Goal: Task Accomplishment & Management: Use online tool/utility

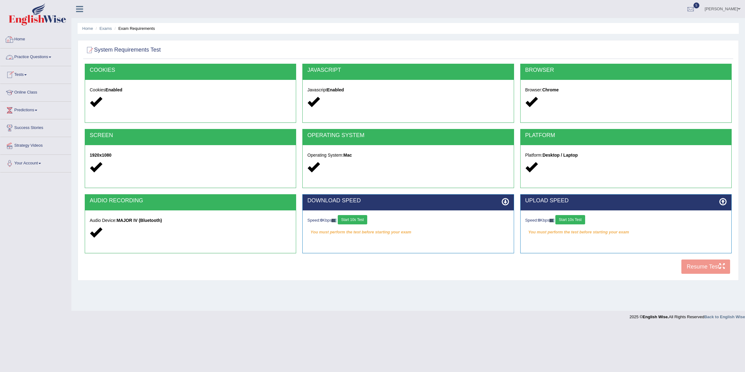
click at [35, 58] on link "Practice Questions" at bounding box center [35, 56] width 71 height 16
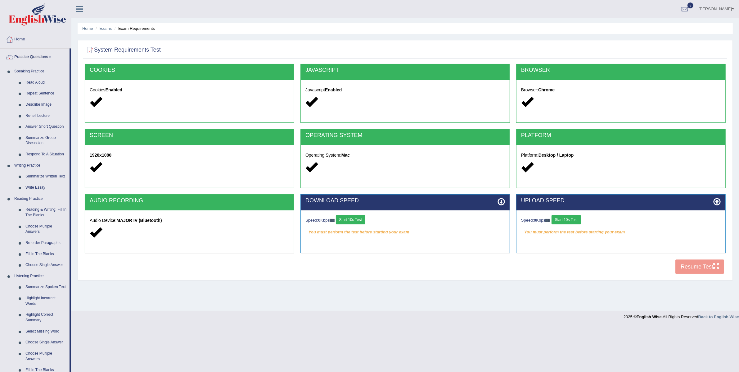
click at [38, 56] on link "Practice Questions" at bounding box center [34, 56] width 69 height 16
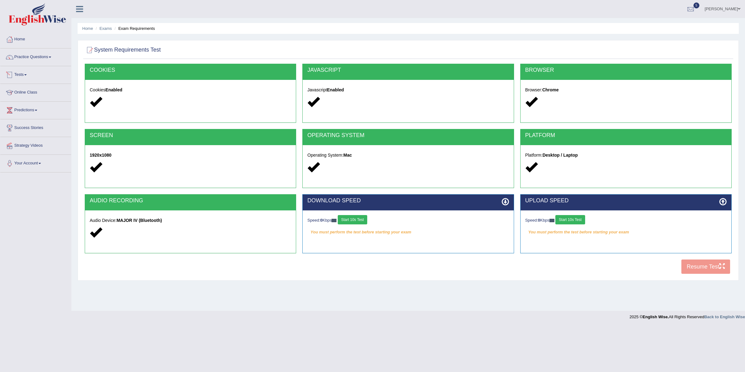
click at [25, 75] on link "Tests" at bounding box center [35, 74] width 71 height 16
click at [21, 111] on link "History" at bounding box center [40, 111] width 58 height 11
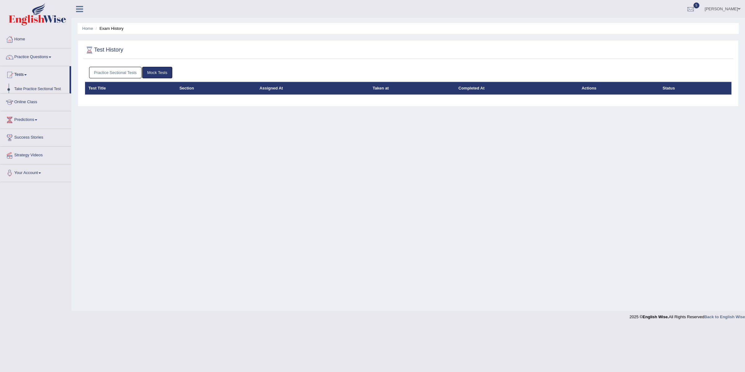
click at [118, 64] on div "Practice Sectional Tests Mock Tests" at bounding box center [408, 73] width 647 height 18
click at [114, 72] on link "Practice Sectional Tests" at bounding box center [115, 72] width 53 height 11
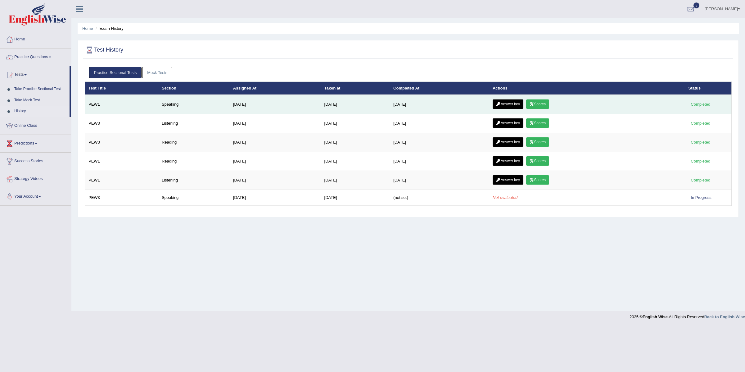
click at [541, 104] on link "Scores" at bounding box center [537, 103] width 23 height 9
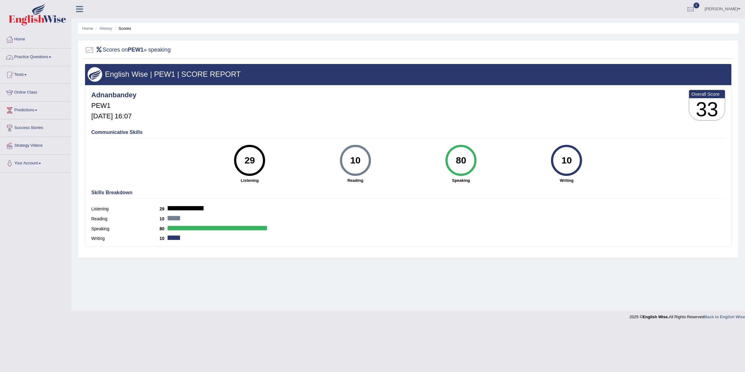
click at [39, 57] on link "Practice Questions" at bounding box center [35, 56] width 71 height 16
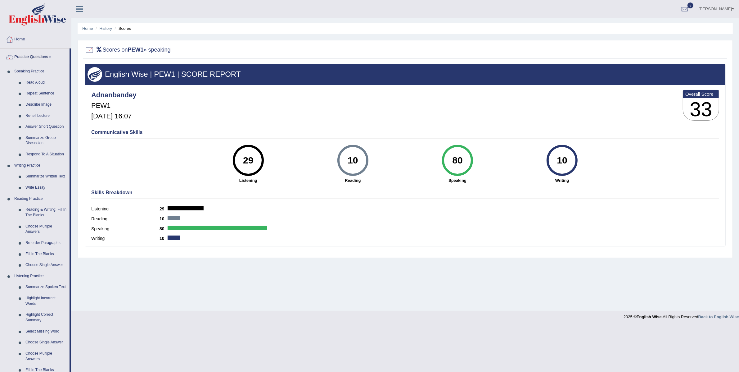
click at [33, 57] on link "Practice Questions" at bounding box center [34, 56] width 69 height 16
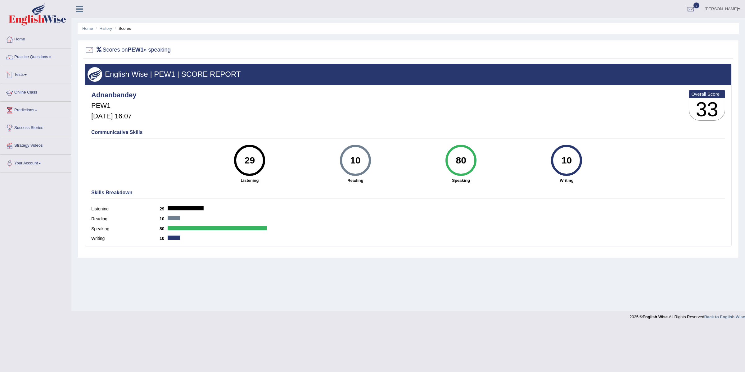
click at [20, 73] on link "Tests" at bounding box center [35, 74] width 71 height 16
click at [38, 90] on link "Take Practice Sectional Test" at bounding box center [40, 88] width 58 height 11
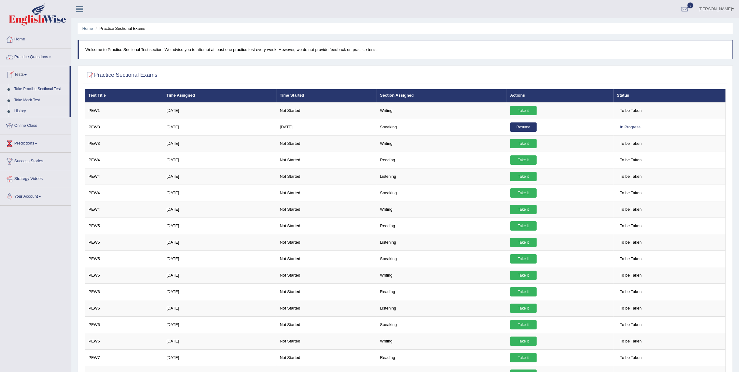
click at [22, 109] on link "History" at bounding box center [40, 111] width 58 height 11
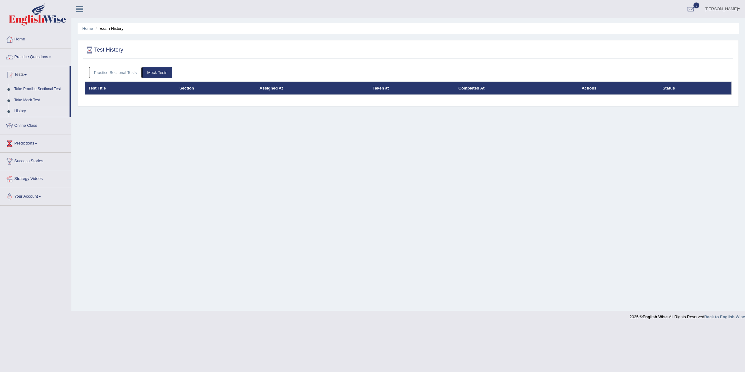
click at [122, 74] on link "Practice Sectional Tests" at bounding box center [115, 72] width 53 height 11
click at [128, 69] on link "Practice Sectional Tests" at bounding box center [115, 72] width 53 height 11
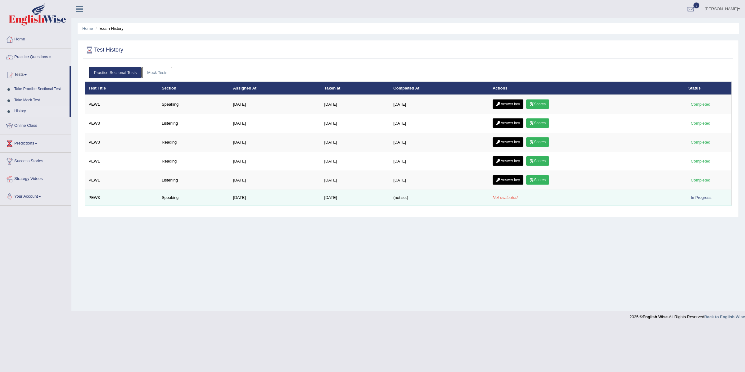
click at [503, 197] on em "Not evaluated" at bounding box center [505, 197] width 25 height 5
drag, startPoint x: 521, startPoint y: 197, endPoint x: 91, endPoint y: 204, distance: 429.9
click at [91, 204] on tr "PEW3 Speaking Aug 28, 2025 Sep 9, 2025 (not set) Not evaluated In Progress" at bounding box center [408, 198] width 647 height 16
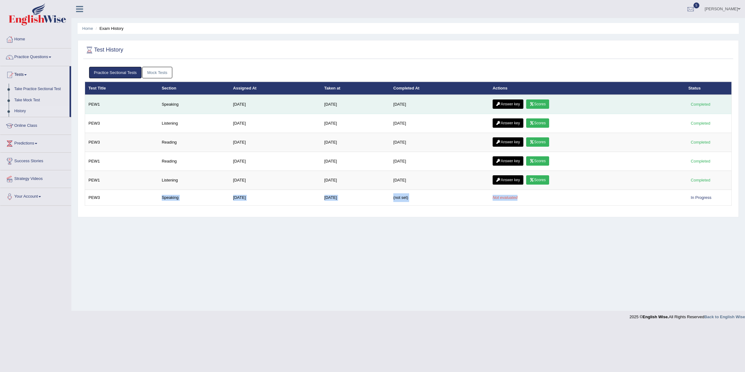
click at [544, 101] on link "Scores" at bounding box center [537, 103] width 23 height 9
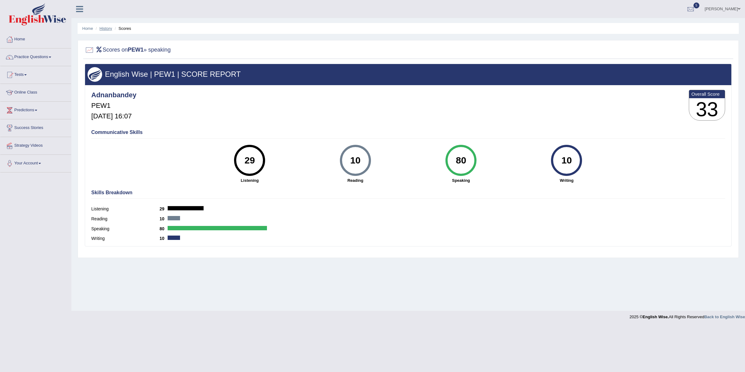
click at [101, 30] on link "History" at bounding box center [106, 28] width 12 height 5
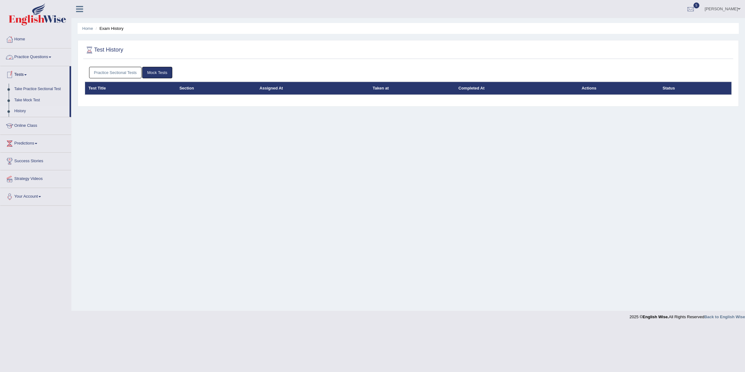
click at [30, 58] on link "Practice Questions" at bounding box center [35, 56] width 71 height 16
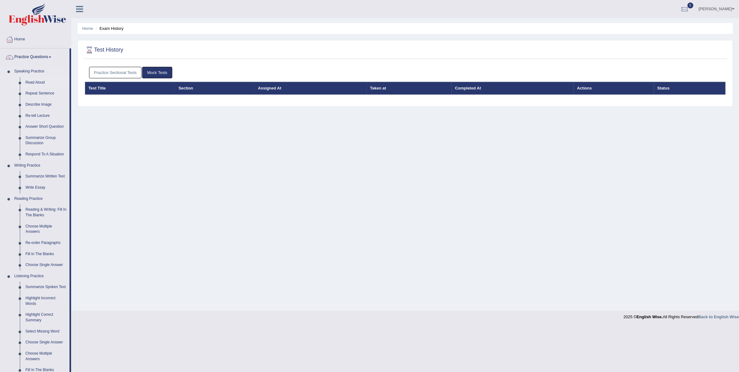
click at [38, 81] on link "Read Aloud" at bounding box center [46, 82] width 47 height 11
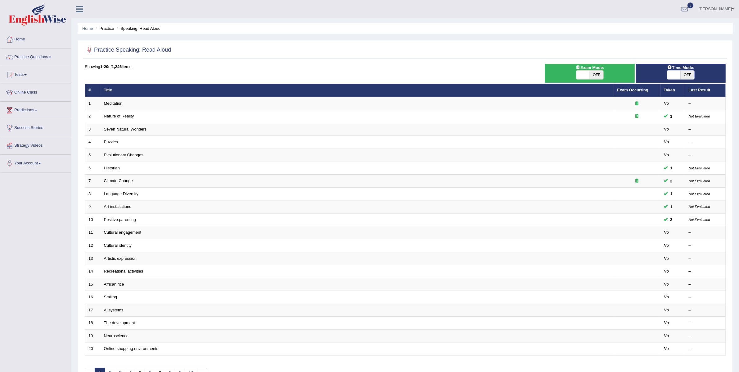
click at [582, 73] on span at bounding box center [582, 74] width 13 height 9
checkbox input "true"
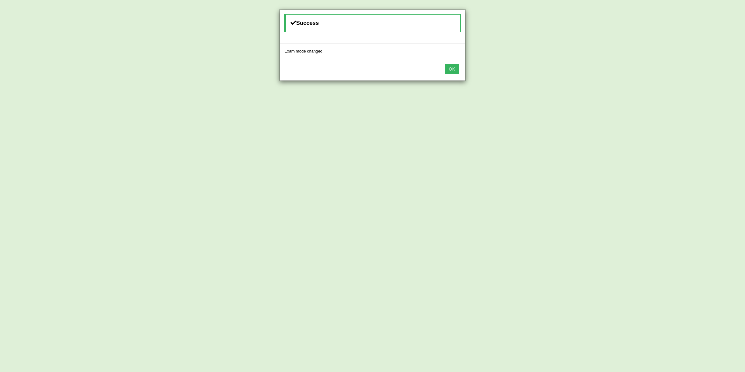
click at [450, 70] on button "OK" at bounding box center [452, 69] width 14 height 11
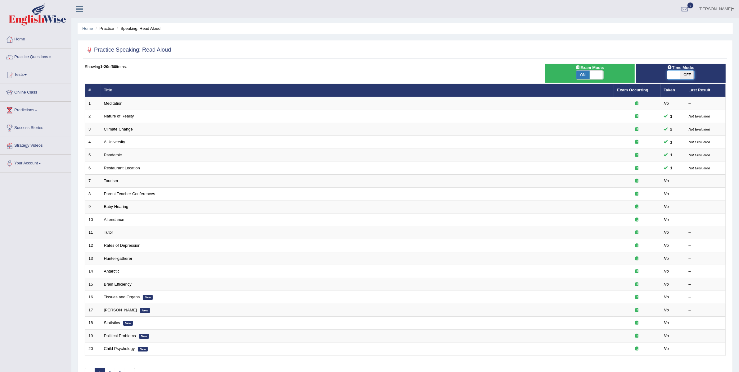
click at [677, 76] on span at bounding box center [673, 74] width 13 height 9
click at [682, 76] on span "OFF" at bounding box center [687, 74] width 13 height 9
checkbox input "true"
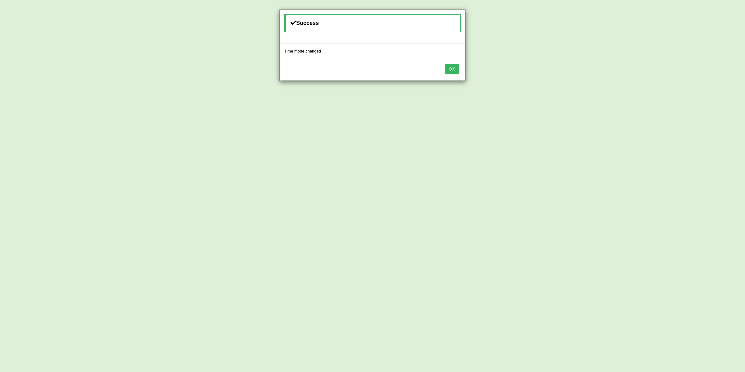
click at [449, 68] on button "OK" at bounding box center [452, 69] width 14 height 11
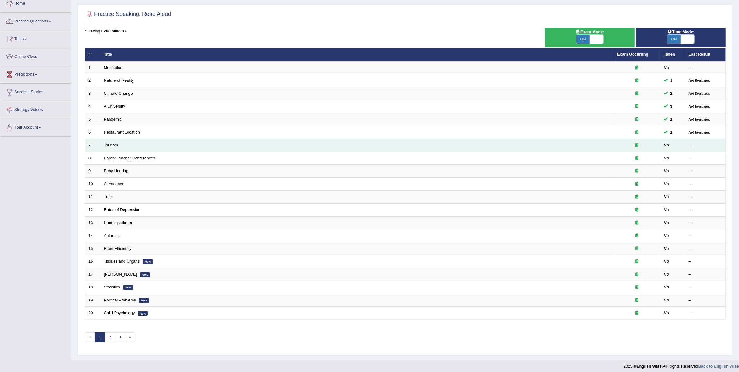
scroll to position [41, 0]
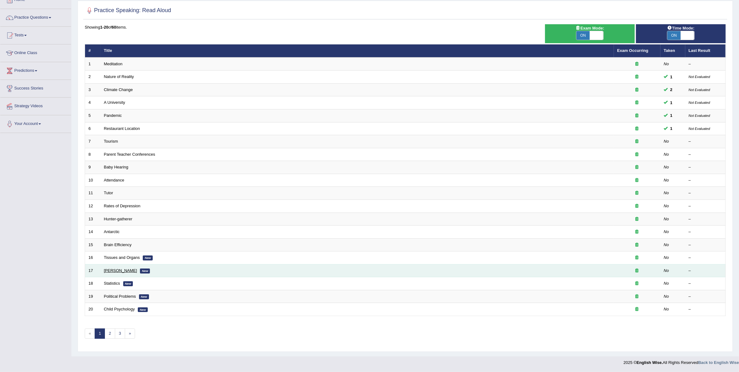
click at [126, 268] on link "[PERSON_NAME]" at bounding box center [120, 270] width 33 height 5
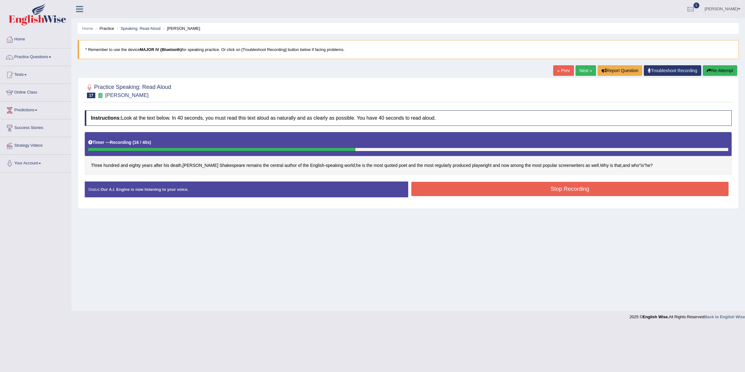
click at [470, 181] on div "Instructions: Look at the text below. In 40 seconds, you must read this text al…" at bounding box center [408, 156] width 650 height 98
click at [470, 185] on button "Stop Recording" at bounding box center [569, 189] width 317 height 14
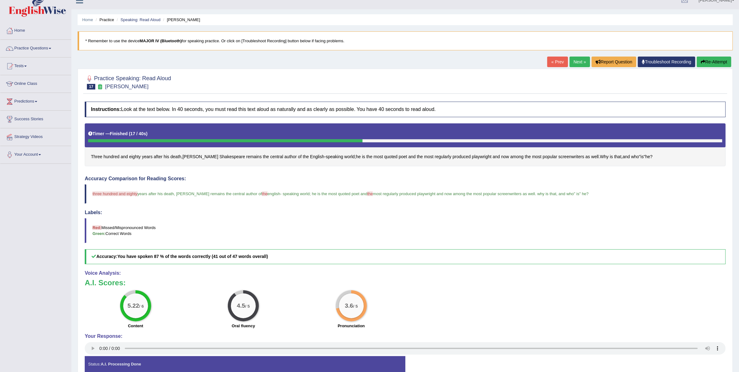
scroll to position [42, 0]
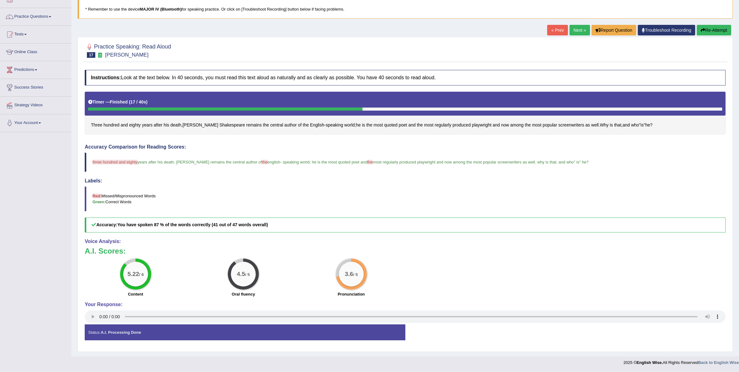
click at [577, 30] on link "Next »" at bounding box center [580, 30] width 20 height 11
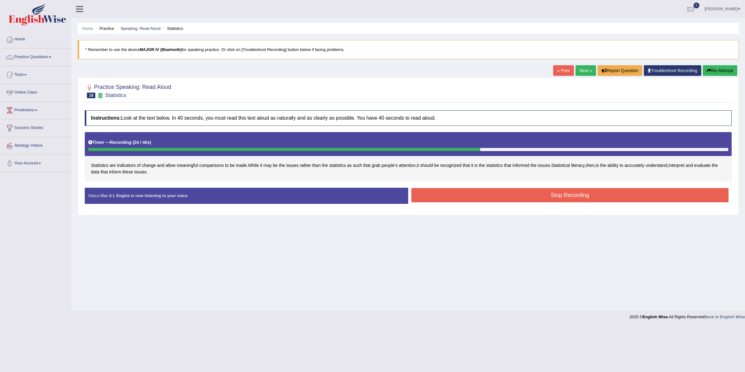
click at [483, 197] on button "Stop Recording" at bounding box center [569, 195] width 317 height 14
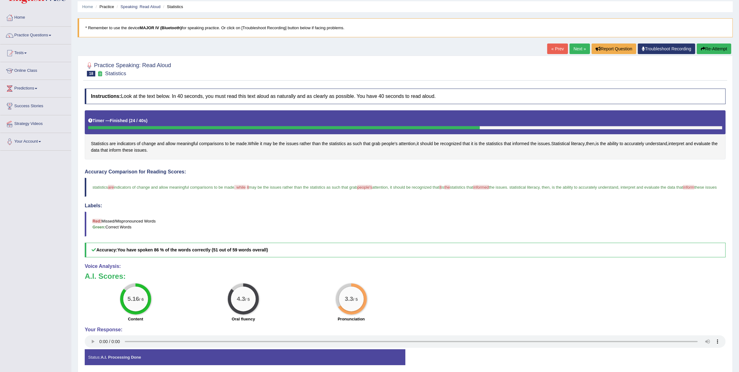
scroll to position [54, 0]
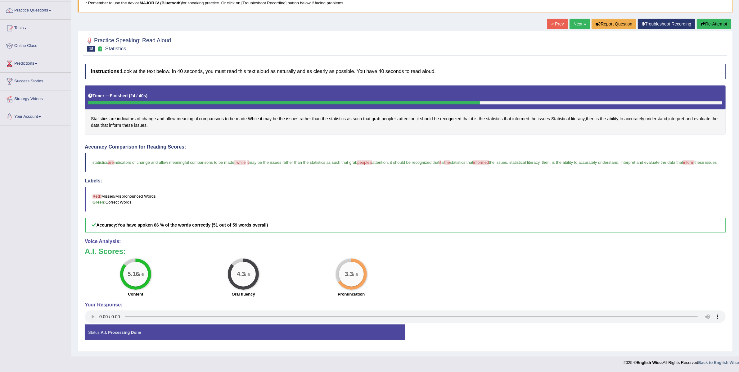
click at [574, 19] on link "Next »" at bounding box center [580, 24] width 20 height 11
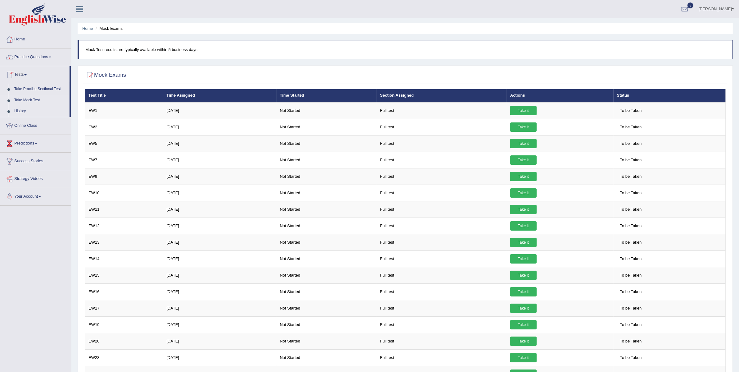
click at [26, 109] on link "History" at bounding box center [40, 111] width 58 height 11
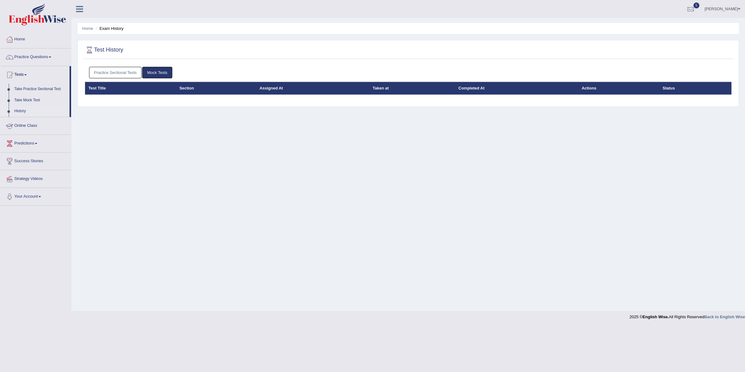
click at [123, 74] on link "Practice Sectional Tests" at bounding box center [115, 72] width 53 height 11
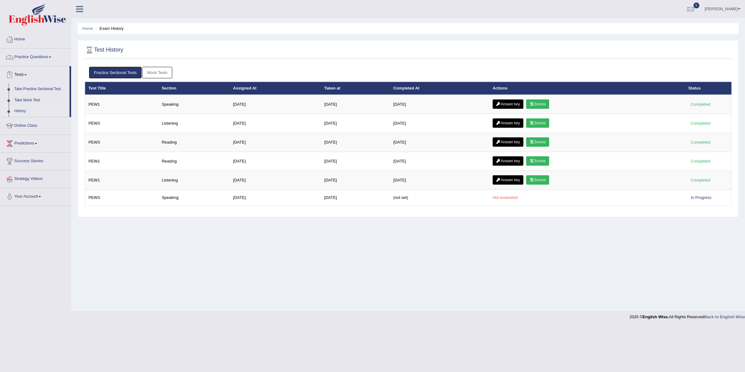
click at [27, 61] on link "Practice Questions" at bounding box center [35, 56] width 71 height 16
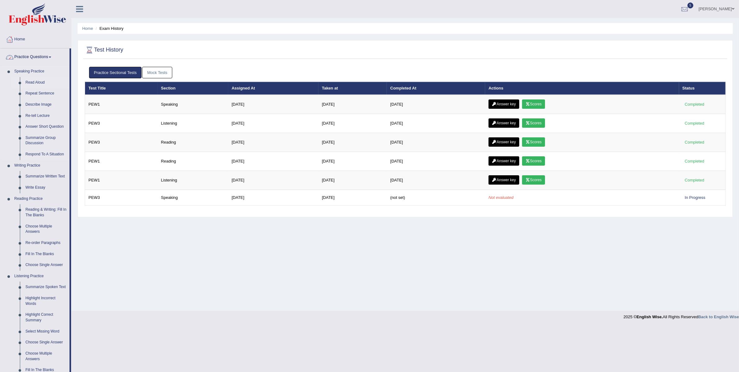
click at [31, 84] on link "Read Aloud" at bounding box center [46, 82] width 47 height 11
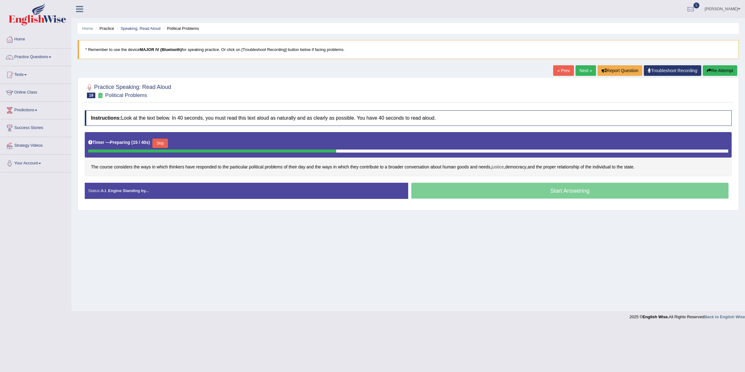
click at [502, 167] on span "justice" at bounding box center [498, 167] width 12 height 7
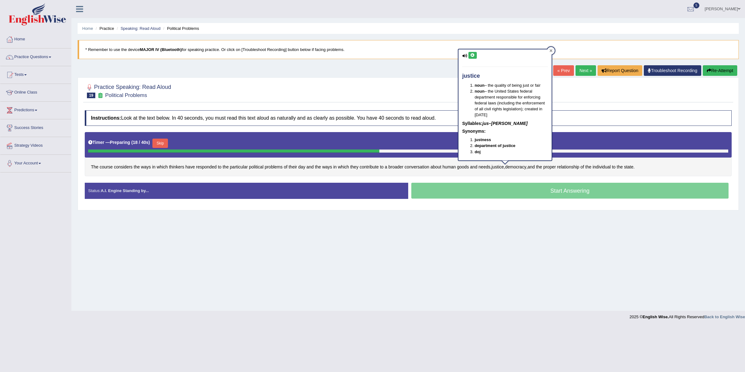
click at [551, 50] on icon at bounding box center [550, 50] width 3 height 3
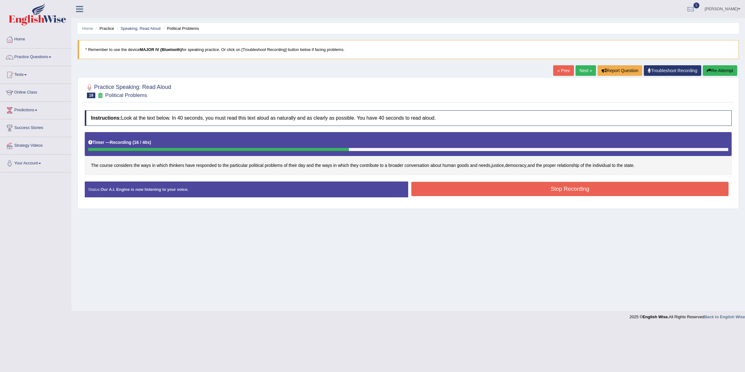
click at [424, 186] on button "Stop Recording" at bounding box center [569, 189] width 317 height 14
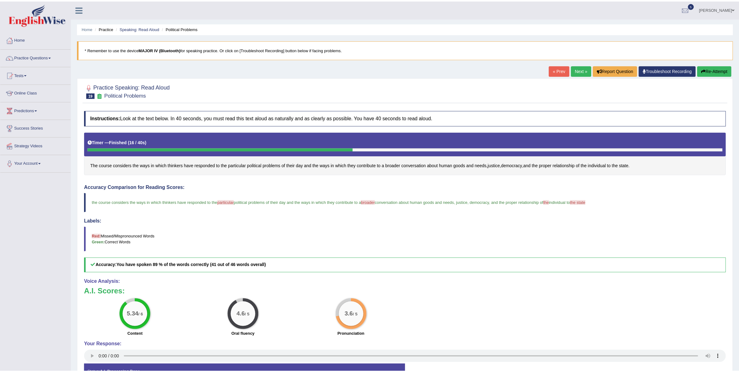
scroll to position [42, 0]
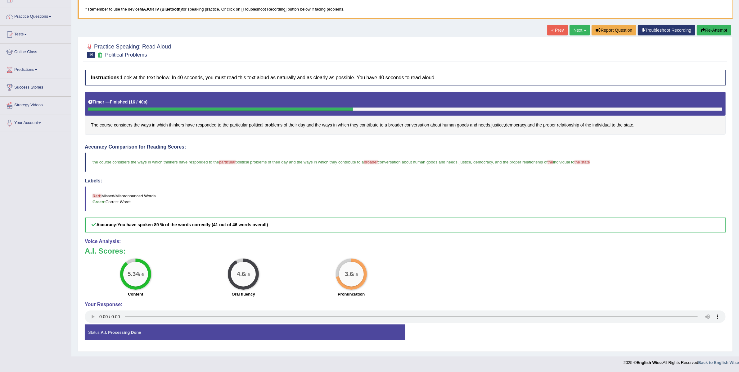
click at [574, 28] on link "Next »" at bounding box center [580, 30] width 20 height 11
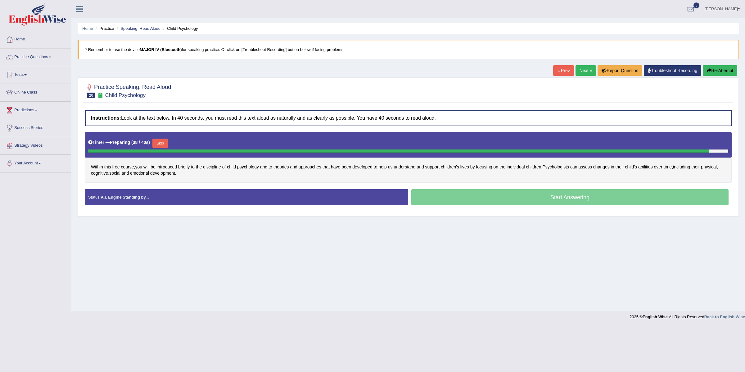
click at [161, 144] on button "Skip" at bounding box center [160, 142] width 16 height 9
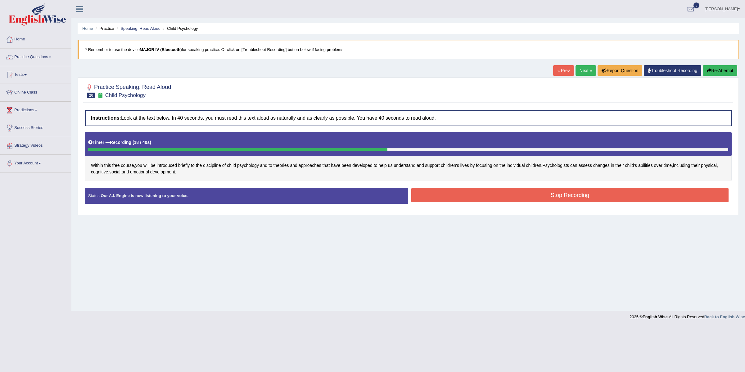
click at [472, 195] on button "Stop Recording" at bounding box center [569, 195] width 317 height 14
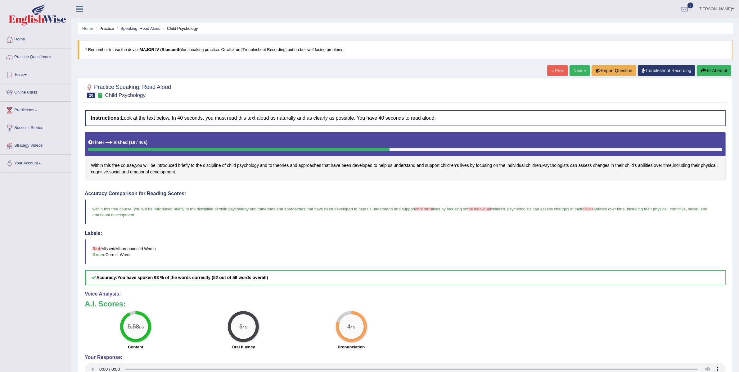
click at [574, 72] on link "Next »" at bounding box center [580, 70] width 20 height 11
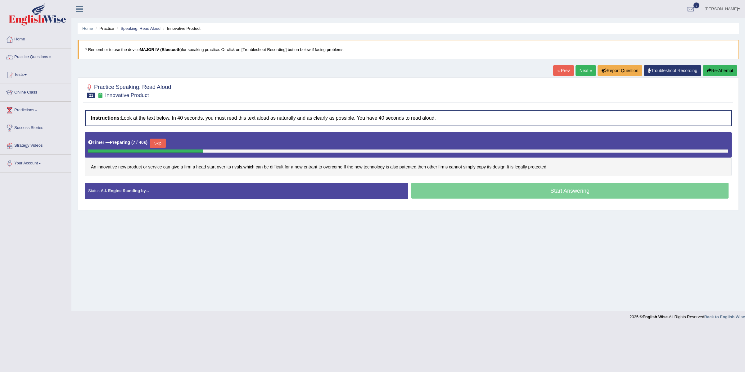
click at [159, 143] on button "Skip" at bounding box center [158, 142] width 16 height 9
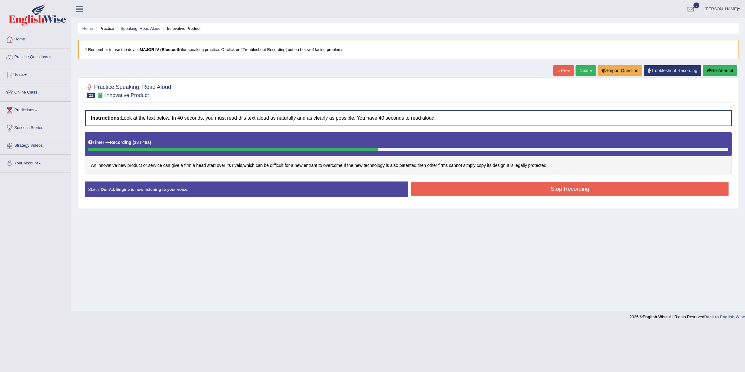
click at [544, 188] on button "Stop Recording" at bounding box center [569, 189] width 317 height 14
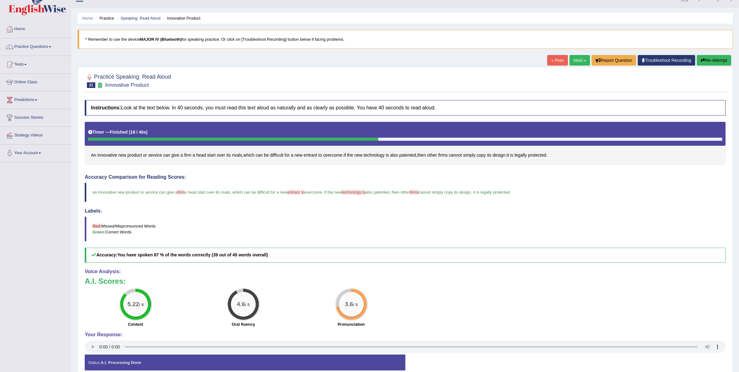
scroll to position [42, 0]
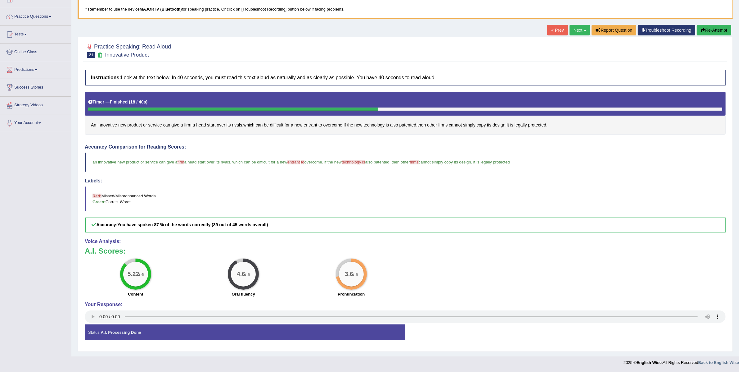
click at [571, 28] on link "Next »" at bounding box center [580, 30] width 20 height 11
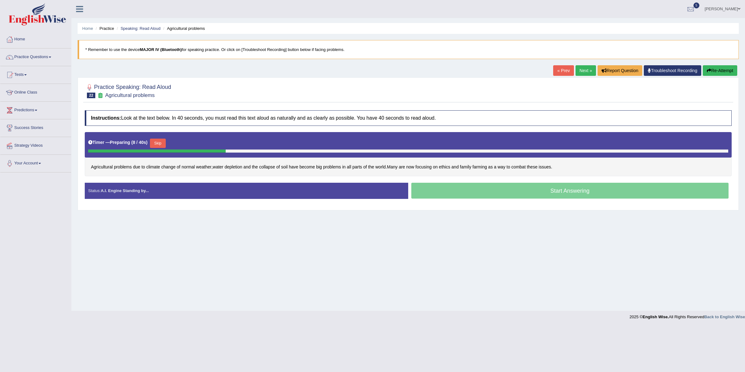
click at [158, 143] on button "Skip" at bounding box center [158, 142] width 16 height 9
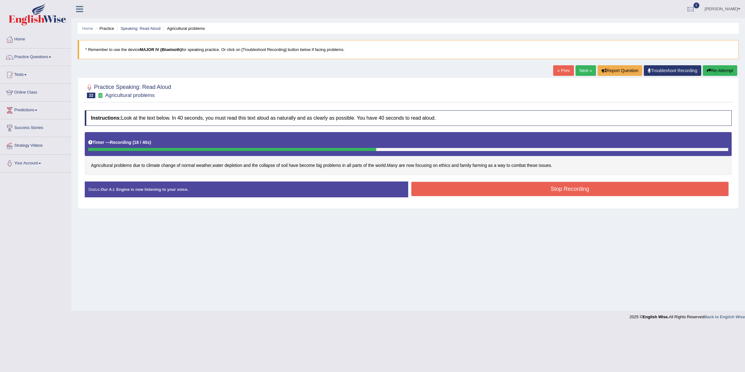
click at [483, 190] on button "Stop Recording" at bounding box center [569, 189] width 317 height 14
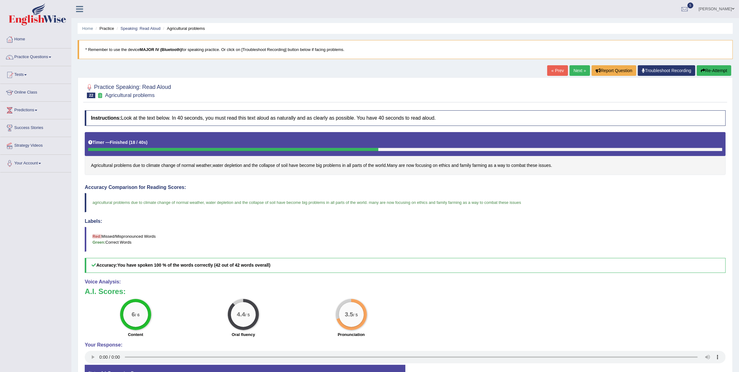
click at [572, 70] on link "Next »" at bounding box center [580, 70] width 20 height 11
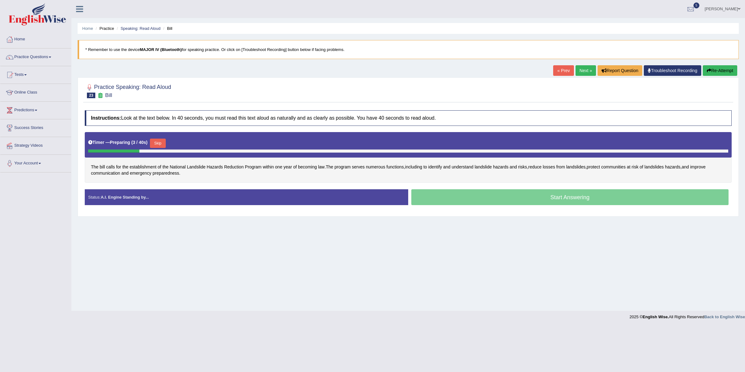
click at [155, 145] on button "Skip" at bounding box center [158, 142] width 16 height 9
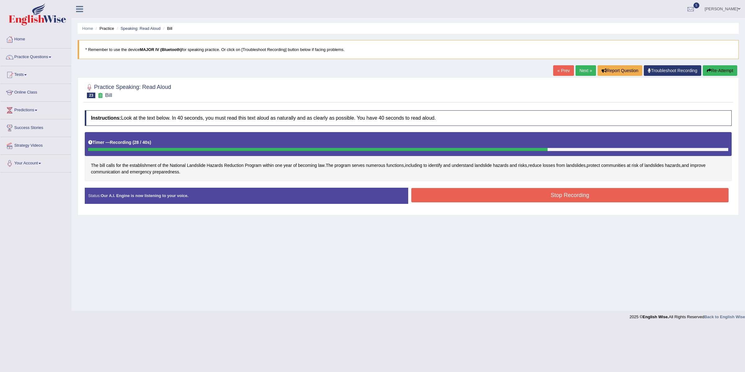
click at [471, 193] on button "Stop Recording" at bounding box center [569, 195] width 317 height 14
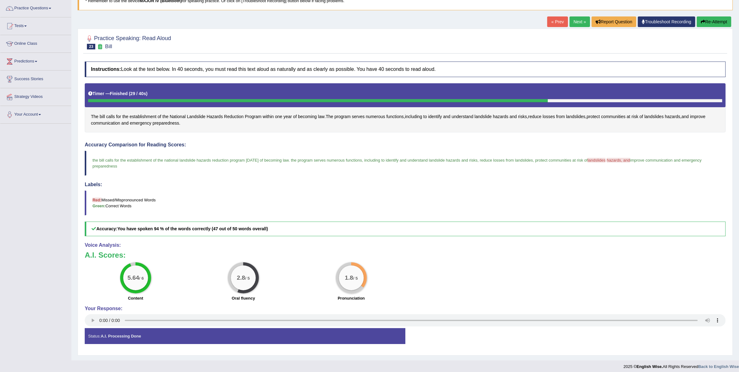
scroll to position [54, 0]
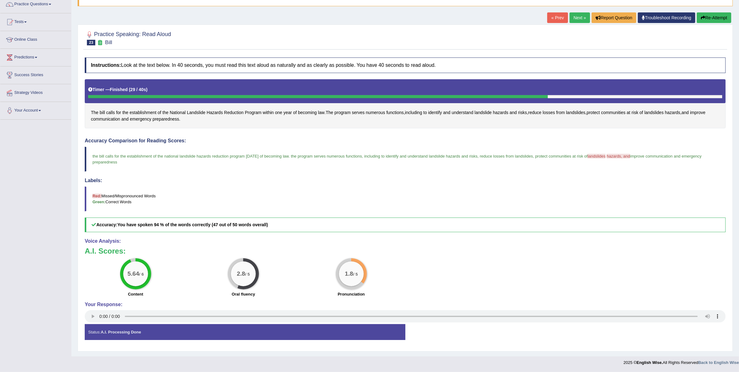
click at [570, 16] on link "Next »" at bounding box center [580, 17] width 20 height 11
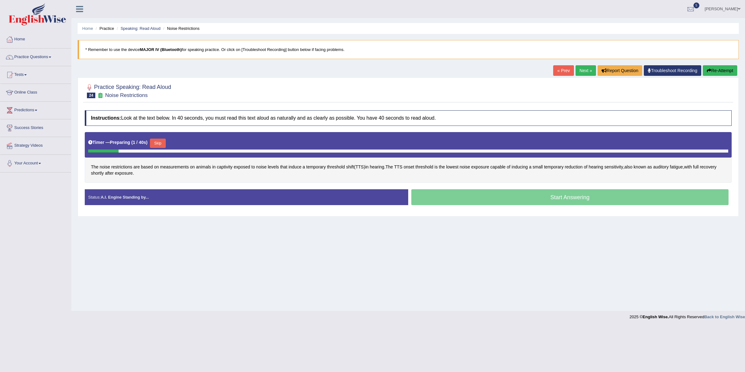
click at [163, 142] on button "Skip" at bounding box center [158, 142] width 16 height 9
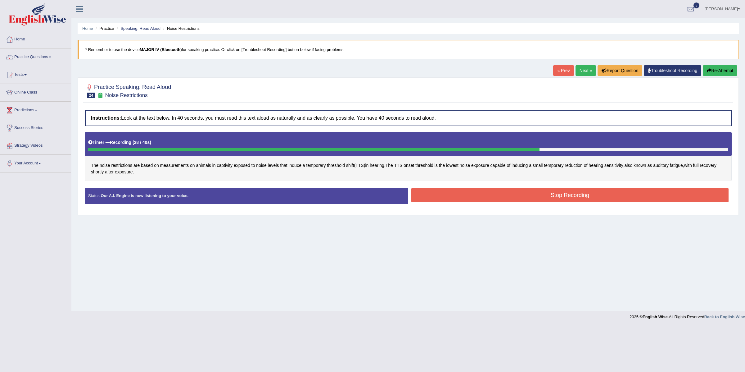
click at [429, 196] on button "Stop Recording" at bounding box center [569, 195] width 317 height 14
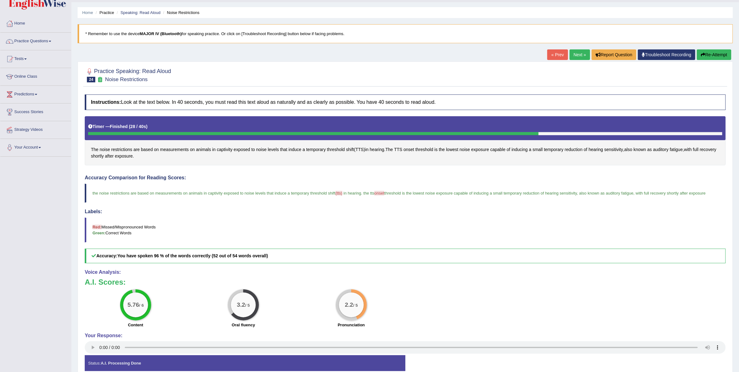
scroll to position [54, 0]
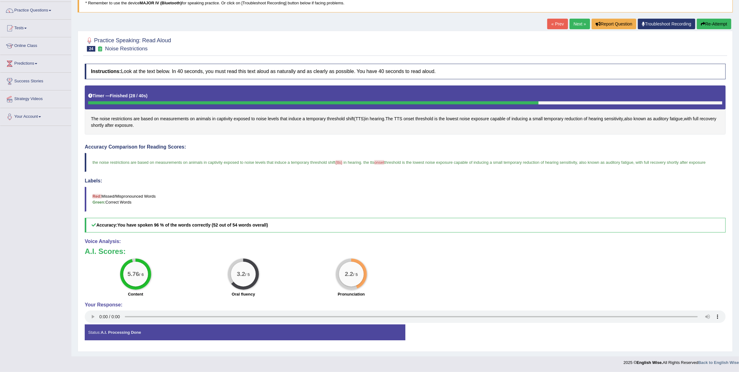
click at [575, 19] on link "Next »" at bounding box center [580, 24] width 20 height 11
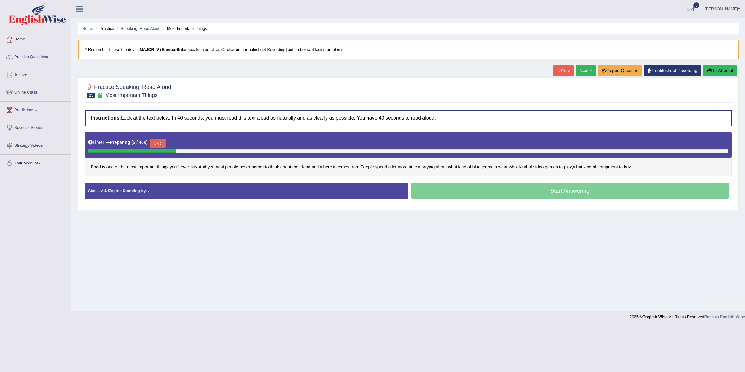
click at [159, 144] on button "Skip" at bounding box center [158, 142] width 16 height 9
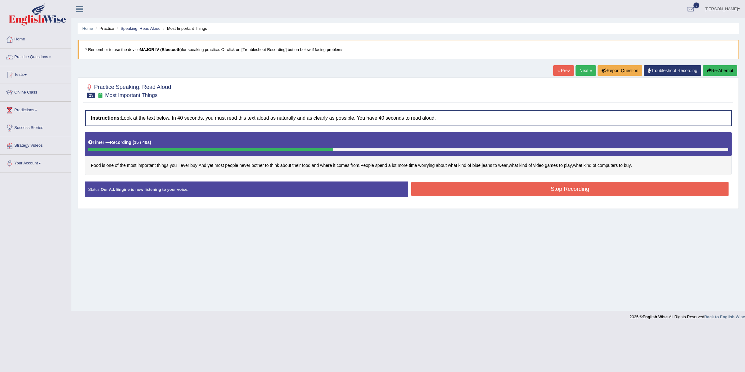
click at [444, 192] on button "Stop Recording" at bounding box center [569, 189] width 317 height 14
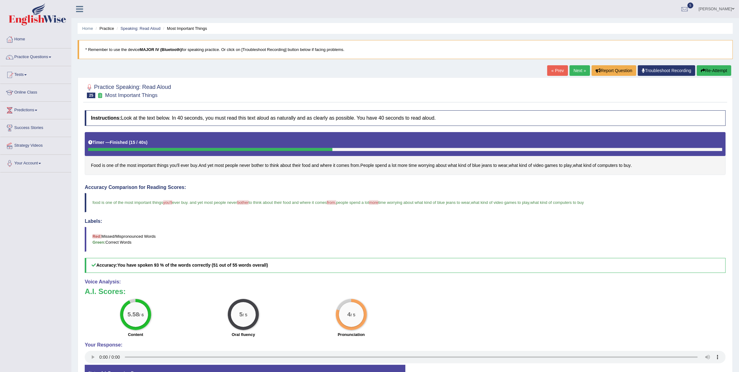
scroll to position [2, 0]
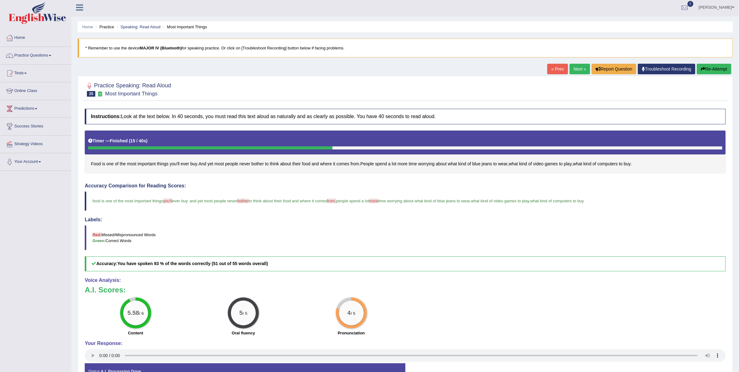
click at [570, 67] on link "Next »" at bounding box center [580, 69] width 20 height 11
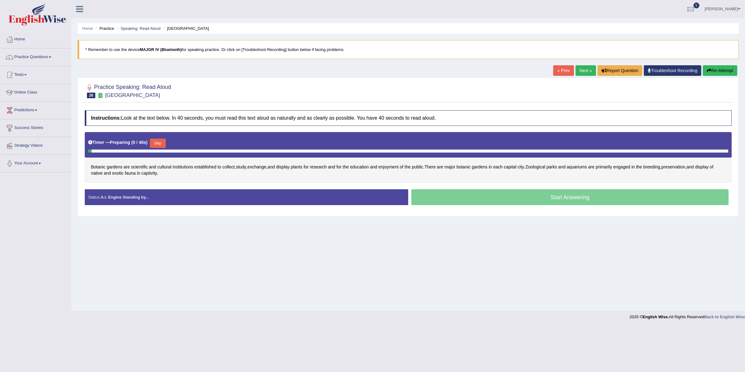
drag, startPoint x: 0, startPoint y: 0, endPoint x: 539, endPoint y: 70, distance: 543.4
click at [159, 146] on button "Skip" at bounding box center [158, 142] width 16 height 9
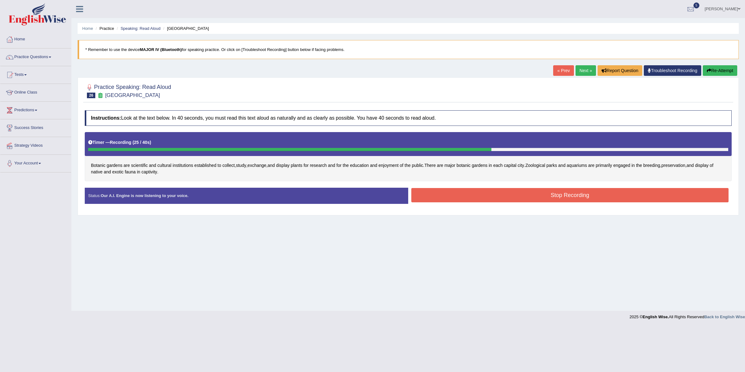
click at [453, 194] on button "Stop Recording" at bounding box center [569, 195] width 317 height 14
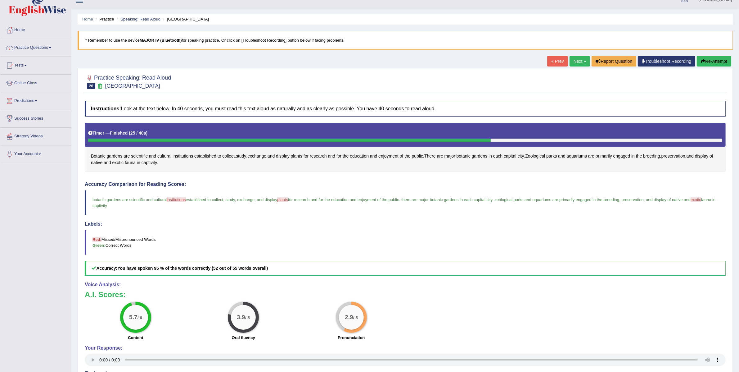
scroll to position [11, 0]
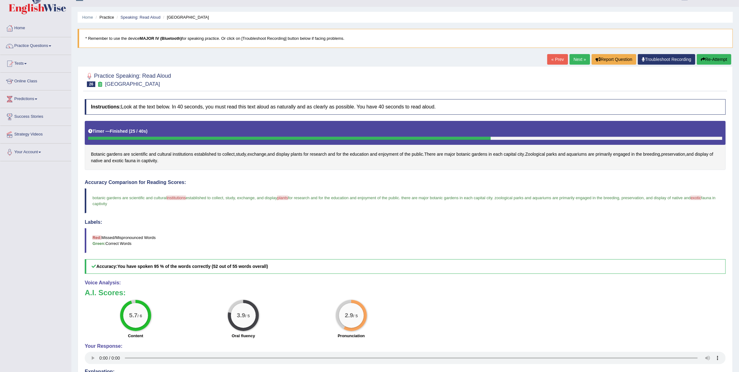
click at [570, 58] on link "Next »" at bounding box center [580, 59] width 20 height 11
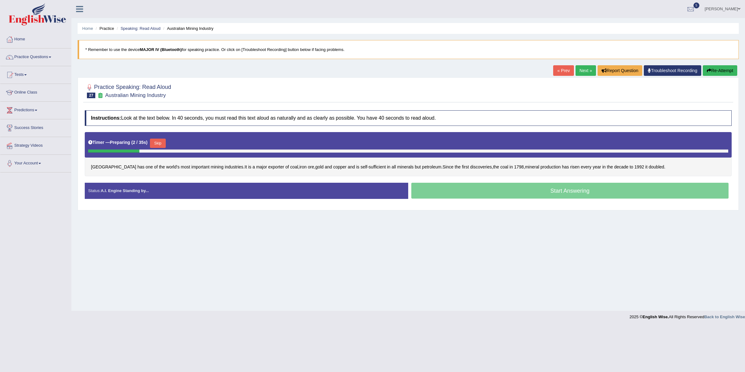
click at [156, 143] on button "Skip" at bounding box center [158, 142] width 16 height 9
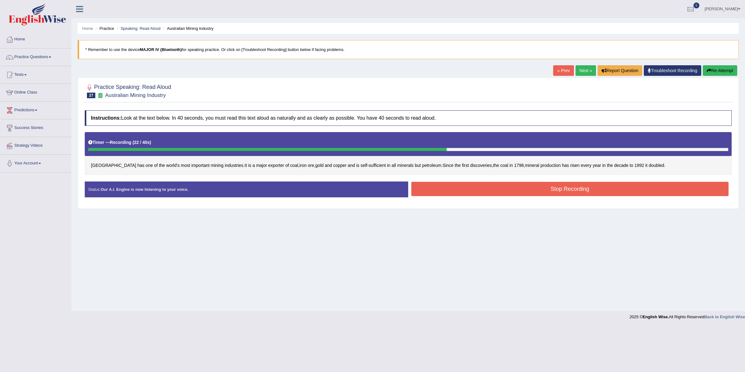
click at [441, 189] on button "Stop Recording" at bounding box center [569, 189] width 317 height 14
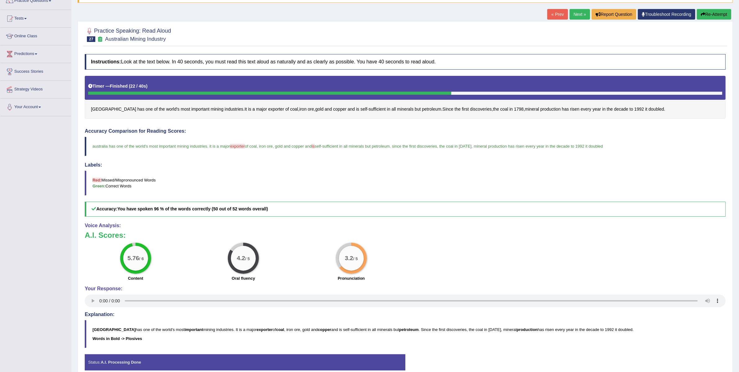
scroll to position [43, 0]
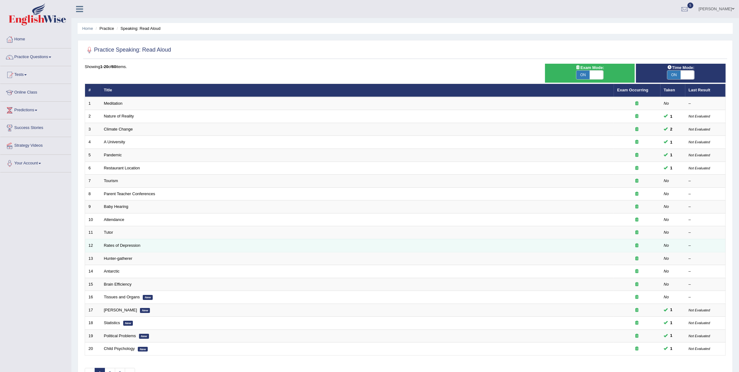
scroll to position [41, 0]
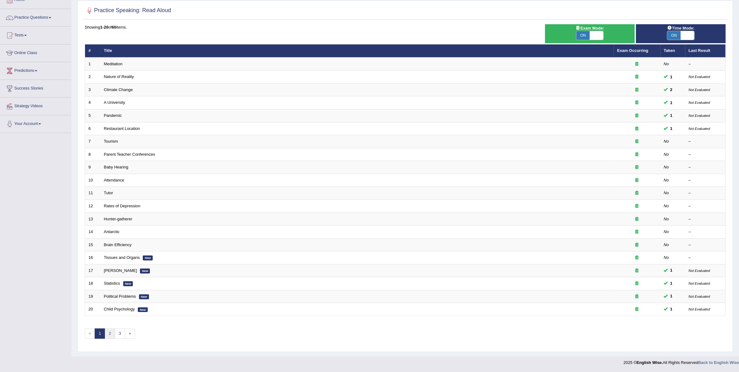
click at [112, 331] on link "2" at bounding box center [110, 333] width 10 height 10
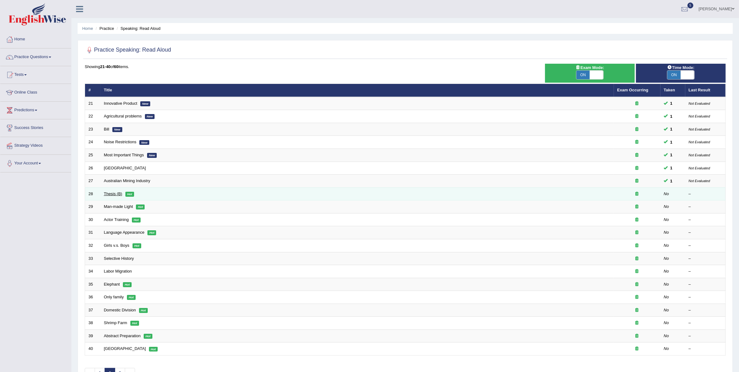
click at [118, 195] on link "Thesis (B)" at bounding box center [113, 193] width 18 height 5
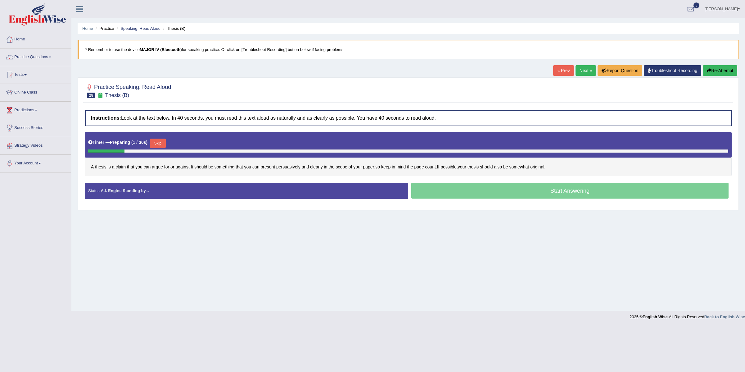
click at [164, 144] on button "Skip" at bounding box center [158, 142] width 16 height 9
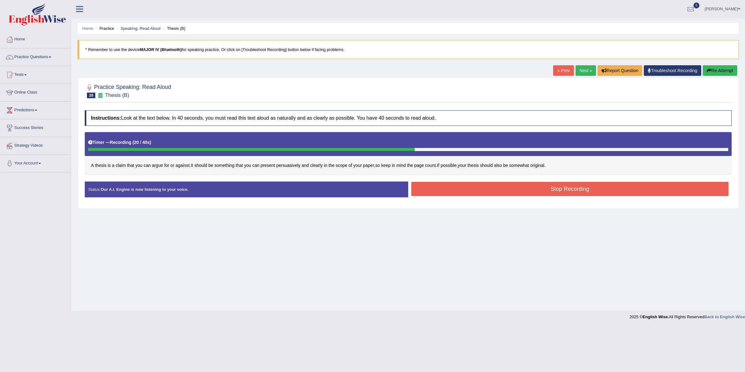
click at [436, 192] on button "Stop Recording" at bounding box center [569, 189] width 317 height 14
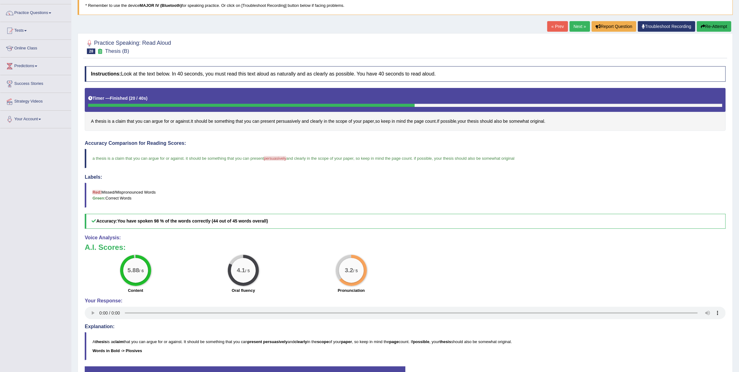
scroll to position [58, 0]
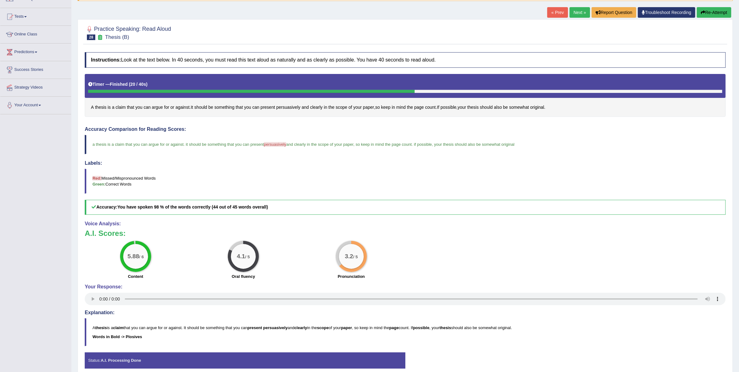
click at [578, 11] on link "Next »" at bounding box center [580, 12] width 20 height 11
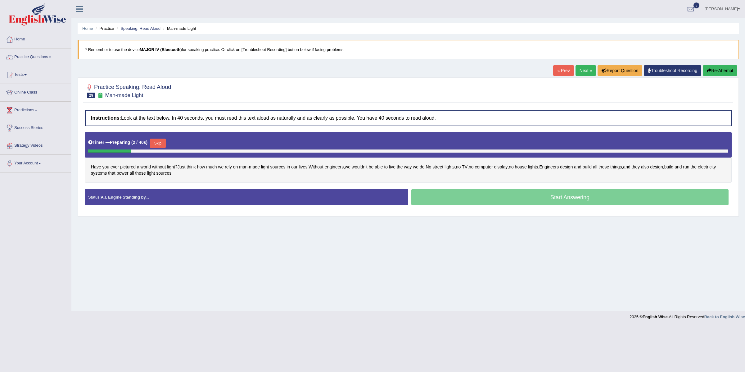
click at [160, 144] on button "Skip" at bounding box center [158, 142] width 16 height 9
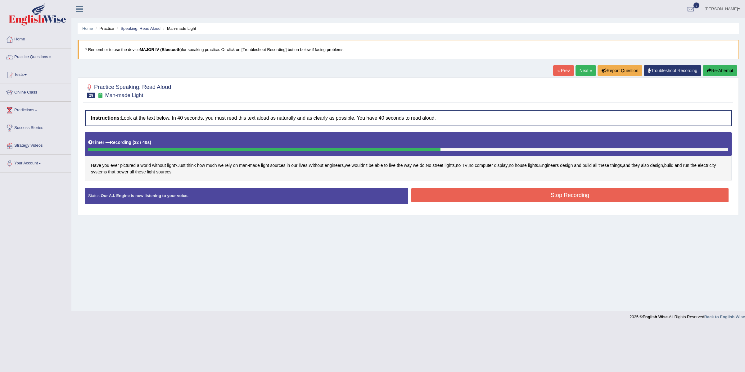
click at [439, 192] on button "Stop Recording" at bounding box center [569, 195] width 317 height 14
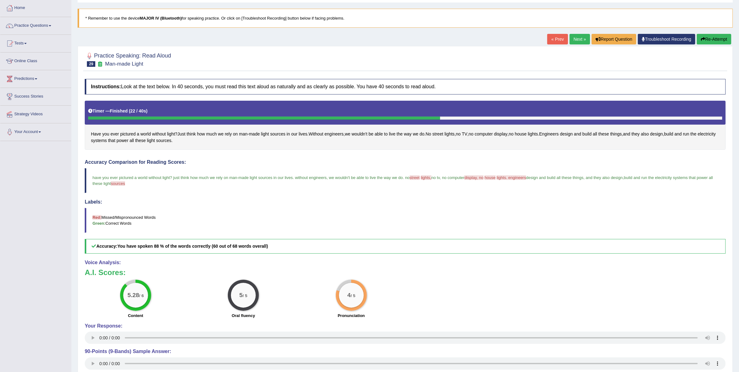
scroll to position [62, 0]
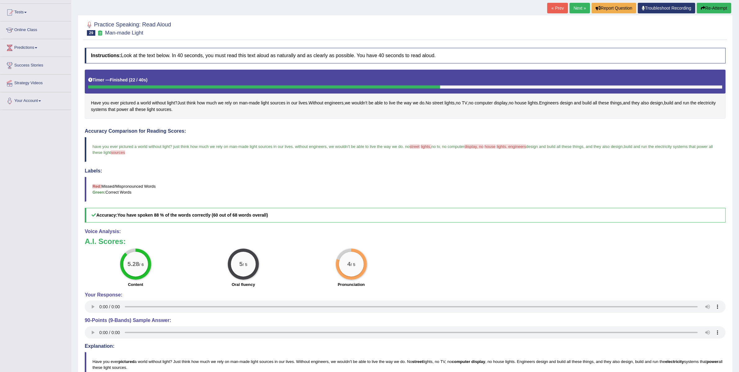
click at [579, 7] on link "Next »" at bounding box center [580, 8] width 20 height 11
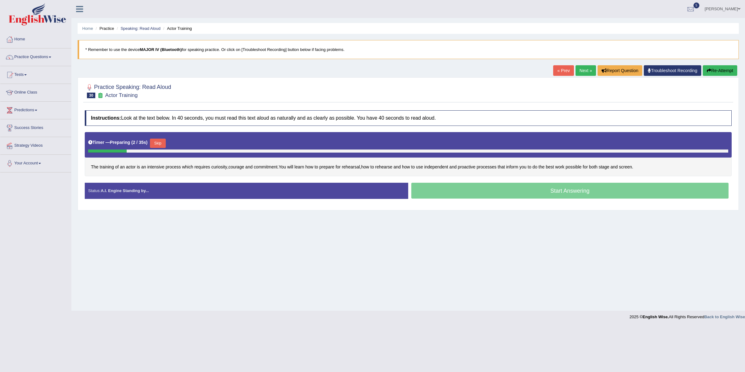
click at [161, 143] on button "Skip" at bounding box center [158, 142] width 16 height 9
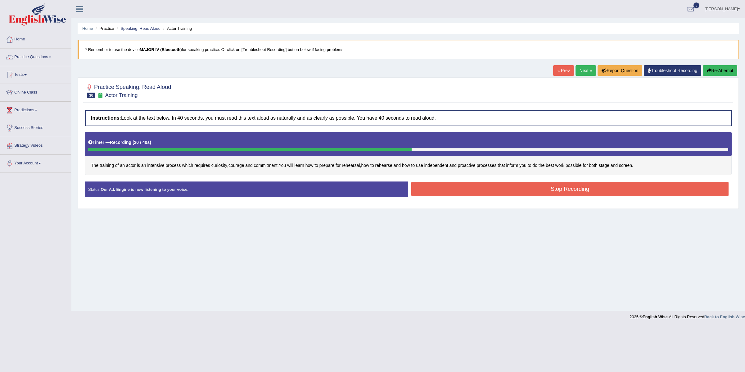
click at [485, 185] on button "Stop Recording" at bounding box center [569, 189] width 317 height 14
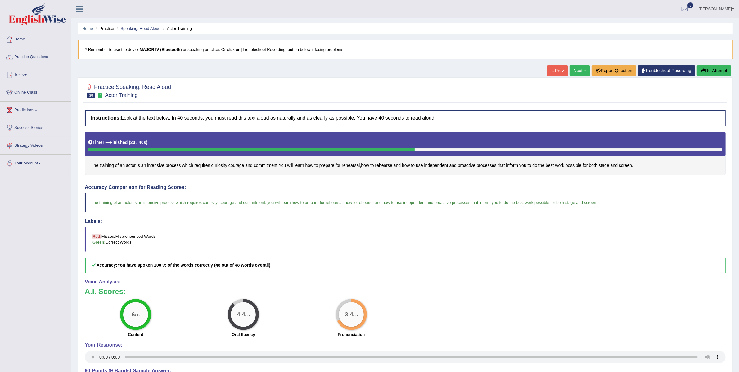
click at [571, 71] on link "Next »" at bounding box center [580, 70] width 20 height 11
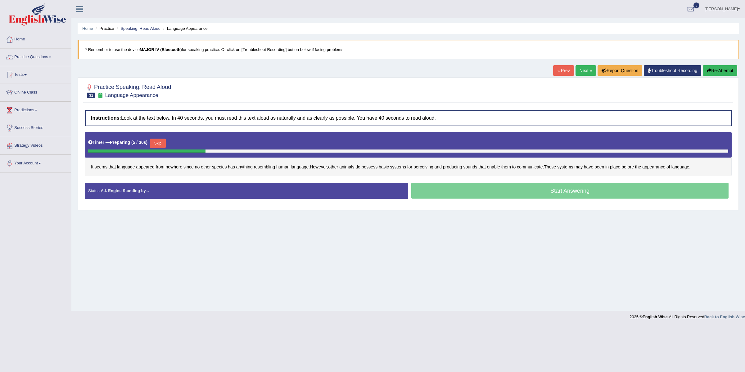
click at [156, 145] on button "Skip" at bounding box center [158, 142] width 16 height 9
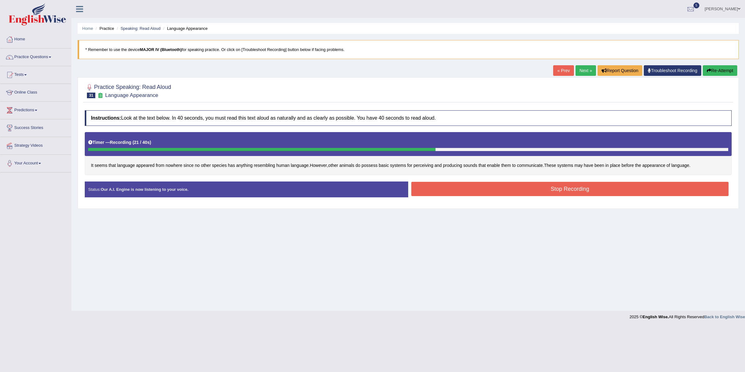
click at [442, 186] on button "Stop Recording" at bounding box center [569, 189] width 317 height 14
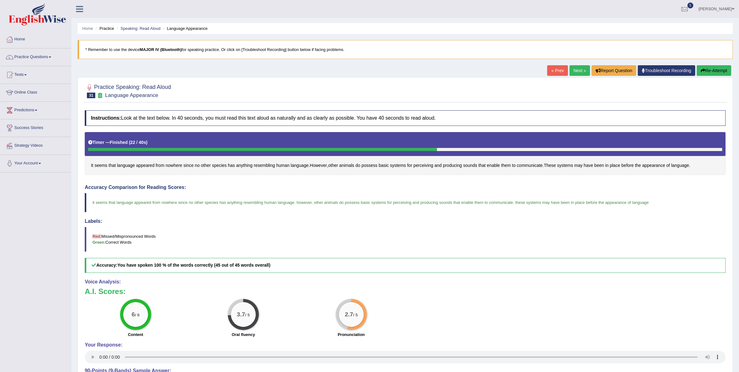
click at [579, 71] on link "Next »" at bounding box center [580, 70] width 20 height 11
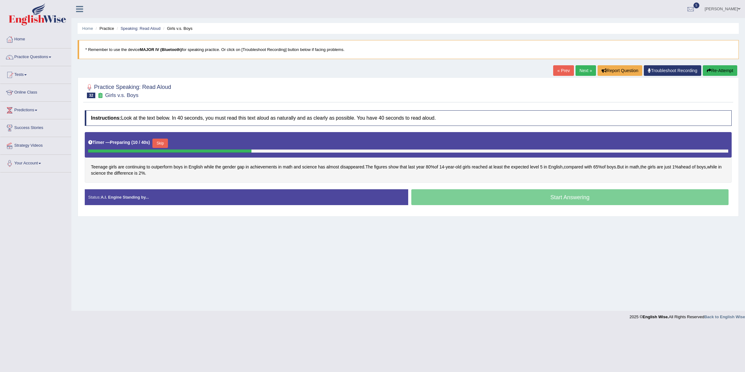
click at [164, 145] on button "Skip" at bounding box center [160, 142] width 16 height 9
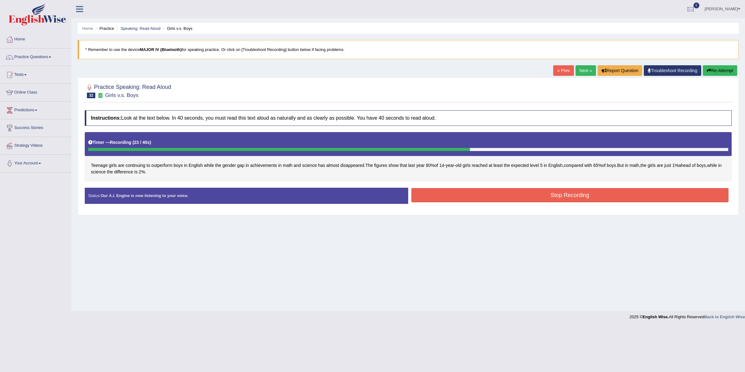
click at [483, 196] on button "Stop Recording" at bounding box center [569, 195] width 317 height 14
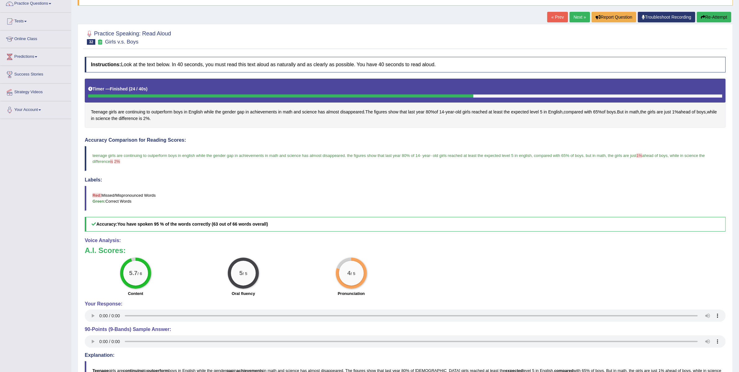
scroll to position [57, 0]
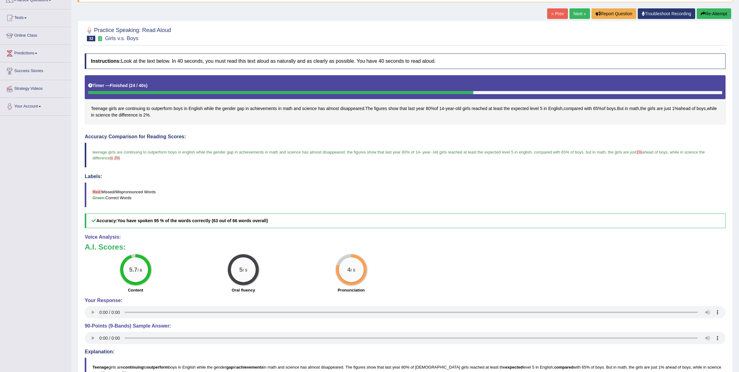
click at [578, 11] on link "Next »" at bounding box center [580, 13] width 20 height 11
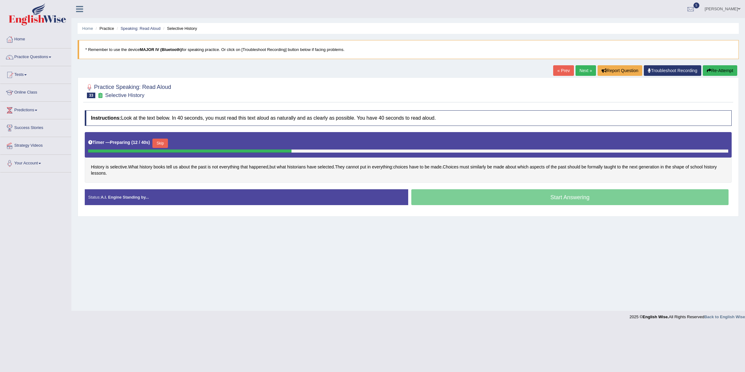
click at [163, 144] on button "Skip" at bounding box center [160, 142] width 16 height 9
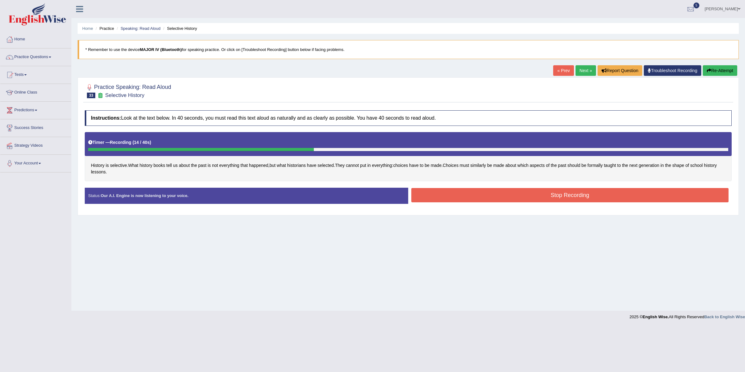
click at [459, 192] on button "Stop Recording" at bounding box center [569, 195] width 317 height 14
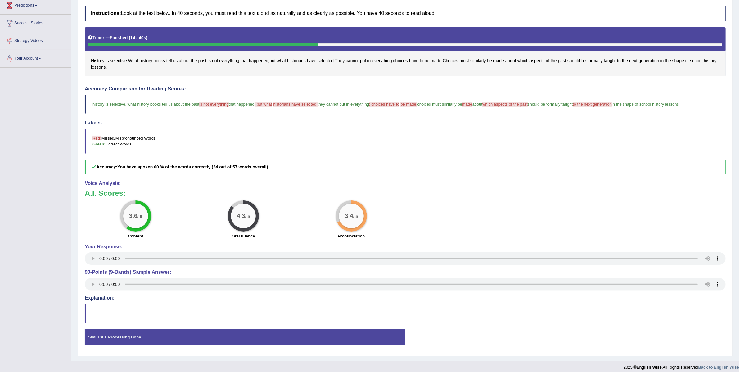
scroll to position [111, 0]
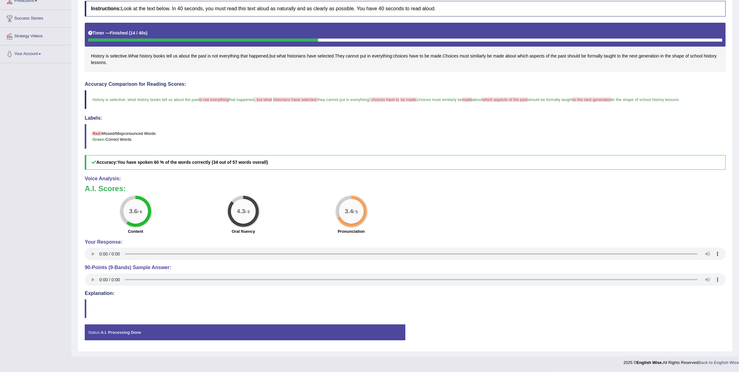
click at [216, 162] on b "You have spoken 60 % of the words correctly (34 out of 57 words overall)" at bounding box center [192, 162] width 151 height 5
drag, startPoint x: 157, startPoint y: 164, endPoint x: 210, endPoint y: 170, distance: 53.5
click at [200, 163] on b "You have spoken 60 % of the words correctly (34 out of 57 words overall)" at bounding box center [192, 162] width 151 height 5
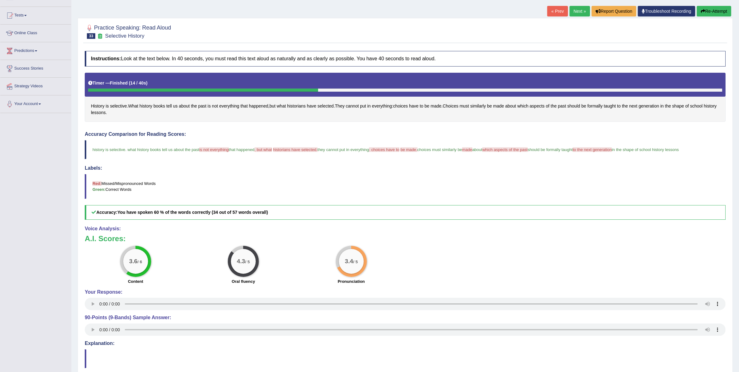
scroll to position [0, 0]
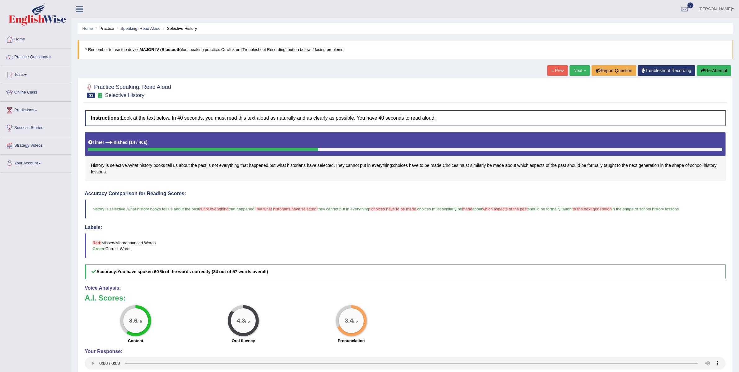
click at [572, 69] on link "Next »" at bounding box center [580, 70] width 20 height 11
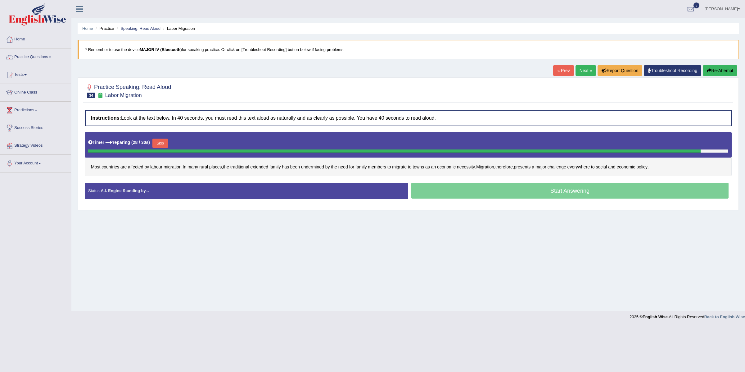
click at [164, 143] on button "Skip" at bounding box center [160, 142] width 16 height 9
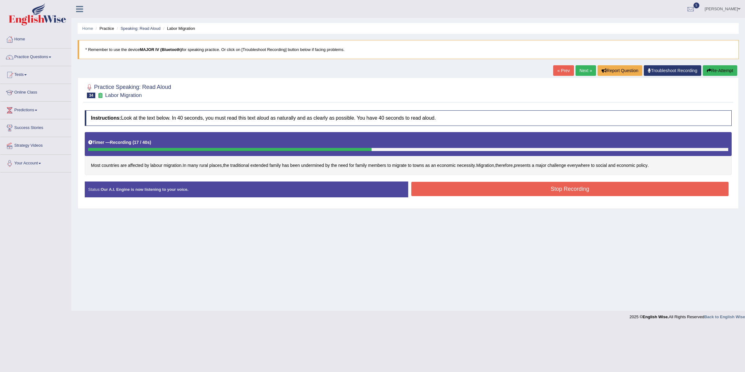
click at [573, 191] on button "Stop Recording" at bounding box center [569, 189] width 317 height 14
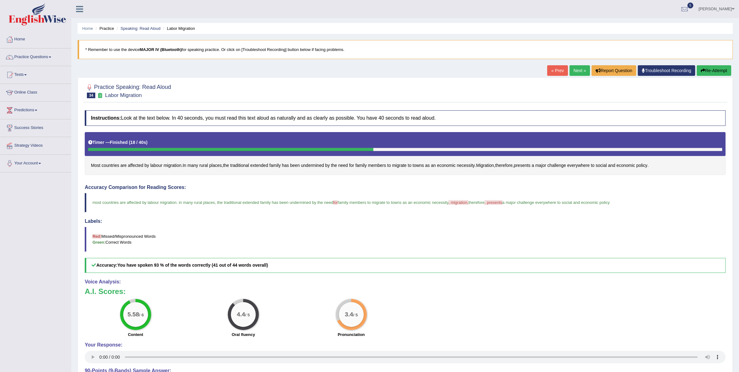
click at [572, 72] on link "Next »" at bounding box center [580, 70] width 20 height 11
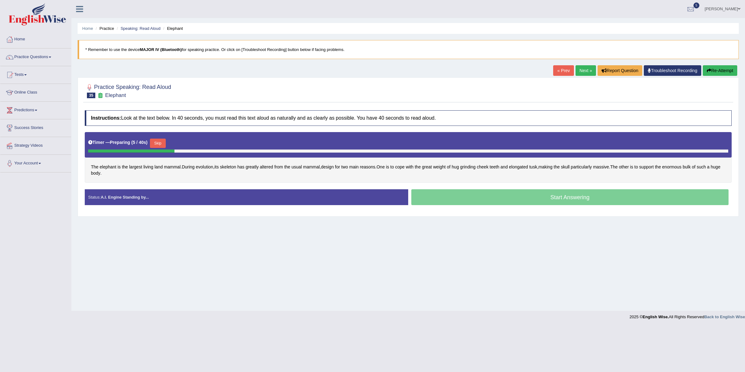
click at [164, 144] on button "Skip" at bounding box center [158, 142] width 16 height 9
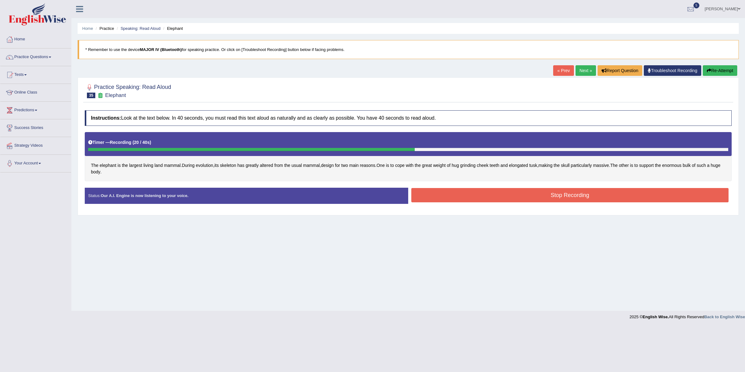
click at [595, 196] on button "Stop Recording" at bounding box center [569, 195] width 317 height 14
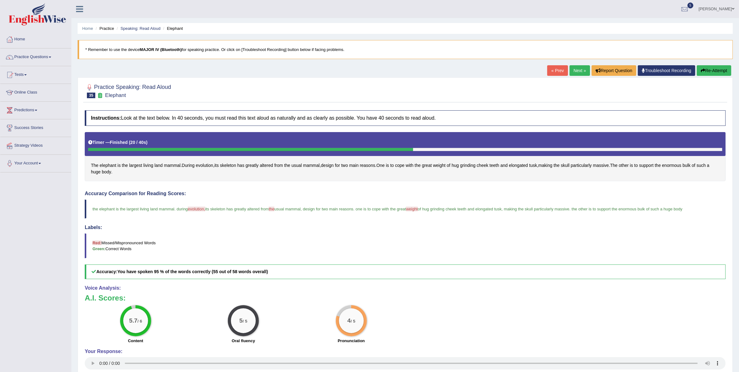
click at [580, 74] on link "Next »" at bounding box center [580, 70] width 20 height 11
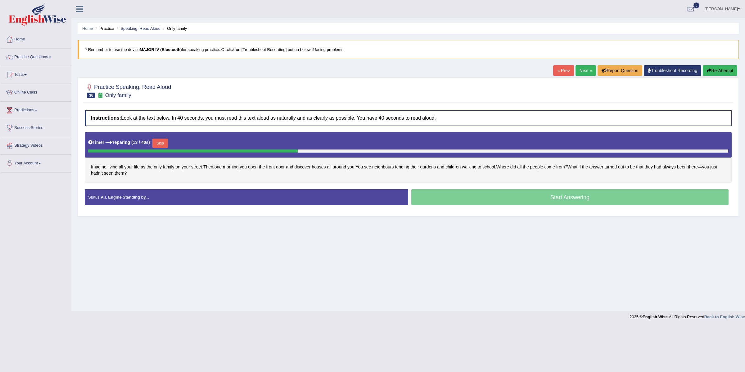
click at [167, 142] on button "Skip" at bounding box center [160, 142] width 16 height 9
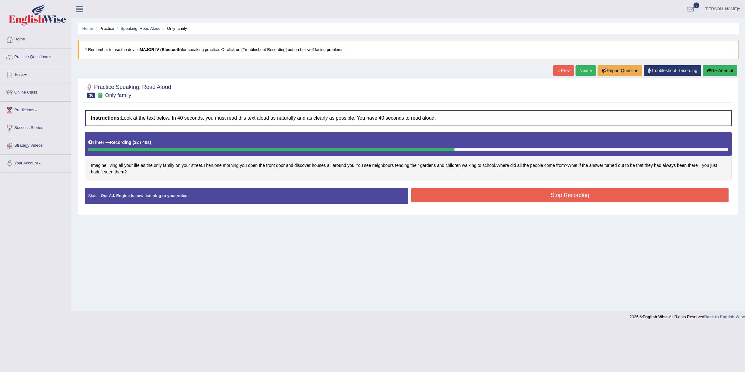
click at [470, 201] on button "Stop Recording" at bounding box center [569, 195] width 317 height 14
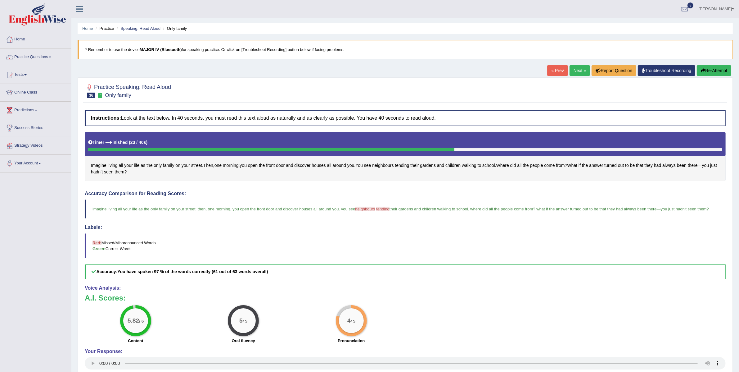
click at [576, 72] on link "Next »" at bounding box center [580, 70] width 20 height 11
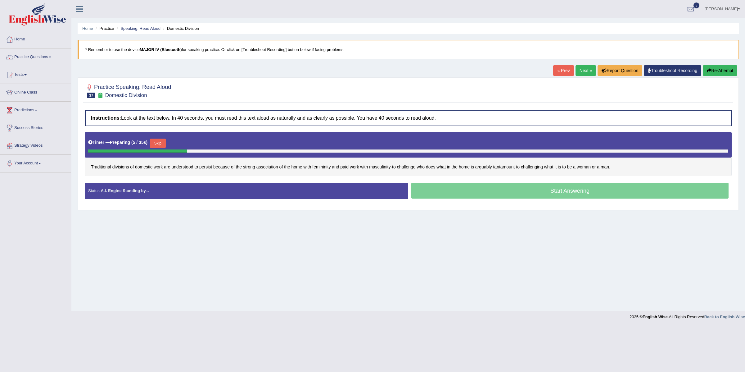
click at [162, 145] on button "Skip" at bounding box center [158, 142] width 16 height 9
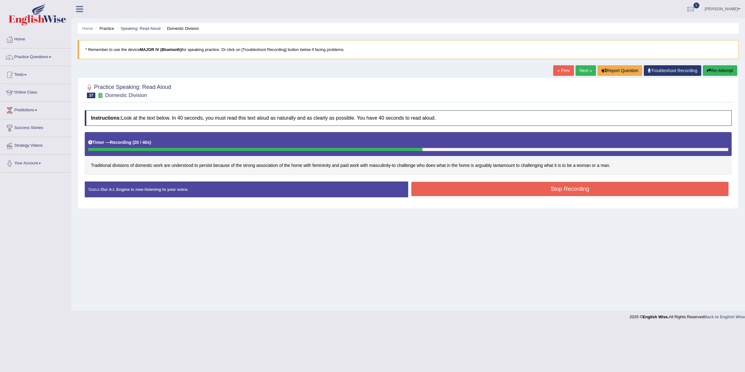
click at [458, 190] on button "Stop Recording" at bounding box center [569, 189] width 317 height 14
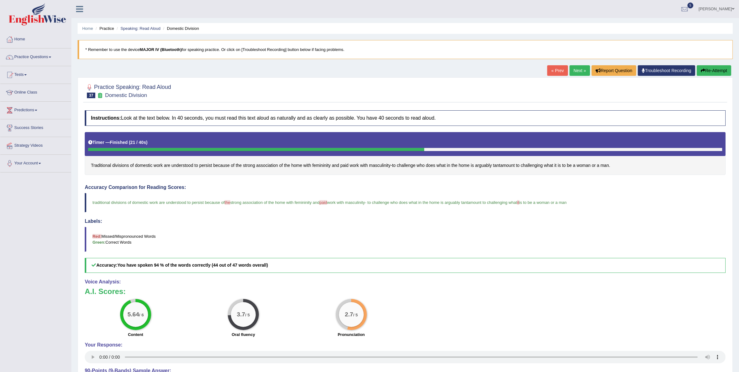
click at [703, 72] on icon "button" at bounding box center [703, 70] width 4 height 4
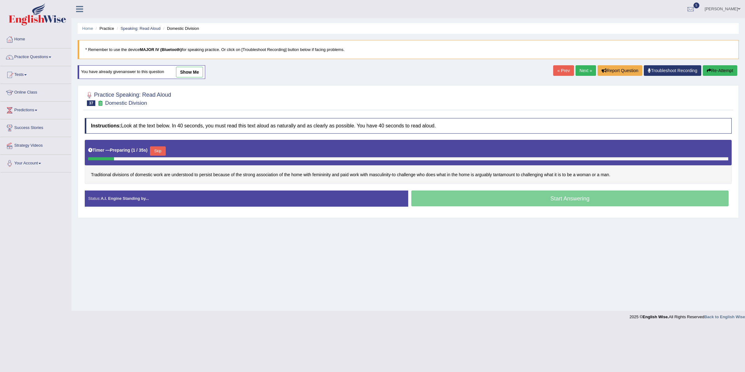
click at [160, 151] on button "Skip" at bounding box center [158, 150] width 16 height 9
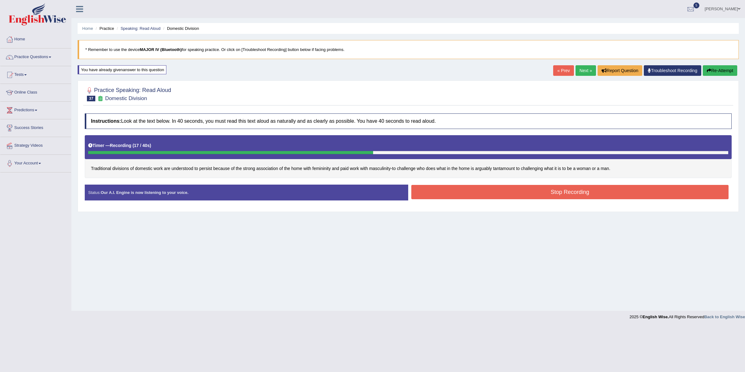
click at [567, 194] on button "Stop Recording" at bounding box center [569, 192] width 317 height 14
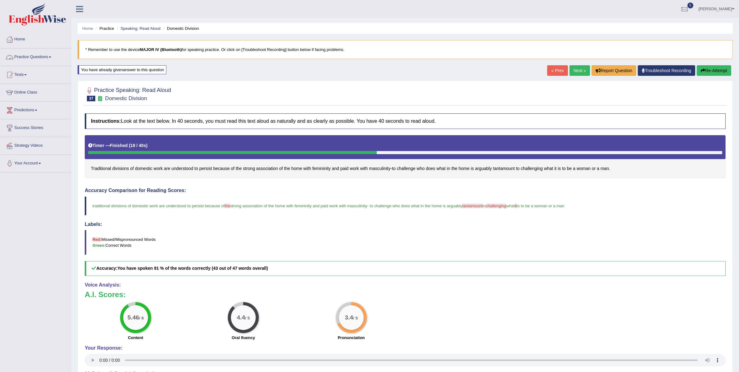
click at [29, 57] on link "Practice Questions" at bounding box center [35, 56] width 71 height 16
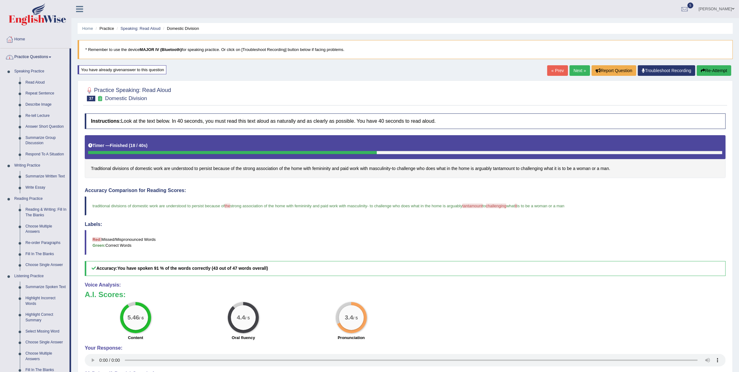
click at [47, 58] on link "Practice Questions" at bounding box center [34, 56] width 69 height 16
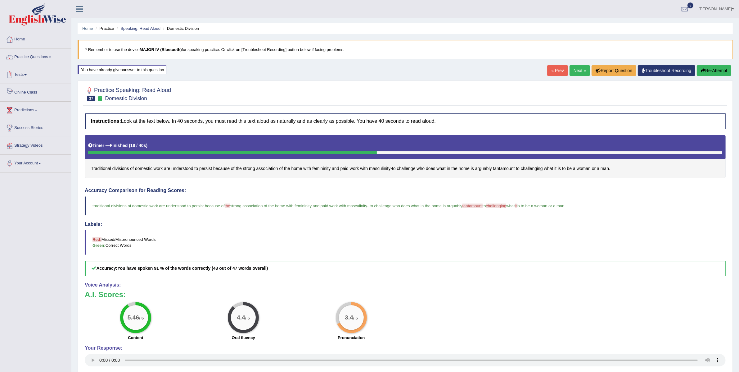
click at [23, 76] on link "Tests" at bounding box center [35, 74] width 71 height 16
click at [30, 90] on link "Take Practice Sectional Test" at bounding box center [40, 88] width 58 height 11
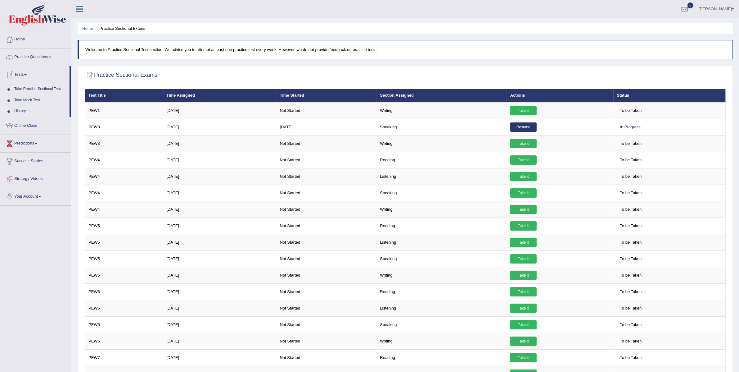
click at [22, 110] on link "History" at bounding box center [40, 111] width 58 height 11
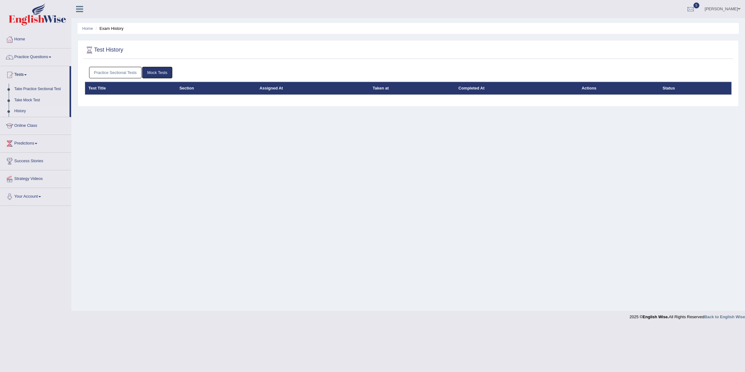
click at [127, 70] on link "Practice Sectional Tests" at bounding box center [115, 72] width 53 height 11
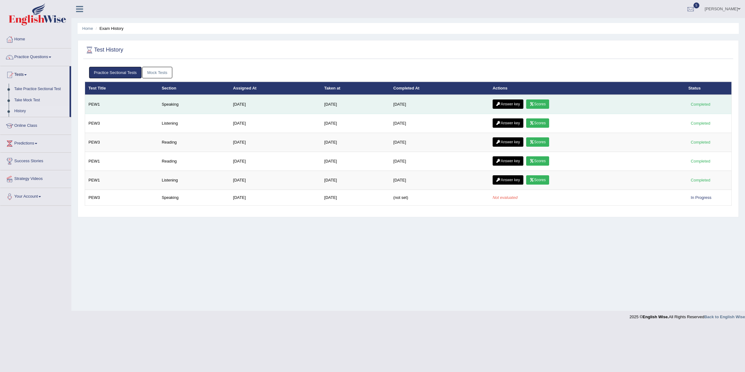
click at [534, 104] on icon at bounding box center [531, 104] width 5 height 4
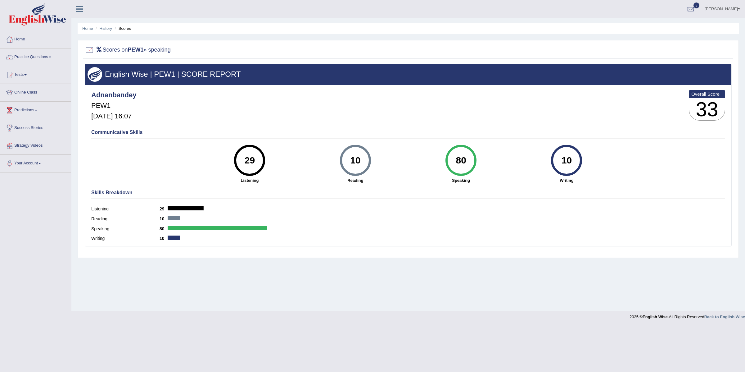
drag, startPoint x: 468, startPoint y: 161, endPoint x: 444, endPoint y: 158, distance: 24.4
click at [444, 158] on div "80 Speaking" at bounding box center [461, 164] width 106 height 38
drag, startPoint x: 445, startPoint y: 154, endPoint x: 473, endPoint y: 160, distance: 28.9
click at [473, 160] on div "80 Speaking" at bounding box center [461, 164] width 106 height 38
drag, startPoint x: 467, startPoint y: 164, endPoint x: 446, endPoint y: 163, distance: 20.8
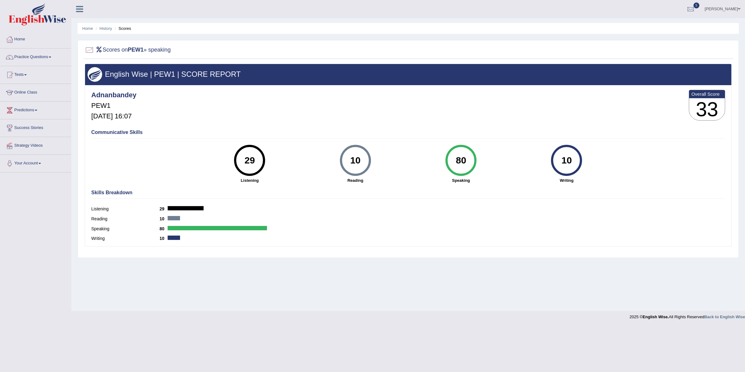
click at [446, 163] on div "80" at bounding box center [460, 160] width 31 height 31
click at [457, 160] on div "80" at bounding box center [460, 160] width 23 height 26
drag, startPoint x: 457, startPoint y: 160, endPoint x: 483, endPoint y: 160, distance: 26.4
click at [483, 160] on div "80 Speaking" at bounding box center [461, 164] width 106 height 38
click at [108, 30] on link "History" at bounding box center [106, 28] width 12 height 5
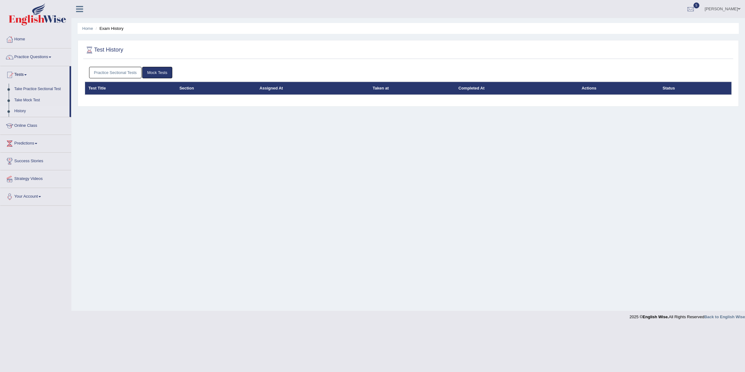
click at [120, 70] on link "Practice Sectional Tests" at bounding box center [115, 72] width 53 height 11
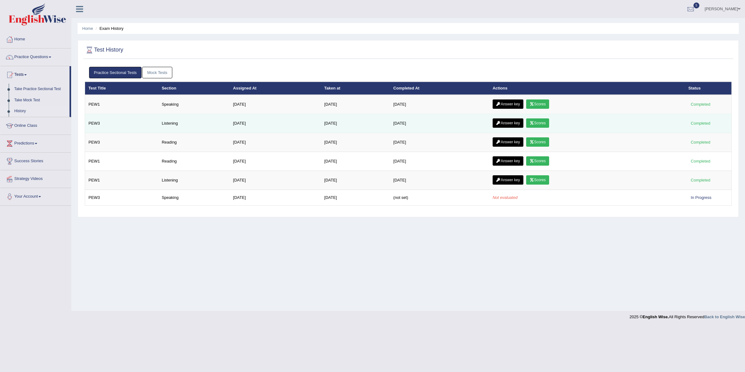
click at [539, 124] on link "Scores" at bounding box center [537, 122] width 23 height 9
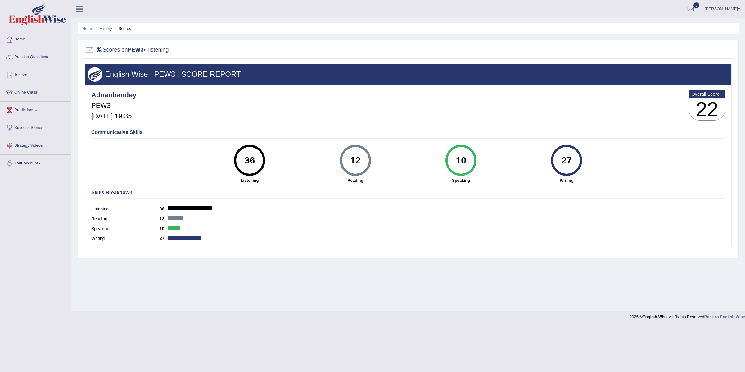
drag, startPoint x: 240, startPoint y: 164, endPoint x: 258, endPoint y: 160, distance: 18.4
click at [258, 160] on div "36" at bounding box center [249, 160] width 23 height 26
click at [256, 160] on div "36" at bounding box center [249, 160] width 23 height 26
drag, startPoint x: 256, startPoint y: 160, endPoint x: 245, endPoint y: 160, distance: 11.2
click at [245, 160] on div "36" at bounding box center [249, 160] width 23 height 26
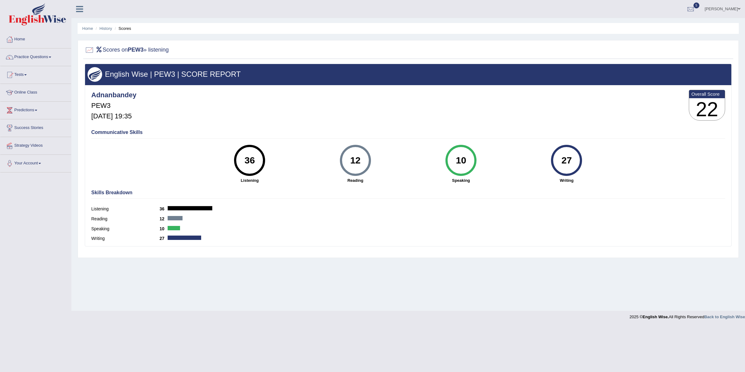
click at [245, 160] on div "36" at bounding box center [249, 160] width 23 height 26
drag, startPoint x: 245, startPoint y: 160, endPoint x: 250, endPoint y: 159, distance: 6.0
click at [250, 159] on div "36" at bounding box center [249, 160] width 23 height 26
click at [254, 159] on div "36" at bounding box center [249, 160] width 23 height 26
drag, startPoint x: 254, startPoint y: 159, endPoint x: 247, endPoint y: 159, distance: 6.9
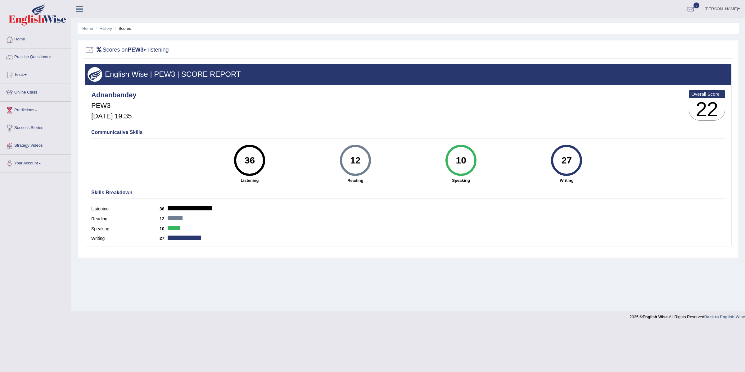
click at [247, 159] on div "36" at bounding box center [249, 160] width 23 height 26
click at [255, 161] on div "36" at bounding box center [249, 160] width 23 height 26
drag, startPoint x: 255, startPoint y: 161, endPoint x: 247, endPoint y: 161, distance: 7.8
click at [247, 161] on div "36" at bounding box center [249, 160] width 23 height 26
click at [243, 160] on div "36" at bounding box center [249, 160] width 23 height 26
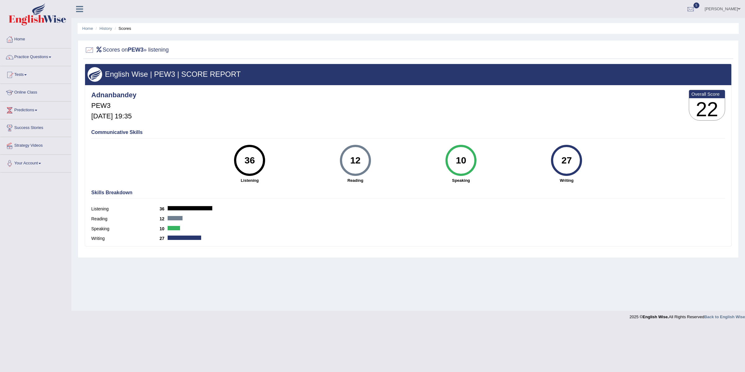
drag, startPoint x: 557, startPoint y: 161, endPoint x: 582, endPoint y: 157, distance: 25.6
click at [582, 157] on div "27 Writing" at bounding box center [567, 164] width 106 height 38
drag, startPoint x: 245, startPoint y: 160, endPoint x: 253, endPoint y: 160, distance: 8.7
click at [253, 160] on div "36" at bounding box center [249, 160] width 23 height 26
click at [110, 28] on link "History" at bounding box center [106, 28] width 12 height 5
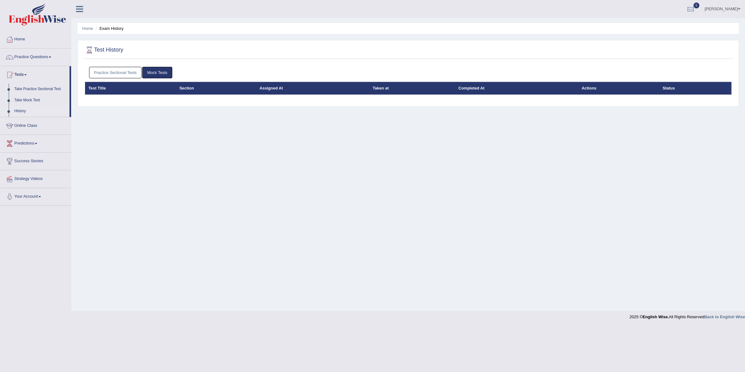
click at [110, 73] on link "Practice Sectional Tests" at bounding box center [115, 72] width 53 height 11
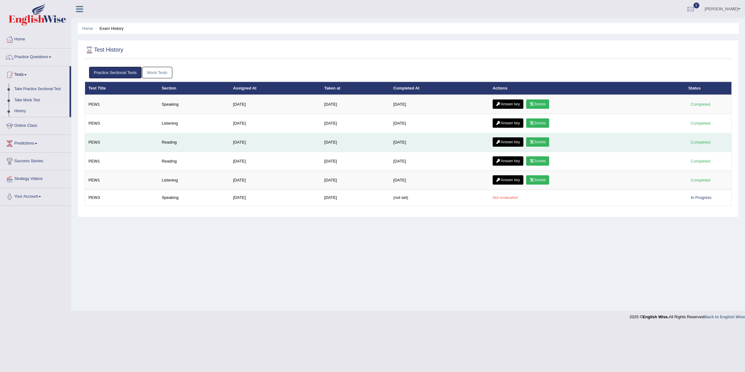
click at [538, 142] on link "Scores" at bounding box center [537, 141] width 23 height 9
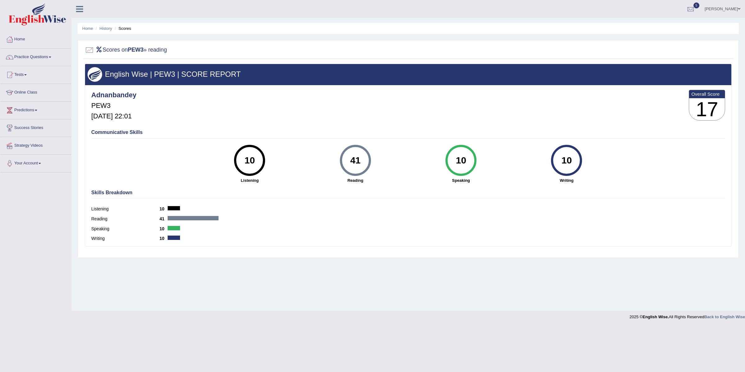
drag, startPoint x: 352, startPoint y: 160, endPoint x: 364, endPoint y: 158, distance: 12.2
click at [364, 158] on div "41" at bounding box center [355, 160] width 23 height 26
click at [106, 27] on link "History" at bounding box center [106, 28] width 12 height 5
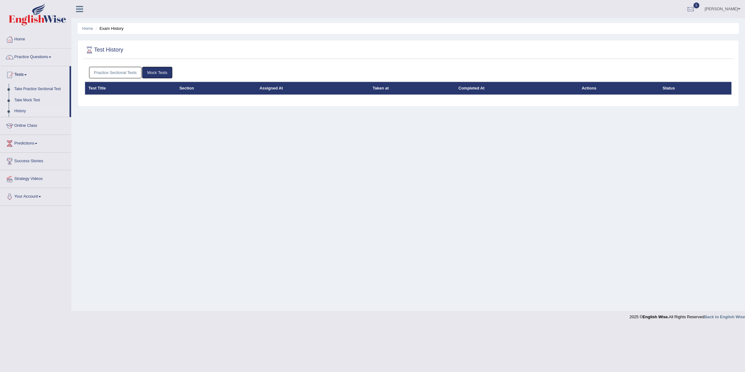
click at [124, 71] on link "Practice Sectional Tests" at bounding box center [115, 72] width 53 height 11
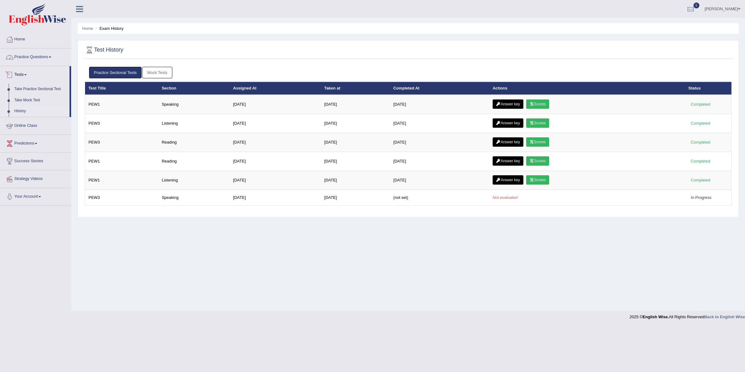
click at [38, 55] on link "Practice Questions" at bounding box center [35, 56] width 71 height 16
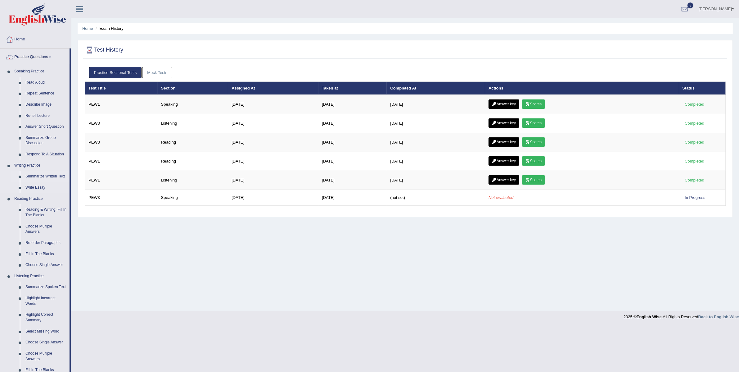
click at [36, 177] on link "Summarize Written Text" at bounding box center [46, 176] width 47 height 11
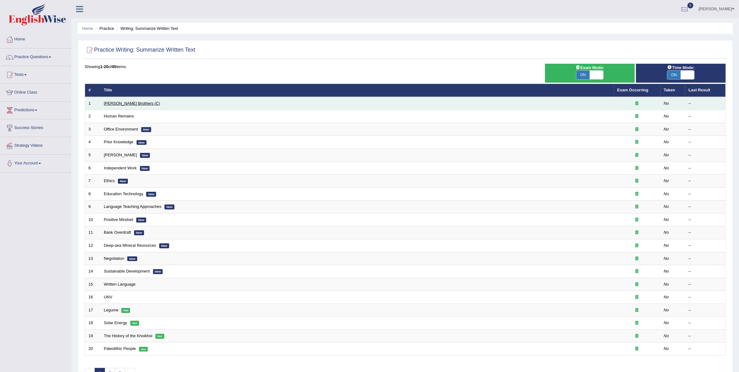
click at [121, 103] on link "[PERSON_NAME] Brothers (C)" at bounding box center [132, 103] width 56 height 5
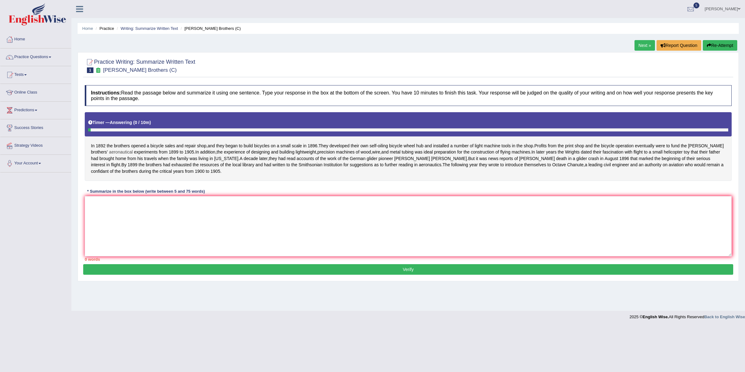
drag, startPoint x: 89, startPoint y: 147, endPoint x: 131, endPoint y: 151, distance: 42.4
click at [131, 151] on div "In 1892 the brothers opened a bicycle sales and repair shop , and they began to…" at bounding box center [408, 146] width 647 height 68
drag, startPoint x: 174, startPoint y: 198, endPoint x: 196, endPoint y: 196, distance: 22.7
click at [196, 194] on div "* Summarize in the box below (write between 5 and 75 words)" at bounding box center [146, 191] width 123 height 6
click at [35, 57] on link "Practice Questions" at bounding box center [35, 56] width 71 height 16
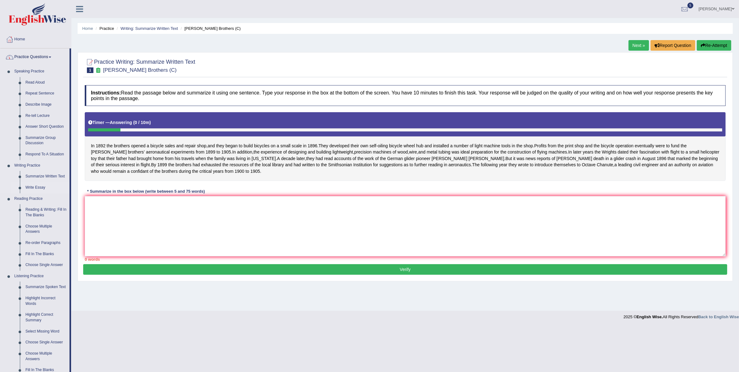
click at [41, 187] on link "Write Essay" at bounding box center [46, 187] width 47 height 11
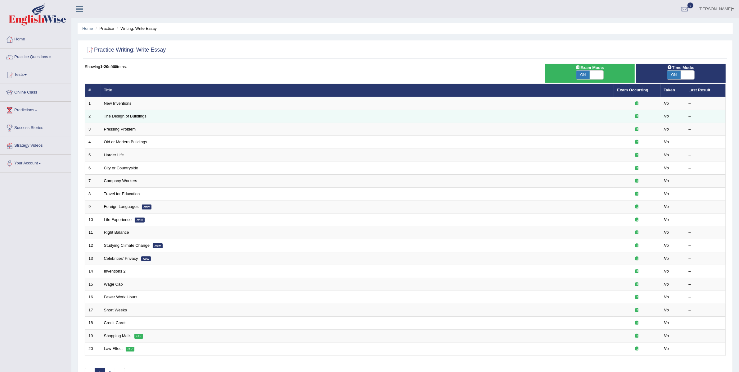
click at [120, 116] on link "The Design of Buildings" at bounding box center [125, 116] width 43 height 5
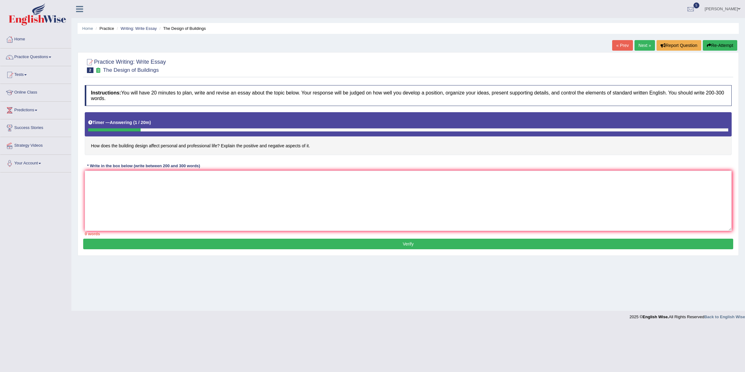
click at [24, 56] on link "Practice Questions" at bounding box center [35, 56] width 71 height 16
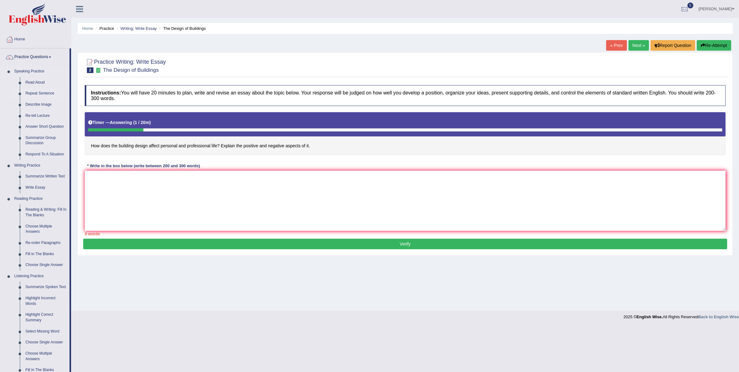
click at [33, 92] on link "Repeat Sentence" at bounding box center [46, 93] width 47 height 11
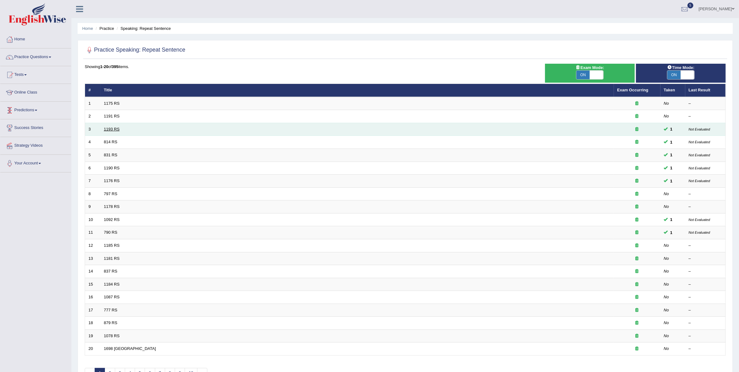
click at [113, 129] on link "1193 RS" at bounding box center [112, 129] width 16 height 5
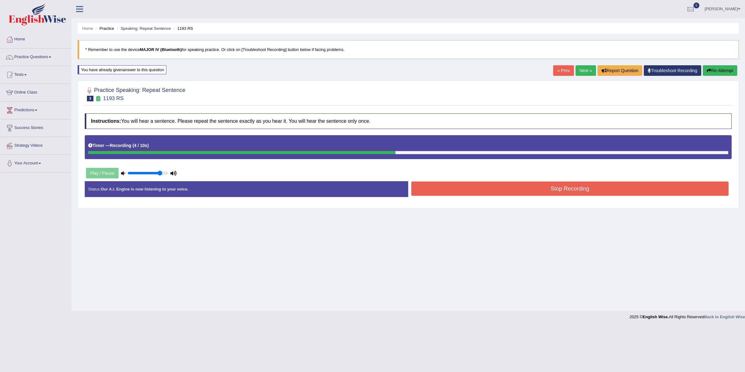
click at [473, 192] on button "Stop Recording" at bounding box center [569, 188] width 317 height 14
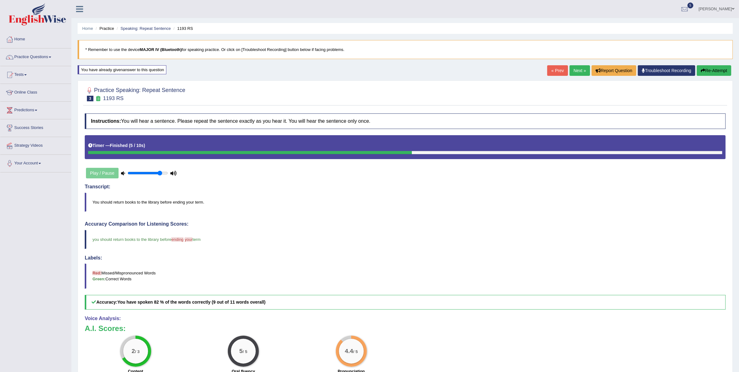
click at [575, 73] on link "Next »" at bounding box center [580, 70] width 20 height 11
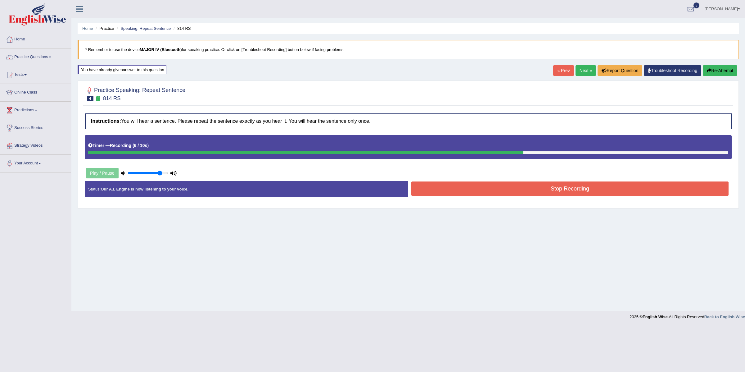
click at [474, 193] on button "Stop Recording" at bounding box center [569, 188] width 317 height 14
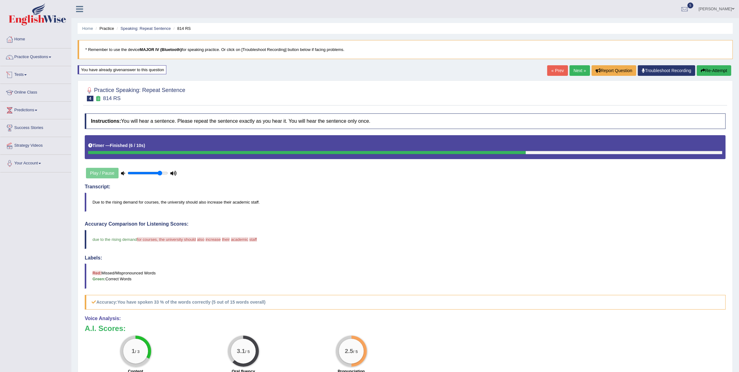
drag, startPoint x: 570, startPoint y: 72, endPoint x: 536, endPoint y: 85, distance: 36.5
click at [570, 72] on link "Next »" at bounding box center [580, 70] width 20 height 11
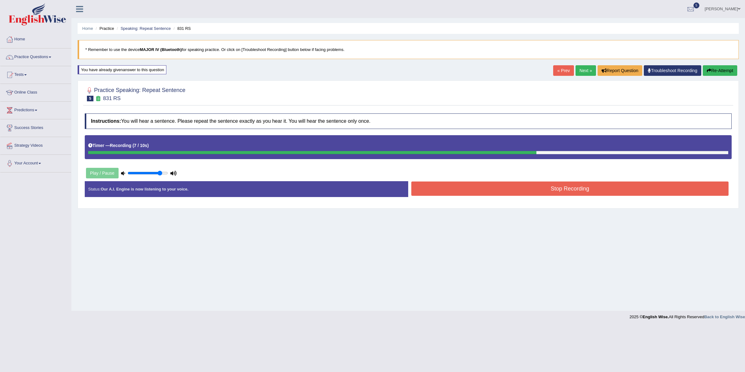
click at [520, 193] on button "Stop Recording" at bounding box center [569, 188] width 317 height 14
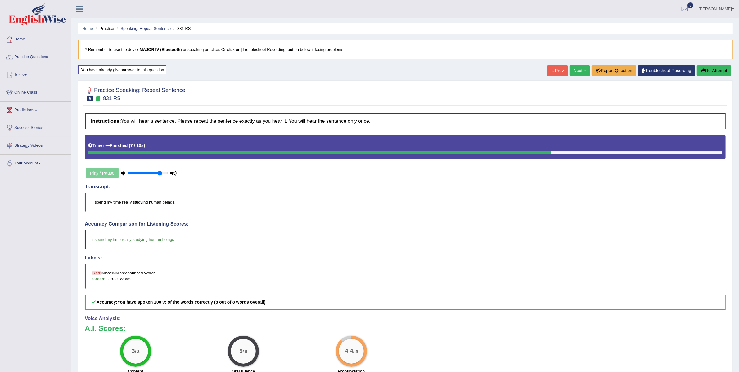
click at [573, 69] on link "Next »" at bounding box center [580, 70] width 20 height 11
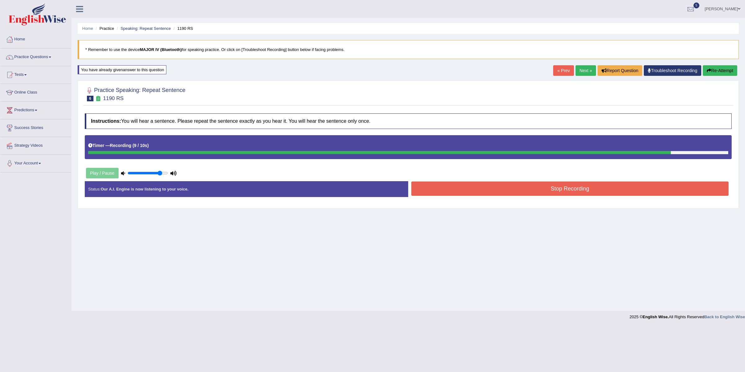
click at [505, 187] on button "Stop Recording" at bounding box center [569, 188] width 317 height 14
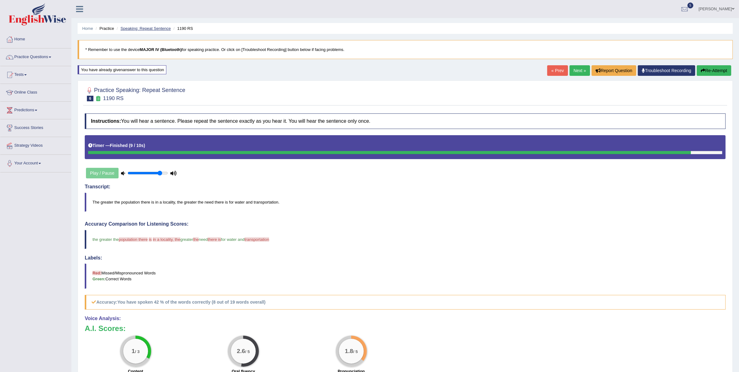
click at [142, 28] on link "Speaking: Repeat Sentence" at bounding box center [145, 28] width 50 height 5
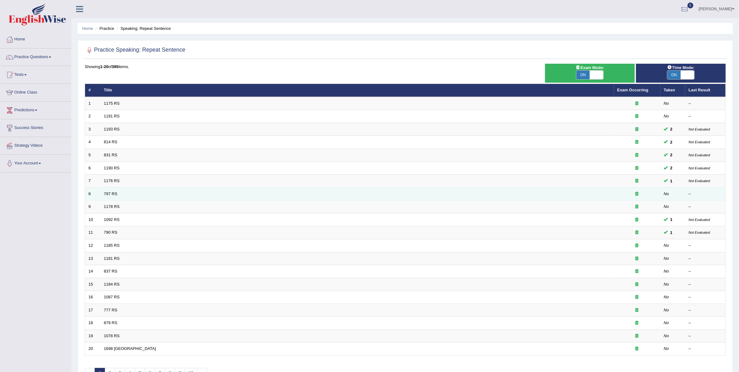
scroll to position [41, 0]
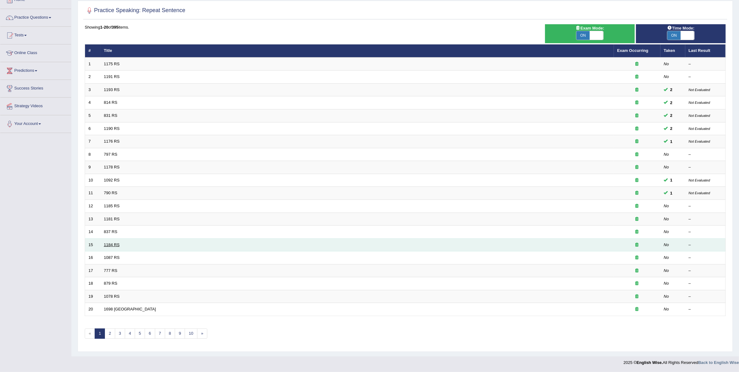
click at [105, 244] on link "1184 RS" at bounding box center [112, 244] width 16 height 5
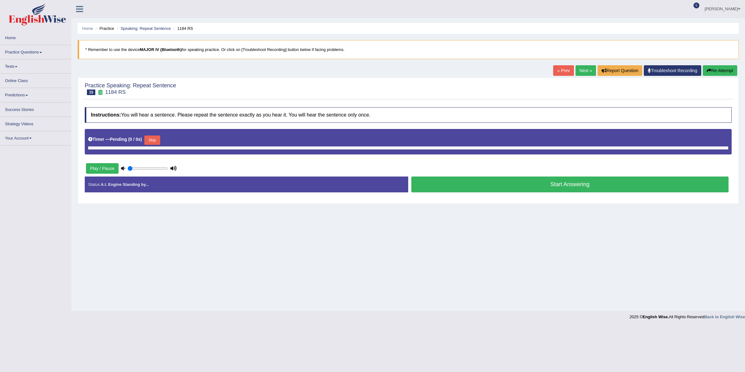
type input "0.85"
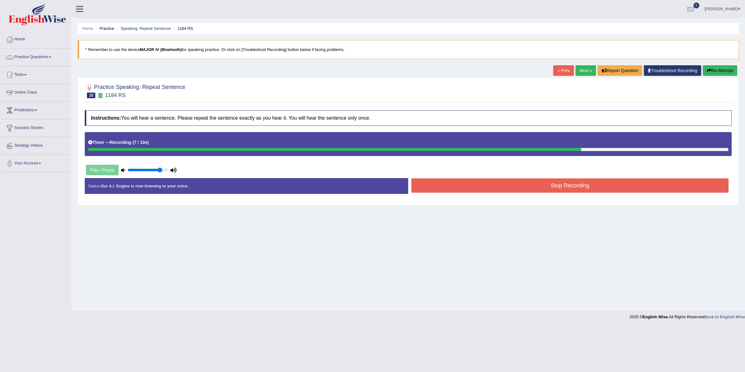
click at [544, 190] on button "Stop Recording" at bounding box center [569, 185] width 317 height 14
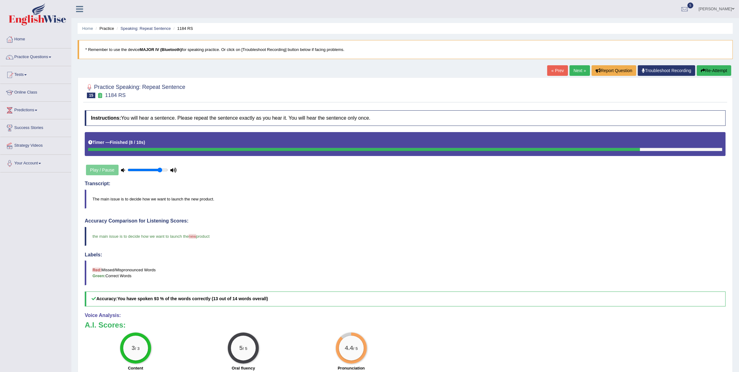
click at [579, 69] on link "Next »" at bounding box center [580, 70] width 20 height 11
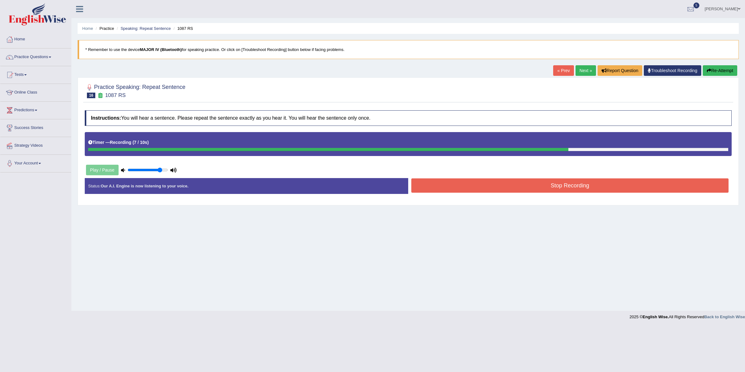
click at [521, 183] on button "Stop Recording" at bounding box center [569, 185] width 317 height 14
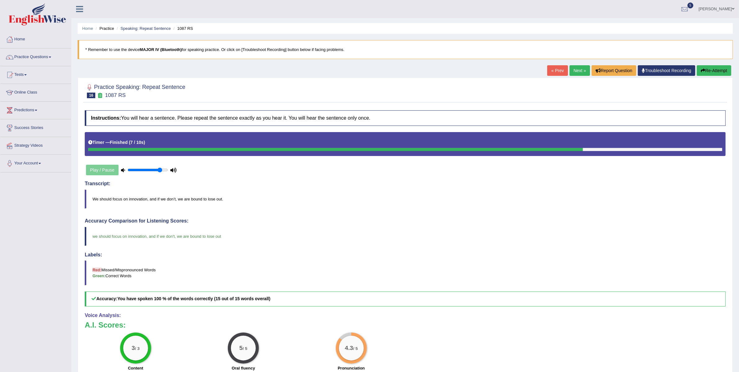
click at [571, 74] on link "Next »" at bounding box center [580, 70] width 20 height 11
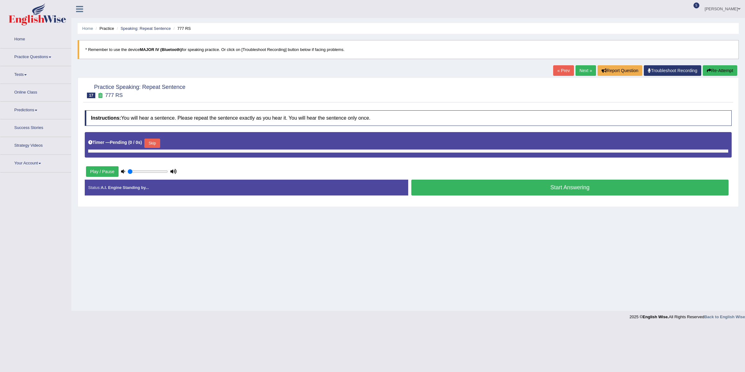
type input "0.85"
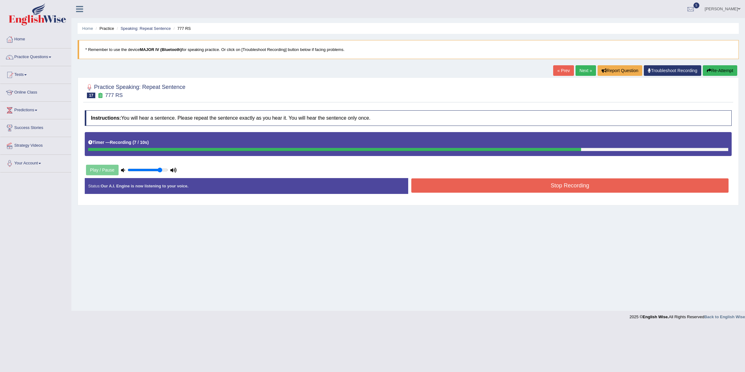
click at [587, 186] on button "Stop Recording" at bounding box center [569, 185] width 317 height 14
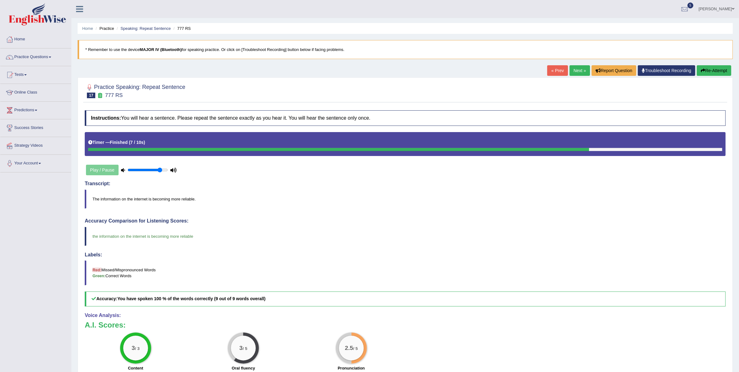
click at [573, 68] on link "Next »" at bounding box center [580, 70] width 20 height 11
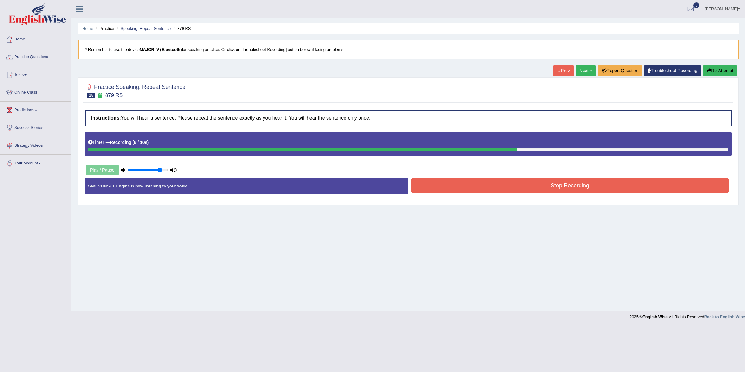
click at [565, 190] on button "Stop Recording" at bounding box center [569, 185] width 317 height 14
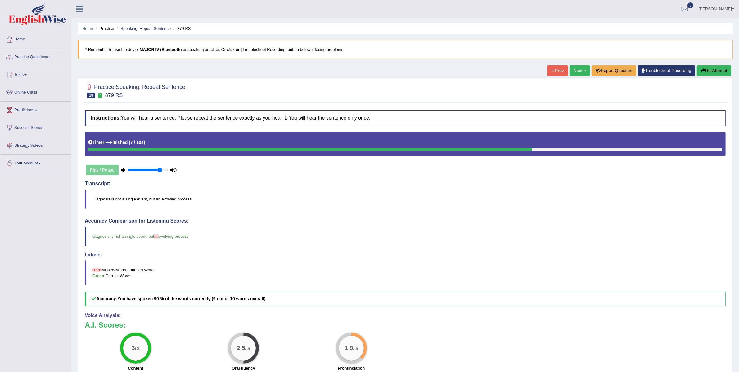
click at [575, 69] on link "Next »" at bounding box center [580, 70] width 20 height 11
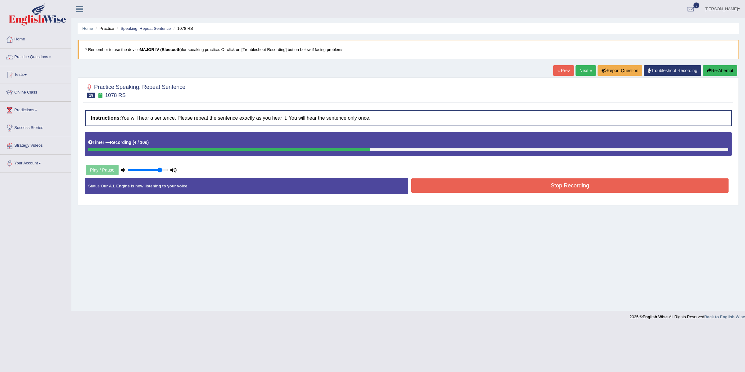
click at [430, 192] on button "Stop Recording" at bounding box center [569, 185] width 317 height 14
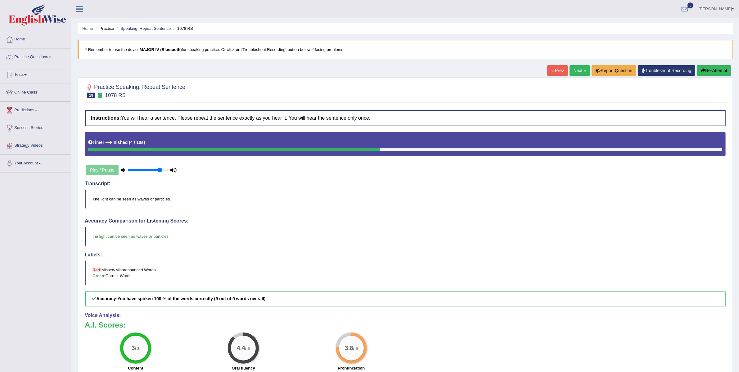
click at [578, 66] on link "Next »" at bounding box center [580, 70] width 20 height 11
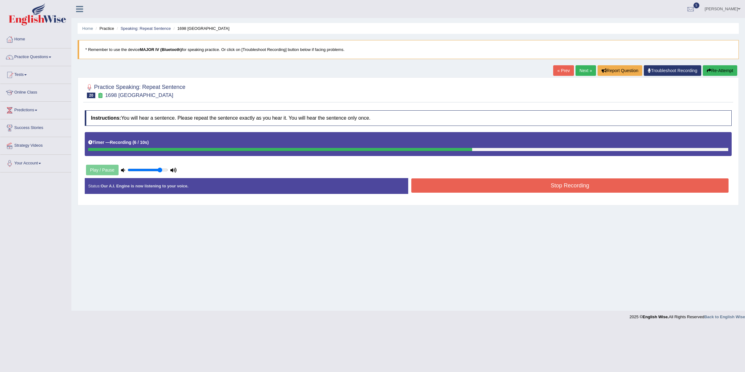
click at [510, 183] on button "Stop Recording" at bounding box center [569, 185] width 317 height 14
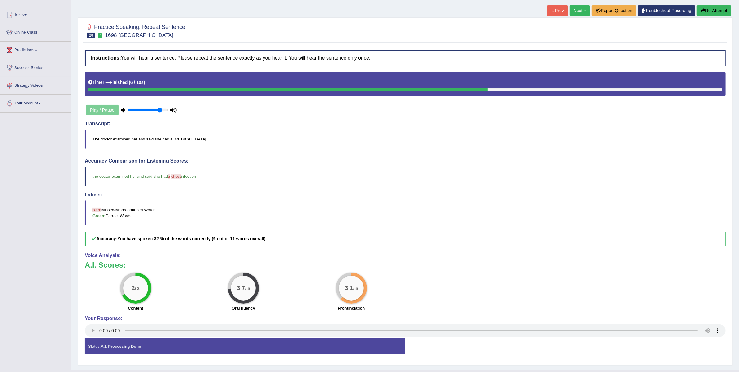
scroll to position [65, 0]
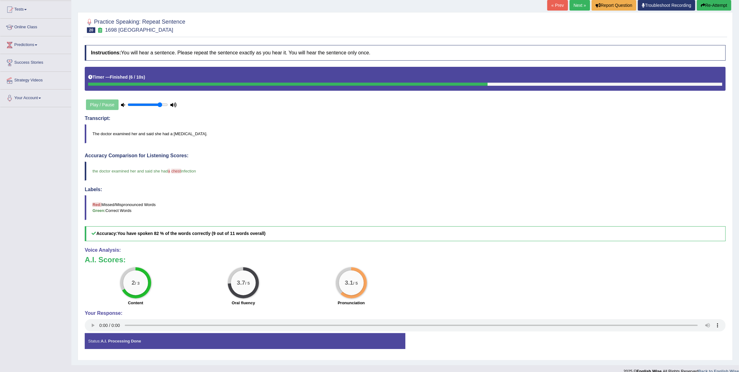
click at [570, 10] on link "Next »" at bounding box center [580, 5] width 20 height 11
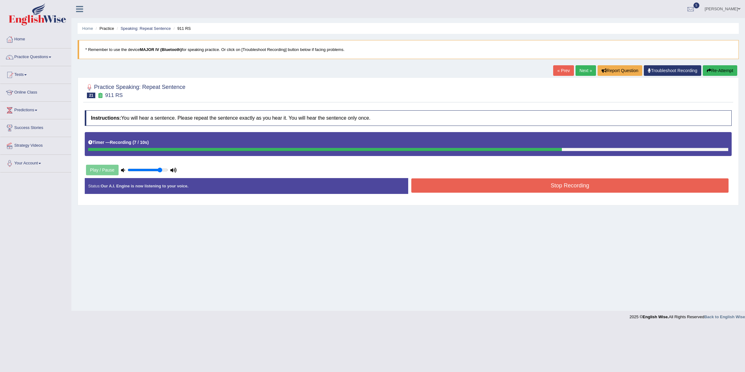
click at [501, 188] on button "Stop Recording" at bounding box center [569, 185] width 317 height 14
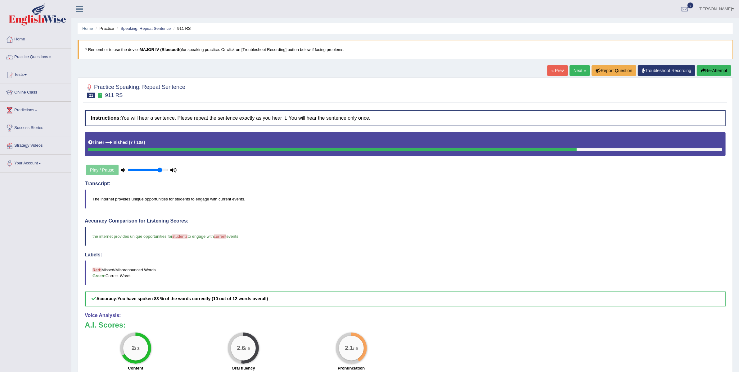
click at [570, 73] on link "Next »" at bounding box center [580, 70] width 20 height 11
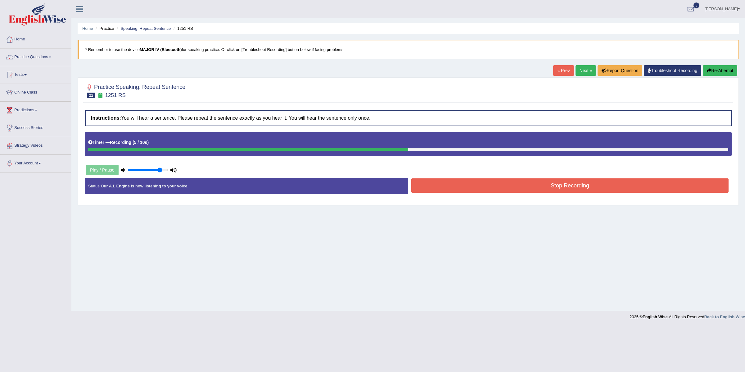
click at [478, 182] on button "Stop Recording" at bounding box center [569, 185] width 317 height 14
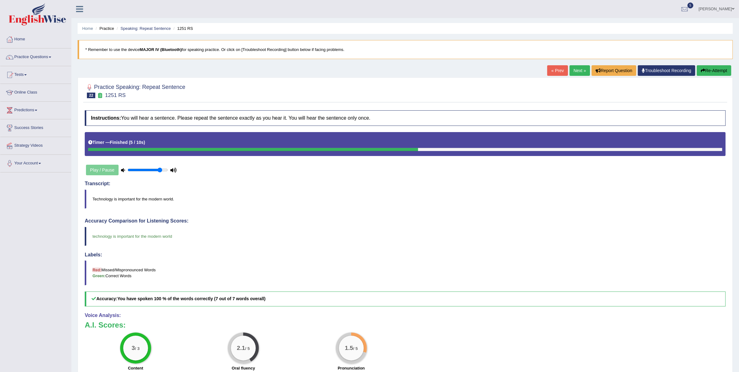
click at [704, 67] on button "Re-Attempt" at bounding box center [714, 70] width 34 height 11
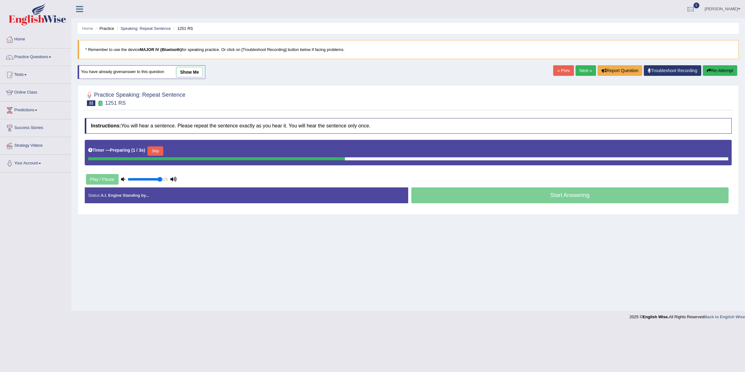
click at [155, 152] on button "Skip" at bounding box center [155, 150] width 16 height 9
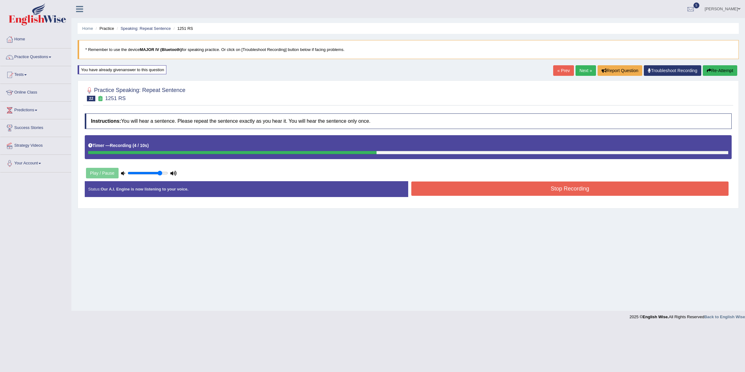
click at [471, 186] on button "Stop Recording" at bounding box center [569, 188] width 317 height 14
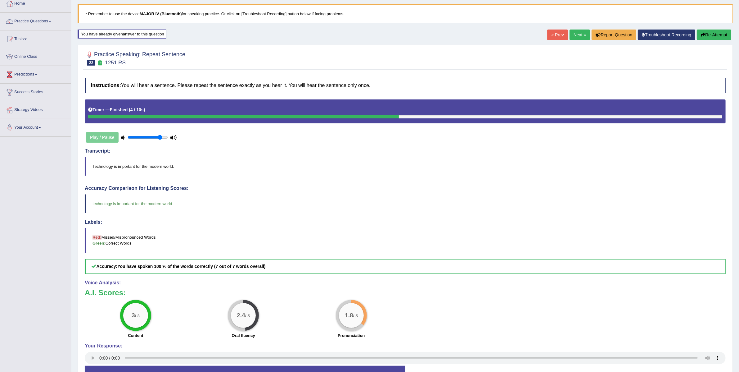
scroll to position [58, 0]
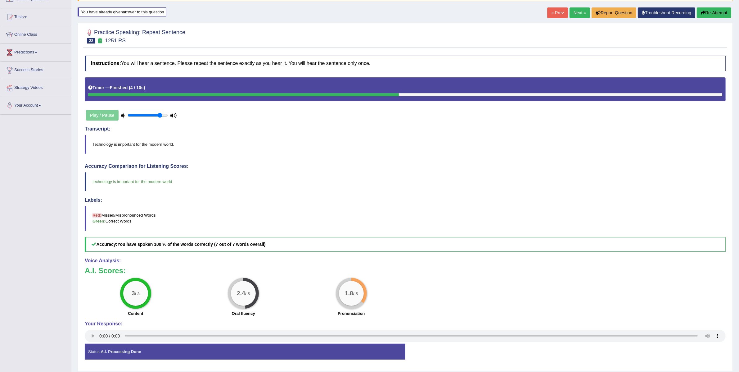
click at [577, 13] on link "Next »" at bounding box center [580, 12] width 20 height 11
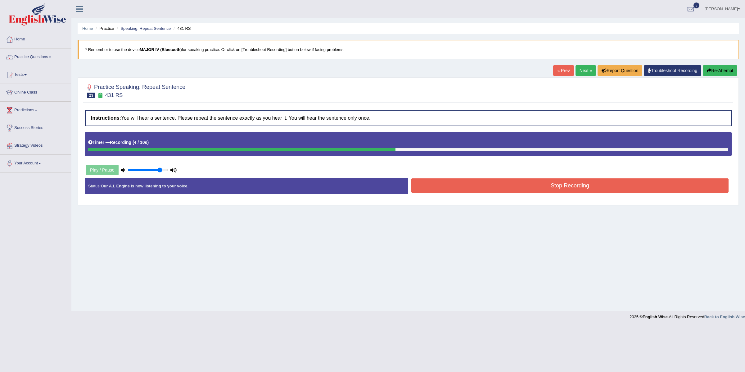
click at [439, 185] on button "Stop Recording" at bounding box center [569, 185] width 317 height 14
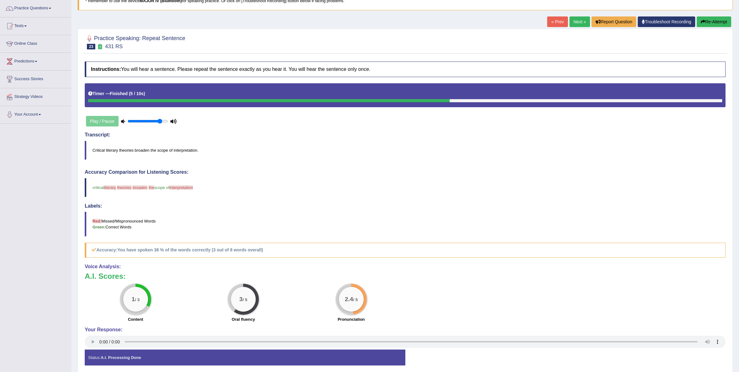
scroll to position [59, 0]
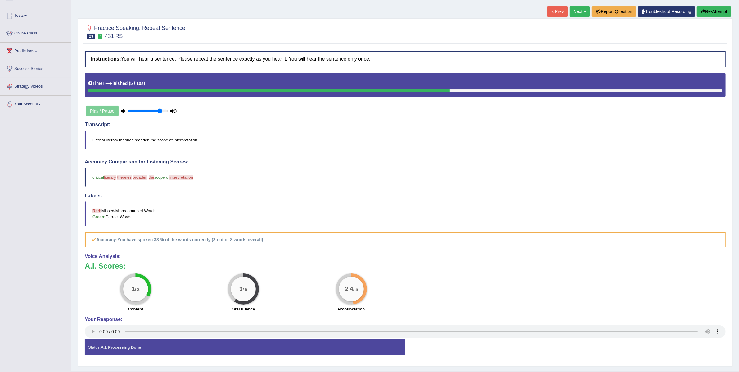
click at [577, 11] on link "Next »" at bounding box center [580, 11] width 20 height 11
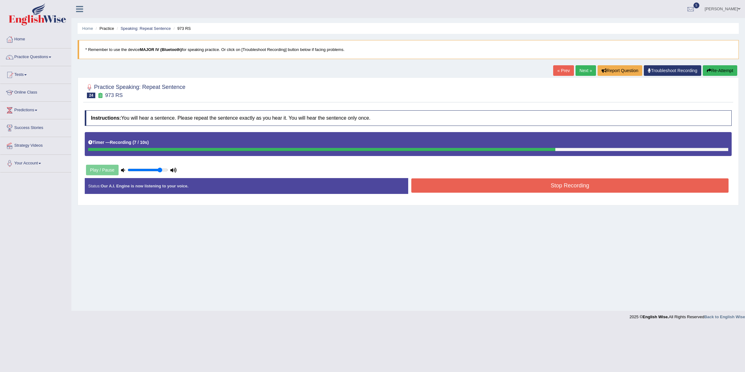
click at [529, 187] on button "Stop Recording" at bounding box center [569, 185] width 317 height 14
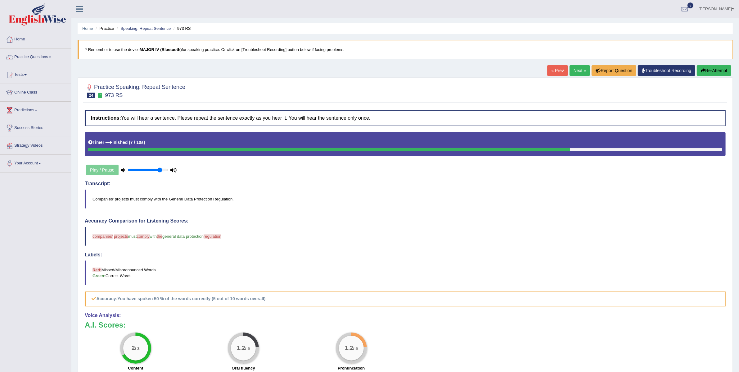
click at [574, 70] on link "Next »" at bounding box center [580, 70] width 20 height 11
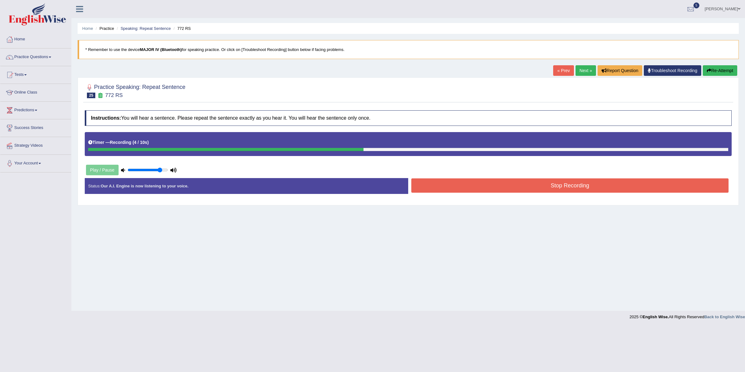
click at [548, 187] on button "Stop Recording" at bounding box center [569, 185] width 317 height 14
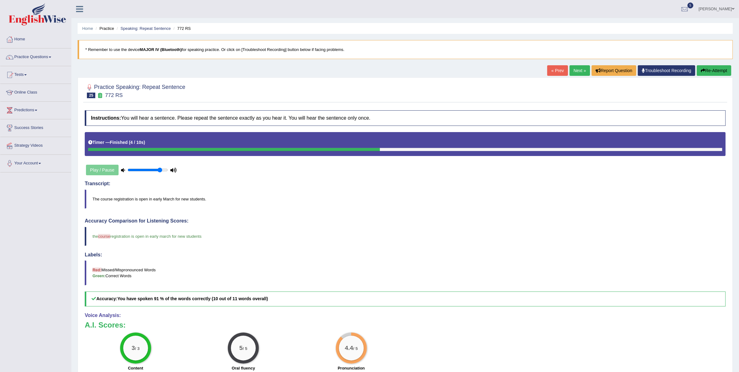
click at [574, 72] on link "Next »" at bounding box center [580, 70] width 20 height 11
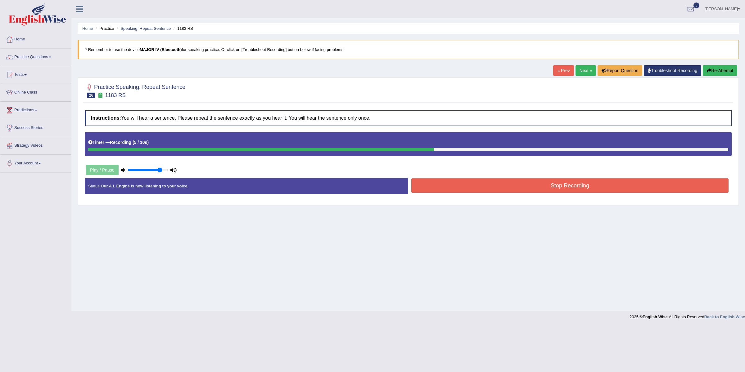
click at [569, 192] on button "Stop Recording" at bounding box center [569, 185] width 317 height 14
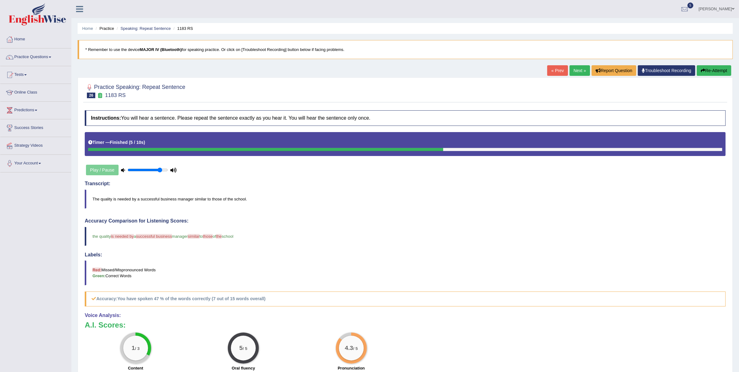
click at [572, 71] on link "Next »" at bounding box center [580, 70] width 20 height 11
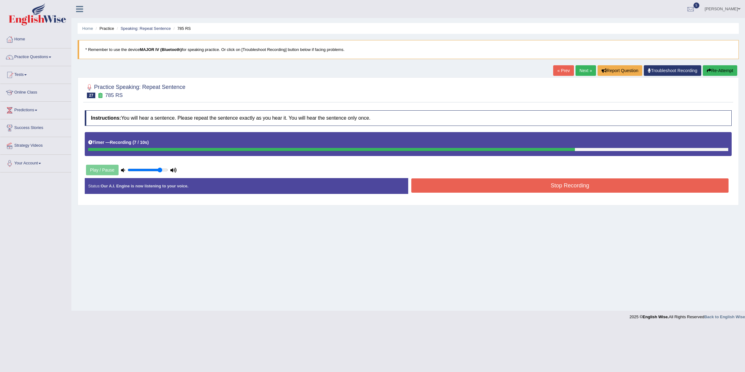
click at [522, 190] on button "Stop Recording" at bounding box center [569, 185] width 317 height 14
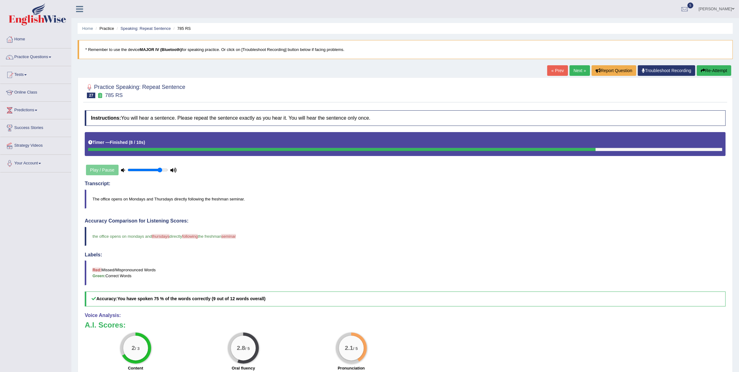
click at [570, 68] on link "Next »" at bounding box center [580, 70] width 20 height 11
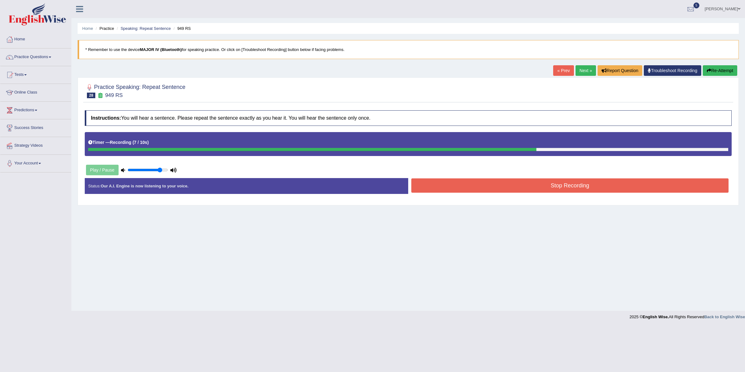
click at [481, 192] on button "Stop Recording" at bounding box center [569, 185] width 317 height 14
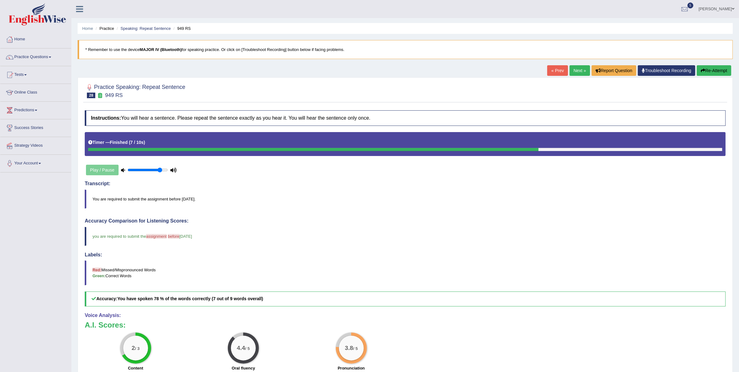
click at [578, 68] on link "Next »" at bounding box center [580, 70] width 20 height 11
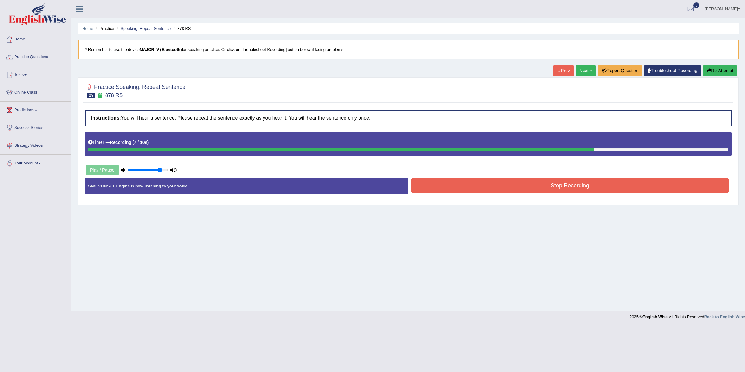
click at [520, 184] on button "Stop Recording" at bounding box center [569, 185] width 317 height 14
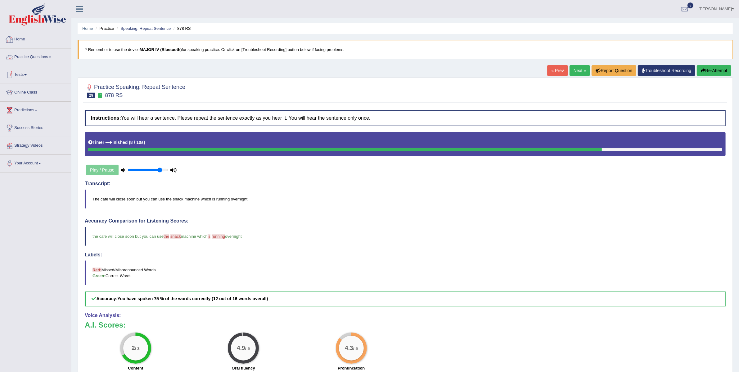
click at [45, 57] on link "Practice Questions" at bounding box center [35, 56] width 71 height 16
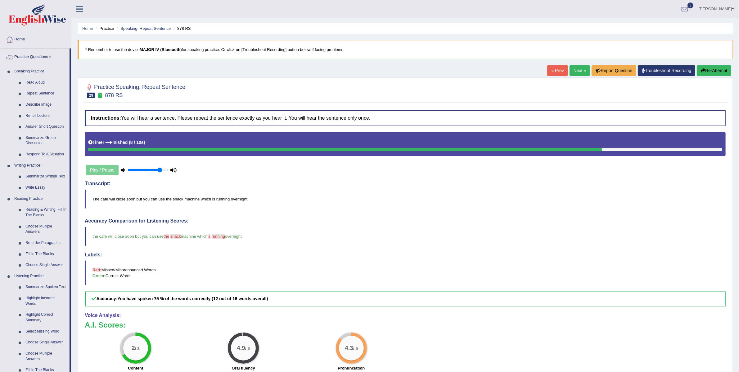
click at [41, 57] on link "Practice Questions" at bounding box center [34, 56] width 69 height 16
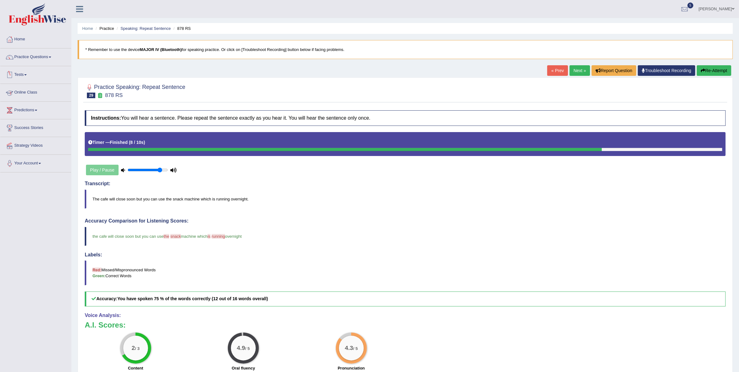
click at [25, 78] on link "Tests" at bounding box center [35, 74] width 71 height 16
click at [21, 111] on link "History" at bounding box center [40, 111] width 58 height 11
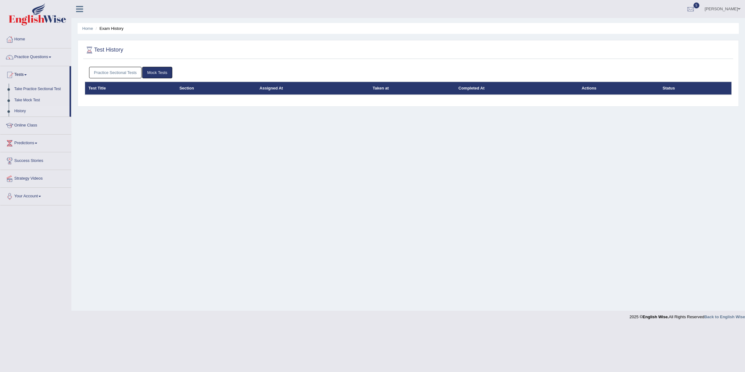
click at [113, 73] on link "Practice Sectional Tests" at bounding box center [115, 72] width 53 height 11
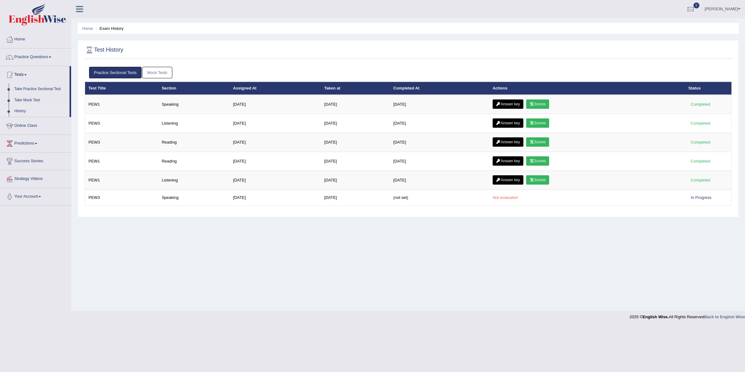
drag, startPoint x: 518, startPoint y: 201, endPoint x: 405, endPoint y: 207, distance: 113.1
click at [498, 204] on td "Not evaluated" at bounding box center [587, 198] width 196 height 16
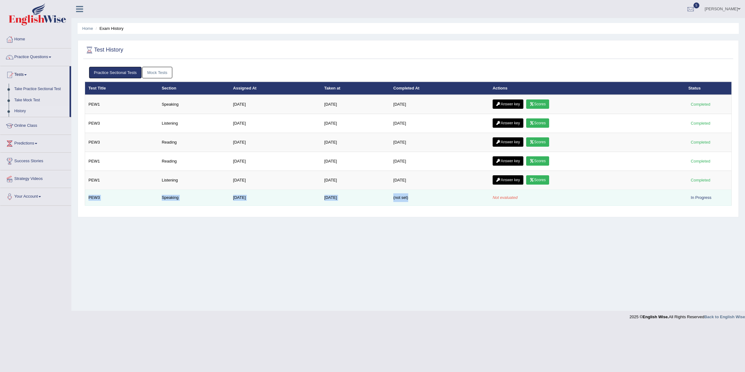
drag, startPoint x: 426, startPoint y: 198, endPoint x: 87, endPoint y: 197, distance: 338.9
click at [87, 197] on tr "PEW3 Speaking Aug 28, 2025 Sep 9, 2025 (not set) Not evaluated In Progress" at bounding box center [408, 198] width 647 height 16
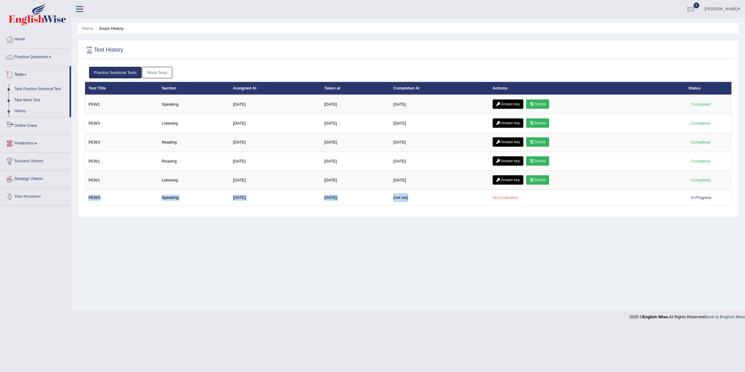
click at [18, 75] on link "Tests" at bounding box center [34, 74] width 69 height 16
click link "Home"
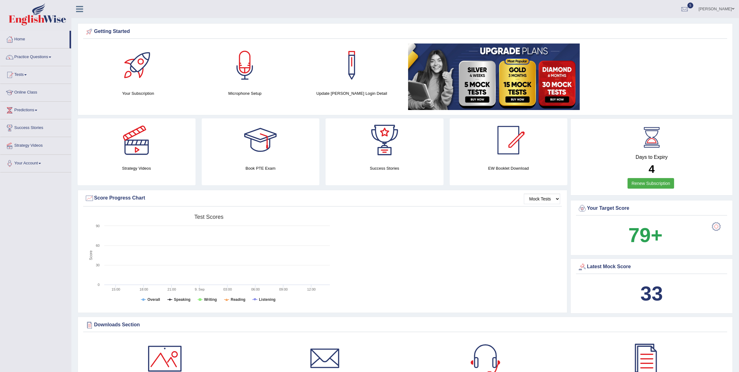
click at [718, 224] on div at bounding box center [716, 226] width 12 height 12
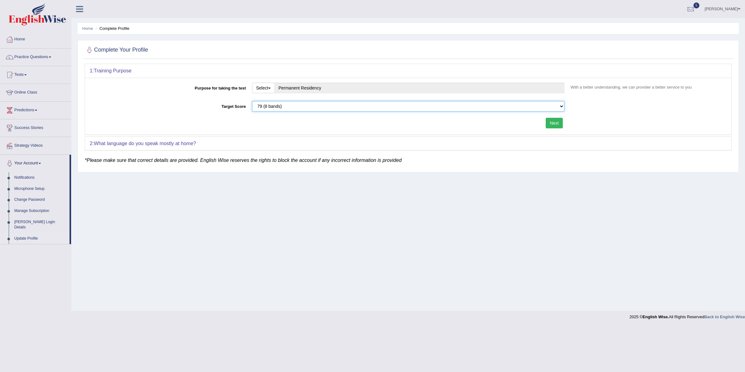
click at [274, 108] on select "Please select the correct value 50 (6 bands) 58 (6.5 bands) 65 (7 bands) 79 (8 …" at bounding box center [408, 106] width 312 height 11
click at [252, 101] on select "Please select the correct value 50 (6 bands) 58 (6.5 bands) 65 (7 bands) 79 (8 …" at bounding box center [408, 106] width 312 height 11
click at [274, 108] on select "Please select the correct value 50 (6 bands) 58 (6.5 bands) 65 (7 bands) 79 (8 …" at bounding box center [408, 106] width 312 height 11
click at [252, 101] on select "Please select the correct value 50 (6 bands) 58 (6.5 bands) 65 (7 bands) 79 (8 …" at bounding box center [408, 106] width 312 height 11
click at [274, 108] on select "Please select the correct value 50 (6 bands) 58 (6.5 bands) 65 (7 bands) 79 (8 …" at bounding box center [408, 106] width 312 height 11
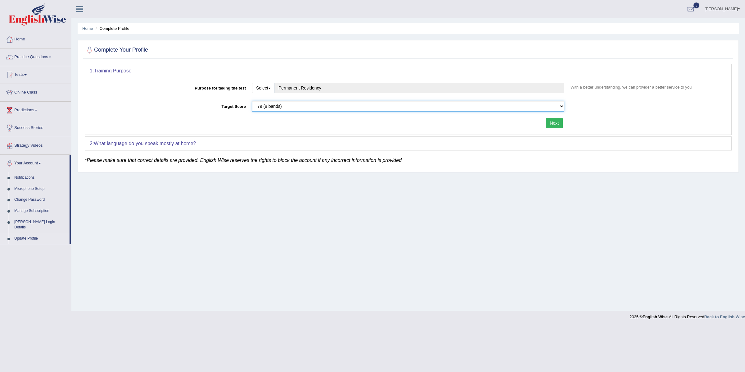
click at [252, 101] on select "Please select the correct value 50 (6 bands) 58 (6.5 bands) 65 (7 bands) 79 (8 …" at bounding box center [408, 106] width 312 height 11
click at [89, 30] on link "Home" at bounding box center [87, 28] width 11 height 5
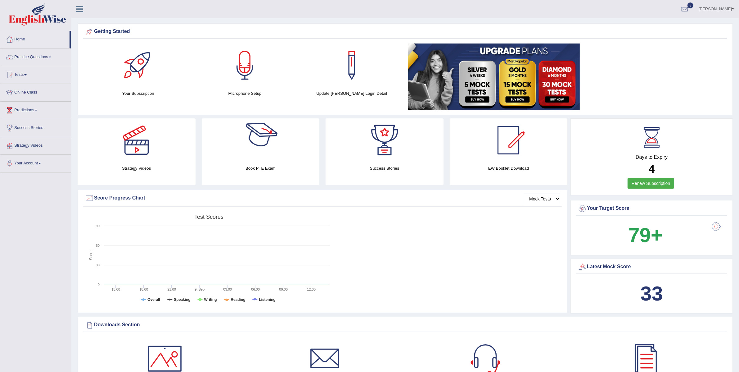
click at [274, 265] on rect at bounding box center [209, 259] width 248 height 96
click at [37, 61] on link "Practice Questions" at bounding box center [35, 56] width 71 height 16
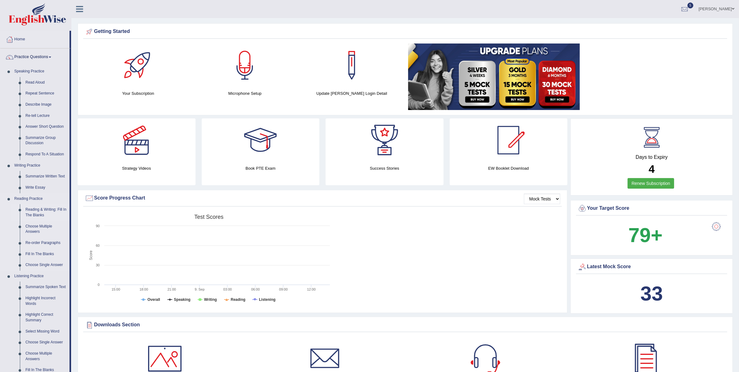
click at [38, 210] on link "Reading & Writing: Fill In The Blanks" at bounding box center [46, 212] width 47 height 16
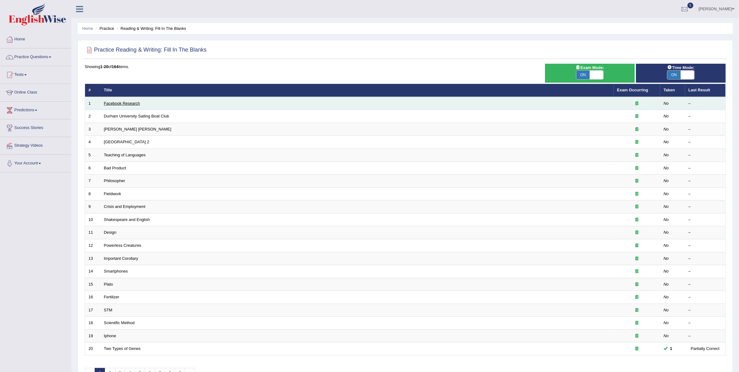
click at [128, 101] on link "Facebook Research" at bounding box center [122, 103] width 36 height 5
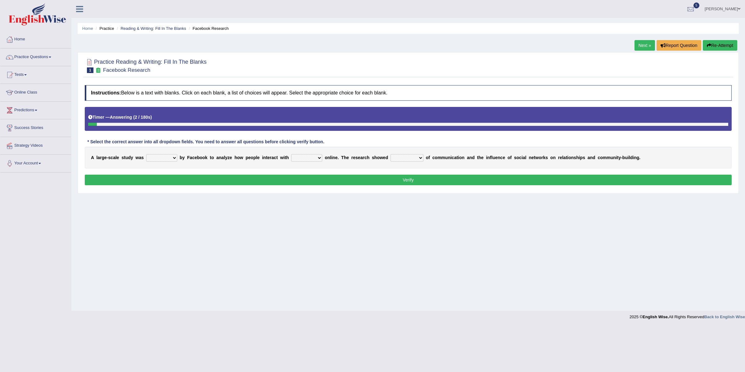
click at [166, 159] on select "surveyed had asked made" at bounding box center [161, 157] width 31 height 7
click at [161, 158] on select "surveyed had asked made" at bounding box center [161, 157] width 31 height 7
select select "made"
click at [146, 155] on select "surveyed had asked made" at bounding box center [161, 157] width 31 height 7
click at [299, 158] on select "together all each other another" at bounding box center [306, 157] width 31 height 7
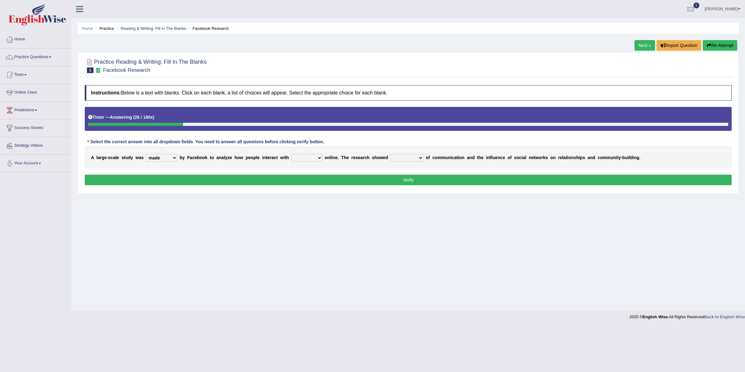
select select "each other"
click at [292, 155] on select "together all each other another" at bounding box center [306, 157] width 31 height 7
click at [405, 160] on select "advantages standards fellowships patterns" at bounding box center [406, 157] width 33 height 7
click at [410, 161] on select "advantages standards fellowships patterns" at bounding box center [406, 157] width 33 height 7
click at [410, 158] on select "advantages standards fellowships patterns" at bounding box center [406, 157] width 33 height 7
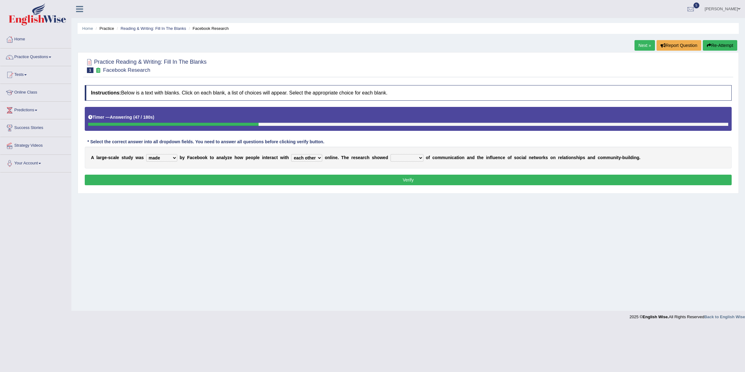
select select "patterns"
click at [392, 155] on select "advantages standards fellowships patterns" at bounding box center [406, 157] width 33 height 7
click at [440, 183] on button "Verify" at bounding box center [408, 179] width 647 height 11
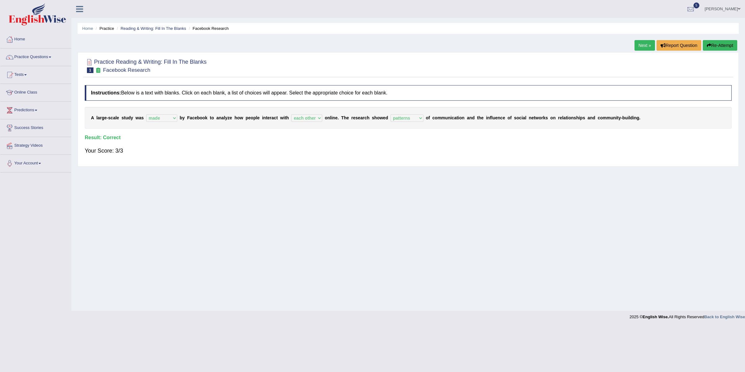
click at [638, 48] on link "Next »" at bounding box center [644, 45] width 20 height 11
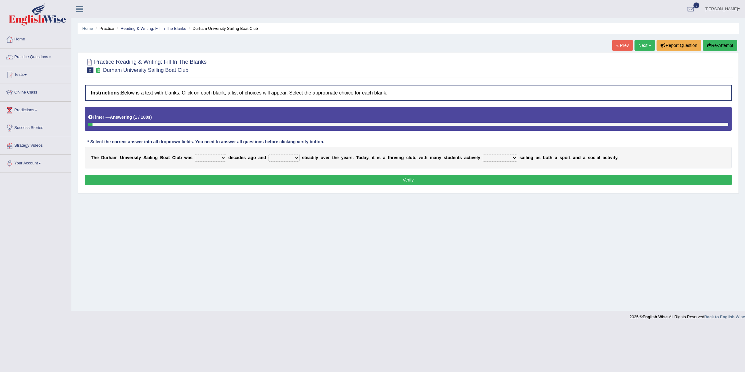
click at [217, 157] on select "found fund founded find" at bounding box center [210, 157] width 31 height 7
click at [205, 159] on select "found fund founded find" at bounding box center [210, 157] width 31 height 7
select select "founded"
click at [195, 155] on select "found fund founded find" at bounding box center [210, 157] width 31 height 7
click at [286, 160] on select "grow growing has grown grown" at bounding box center [283, 157] width 31 height 7
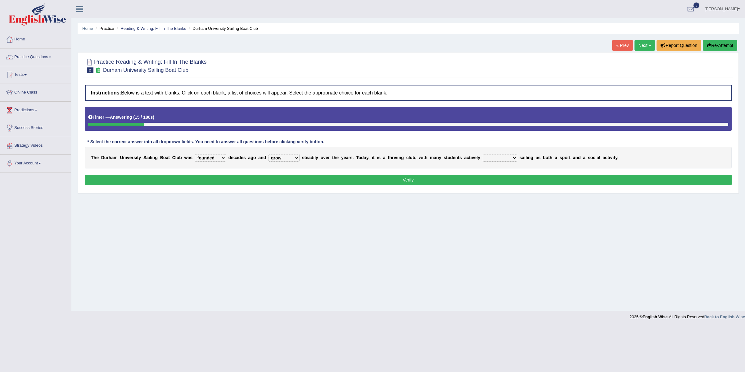
click at [268, 155] on select "grow growing has grown grown" at bounding box center [283, 157] width 31 height 7
click at [292, 159] on select "grow growing has grown grown" at bounding box center [283, 157] width 31 height 7
select select "has grown"
click at [268, 155] on select "grow growing has grown grown" at bounding box center [283, 157] width 31 height 7
click at [488, 159] on select "enjoy enjoyed are enjoying enjoying" at bounding box center [500, 157] width 34 height 7
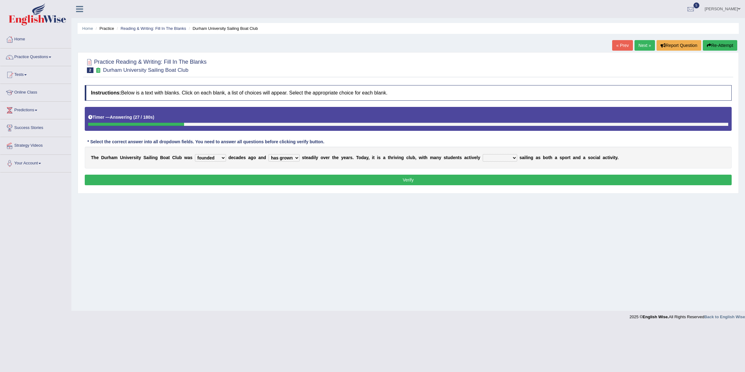
click at [507, 157] on select "enjoy enjoyed are enjoying enjoying" at bounding box center [500, 157] width 34 height 7
select select "enjoying"
click at [483, 155] on select "enjoy enjoyed are enjoying enjoying" at bounding box center [500, 157] width 34 height 7
click at [503, 182] on button "Verify" at bounding box center [408, 179] width 647 height 11
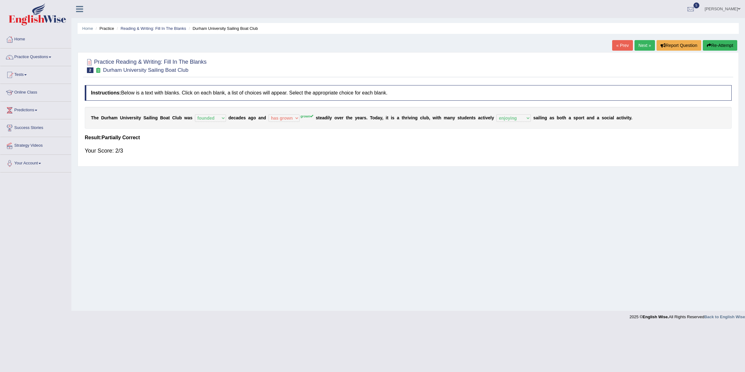
click at [717, 43] on button "Re-Attempt" at bounding box center [720, 45] width 34 height 11
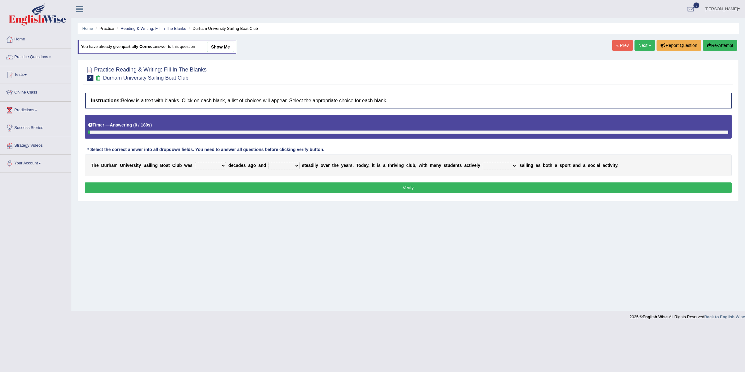
click at [205, 168] on select "found fund founded find" at bounding box center [210, 165] width 31 height 7
select select "founded"
click at [195, 163] on select "found fund founded find" at bounding box center [210, 165] width 31 height 7
click at [290, 166] on select "grow growing has grown grown" at bounding box center [283, 165] width 31 height 7
select select "grown"
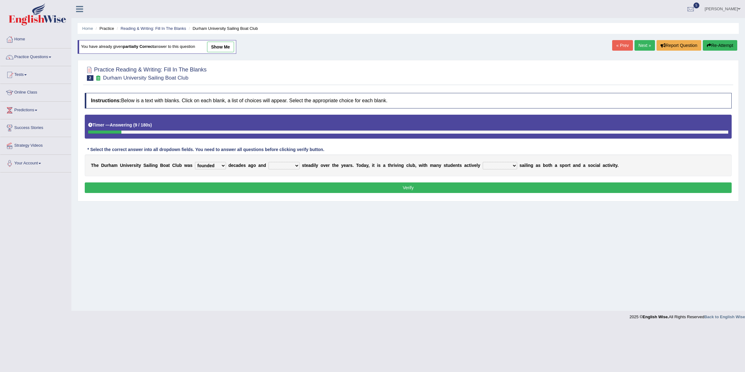
click at [268, 163] on select "grow growing has grown grown" at bounding box center [283, 165] width 31 height 7
click at [486, 169] on select "enjoy enjoyed are enjoying enjoying" at bounding box center [500, 165] width 34 height 7
select select "enjoying"
click at [483, 163] on select "enjoy enjoyed are enjoying enjoying" at bounding box center [500, 165] width 34 height 7
click at [487, 191] on button "Verify" at bounding box center [408, 187] width 647 height 11
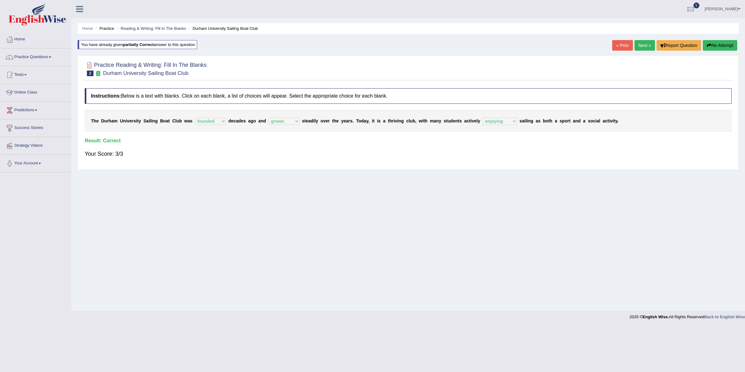
click at [646, 43] on link "Next »" at bounding box center [644, 45] width 20 height 11
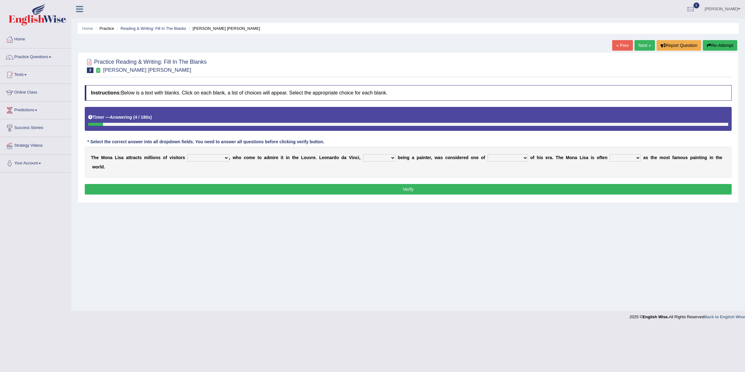
click at [200, 161] on select "around the year the all year all year round per year" at bounding box center [208, 157] width 42 height 7
click at [217, 157] on select "around the year the all year all year round per year" at bounding box center [208, 157] width 42 height 7
select select "around the year"
click at [187, 155] on select "around the year the all year all year round per year" at bounding box center [208, 157] width 42 height 7
click at [384, 157] on select "rather than as much as as well as as long as" at bounding box center [379, 157] width 33 height 7
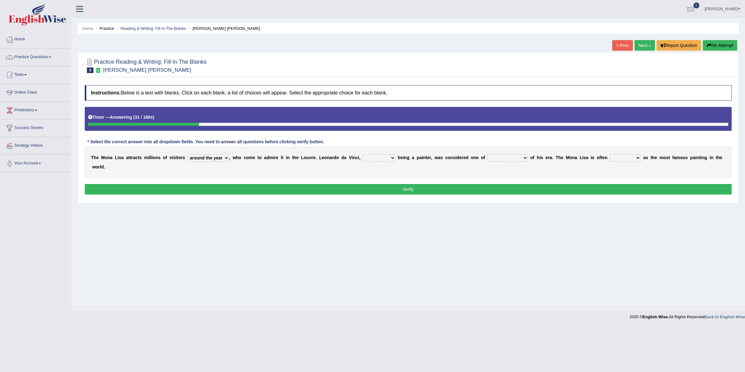
select select "as well as"
click at [363, 155] on select "rather than as much as as well as as long as" at bounding box center [379, 157] width 33 height 7
click at [496, 158] on select "better artists artist the better artist the best artists" at bounding box center [508, 157] width 40 height 7
click at [509, 157] on select "better artists artist the better artist the best artists" at bounding box center [508, 157] width 40 height 7
select select "the best artists"
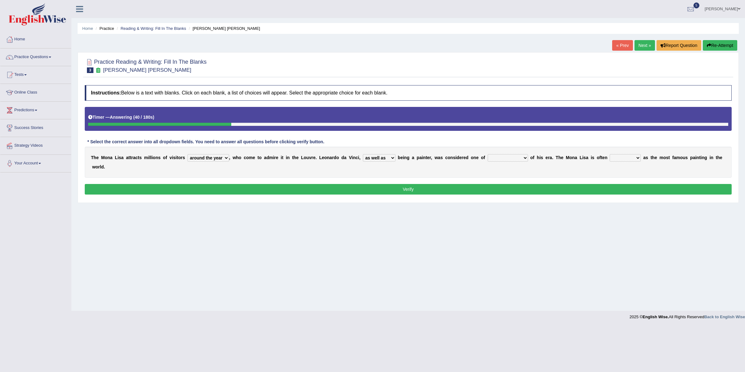
click at [488, 155] on select "better artists artist the better artist the best artists" at bounding box center [508, 157] width 40 height 7
click at [385, 160] on select "rather than as much as as well as as long as" at bounding box center [379, 157] width 33 height 7
click at [384, 160] on select "rather than as much as as well as as long as" at bounding box center [379, 157] width 33 height 7
click at [502, 160] on select "better artists artist the better artist the best artists" at bounding box center [508, 157] width 40 height 7
click at [506, 158] on select "better artists artist the better artist the best artists" at bounding box center [508, 157] width 40 height 7
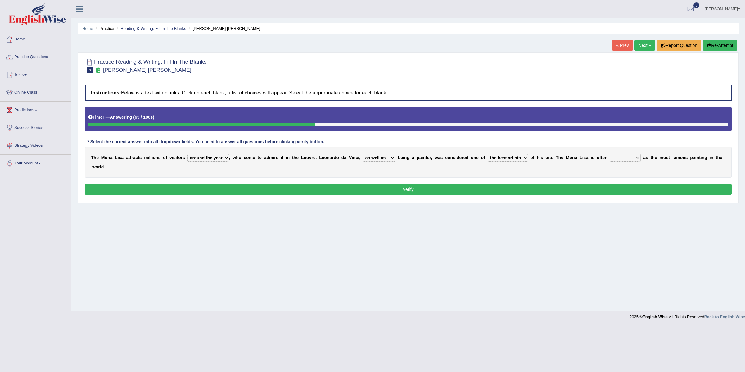
click at [617, 160] on select "classified suggested predicted described" at bounding box center [625, 157] width 31 height 7
click at [618, 160] on select "classified suggested predicted described" at bounding box center [625, 157] width 31 height 7
select select "classified"
click at [612, 155] on select "classified suggested predicted described" at bounding box center [625, 157] width 31 height 7
click at [373, 161] on select "rather than as much as as well as as long as" at bounding box center [379, 157] width 33 height 7
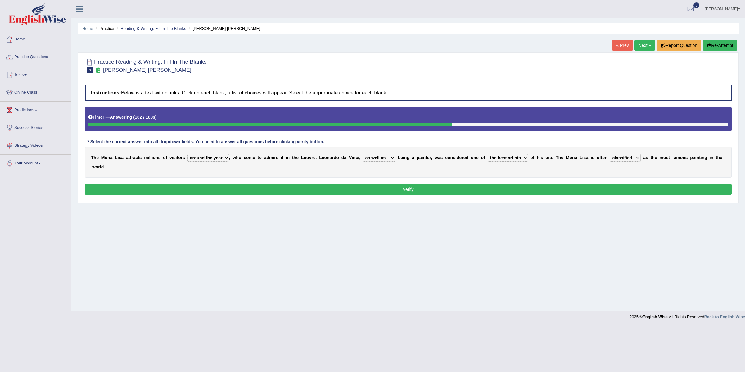
select select "as long as"
click at [363, 155] on select "rather than as much as as well as as long as" at bounding box center [379, 157] width 33 height 7
click at [377, 192] on button "Verify" at bounding box center [408, 189] width 647 height 11
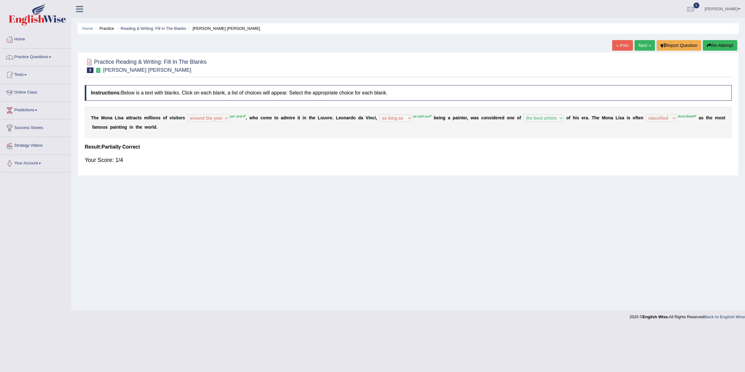
click at [641, 48] on link "Next »" at bounding box center [644, 45] width 20 height 11
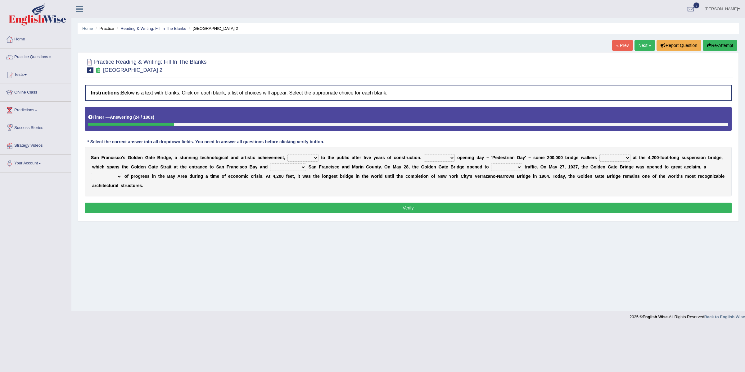
click at [321, 158] on b "t" at bounding box center [322, 157] width 2 height 5
click at [317, 157] on select "opens closes appears equals" at bounding box center [302, 157] width 31 height 7
click at [310, 158] on select "opens closes appears equals" at bounding box center [302, 157] width 31 height 7
select select "opens"
click at [287, 155] on select "opens closes appears equals" at bounding box center [302, 157] width 31 height 7
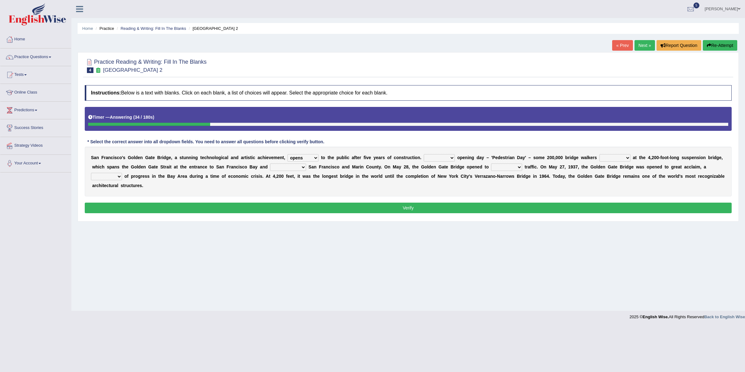
click at [442, 157] on select "On During Since When" at bounding box center [439, 157] width 31 height 7
select select "On"
click at [424, 155] on select "On During Since When" at bounding box center [439, 157] width 31 height 7
click at [620, 158] on select "stationed looked marveled laughed" at bounding box center [614, 157] width 31 height 7
select select "looked"
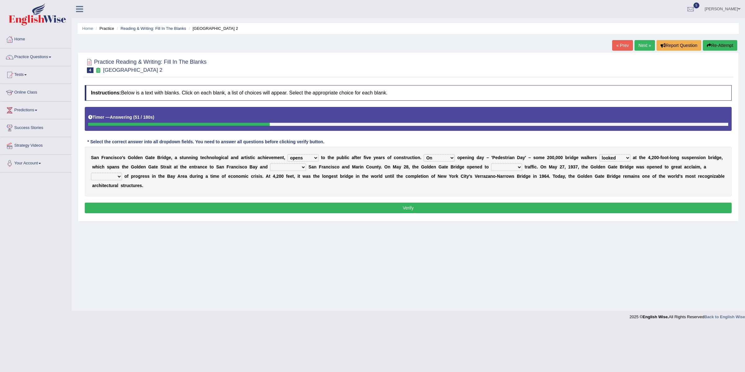
click at [599, 155] on select "stationed looked marveled laughed" at bounding box center [614, 157] width 31 height 7
click at [286, 167] on select "separates connects channels differentiates" at bounding box center [288, 166] width 36 height 7
click at [293, 168] on select "separates connects channels differentiates" at bounding box center [288, 166] width 36 height 7
select select "connects"
click at [270, 164] on select "separates connects channels differentiates" at bounding box center [288, 166] width 36 height 7
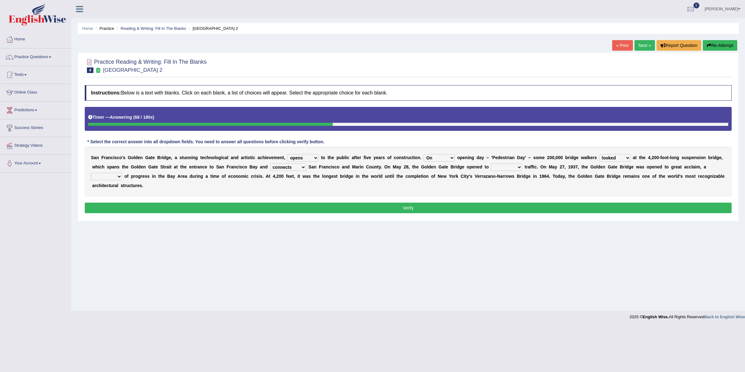
click at [500, 168] on select "aquatic vehicular airborne watertight" at bounding box center [506, 166] width 31 height 7
select select "vehicular"
click at [493, 164] on select "aquatic vehicular airborne watertight" at bounding box center [506, 166] width 31 height 7
click at [115, 175] on select "denial symbol technique yield" at bounding box center [106, 176] width 31 height 7
select select "symbol"
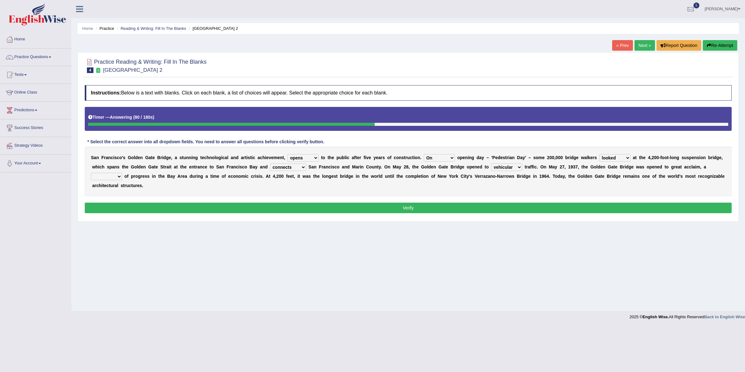
click at [91, 173] on select "denial symbol technique yield" at bounding box center [106, 176] width 31 height 7
click at [437, 209] on button "Verify" at bounding box center [408, 207] width 647 height 11
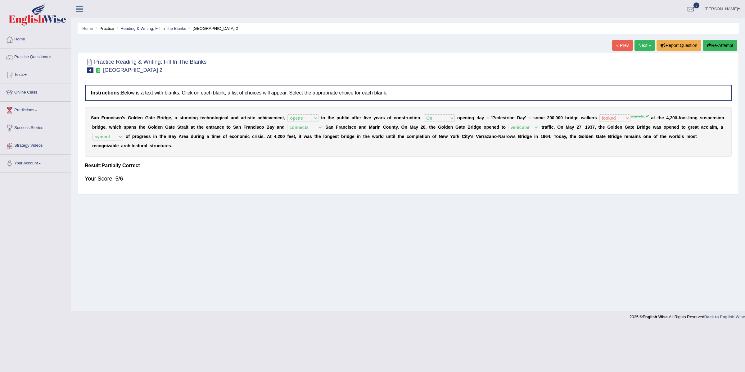
click at [634, 47] on link "Next »" at bounding box center [644, 45] width 20 height 11
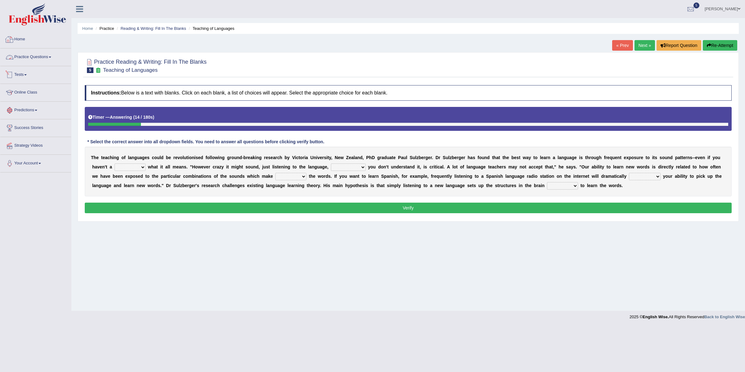
click at [32, 61] on link "Practice Questions" at bounding box center [35, 56] width 71 height 16
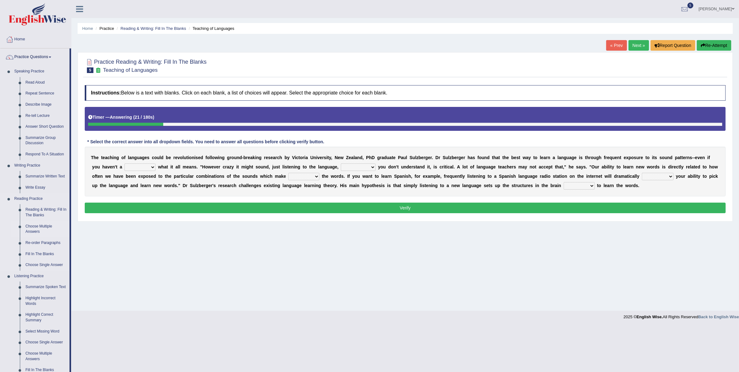
click at [34, 230] on link "Choose Multiple Answers" at bounding box center [46, 229] width 47 height 16
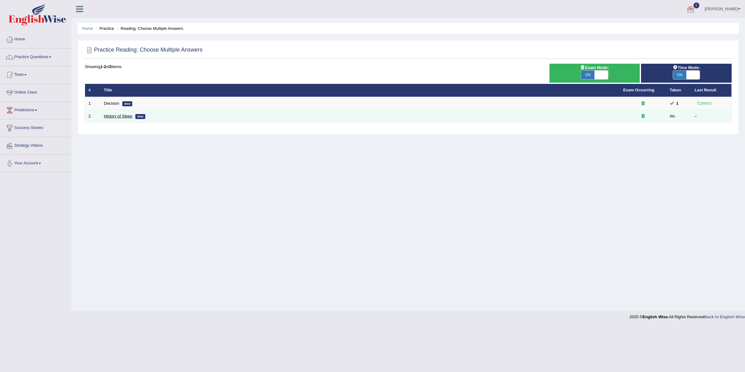
click at [129, 117] on link "History of Sleep" at bounding box center [118, 116] width 29 height 5
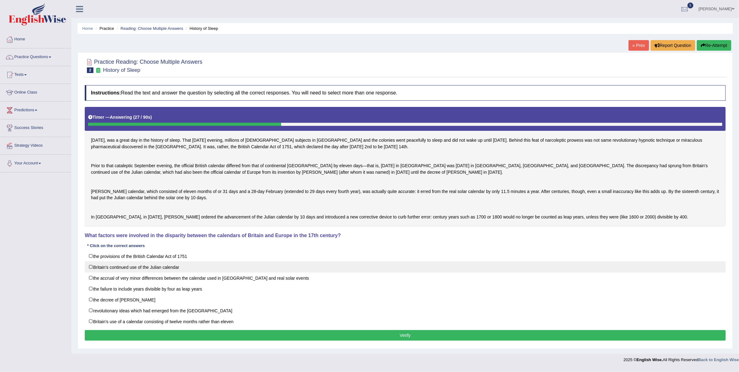
click at [104, 272] on label "Britain's continued use of the Julian calendar" at bounding box center [405, 266] width 641 height 11
checkbox input "true"
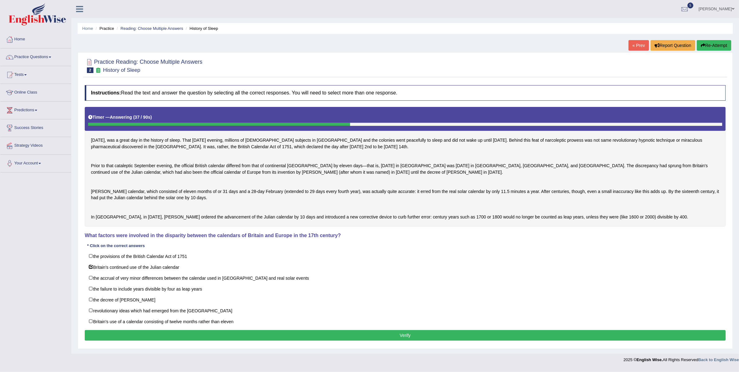
drag, startPoint x: 165, startPoint y: 238, endPoint x: 264, endPoint y: 239, distance: 99.0
click at [264, 226] on div "[DATE], was a great day in the history of sleep. That [DATE] evening, millions …" at bounding box center [405, 166] width 641 height 119
drag, startPoint x: 318, startPoint y: 238, endPoint x: 403, endPoint y: 241, distance: 84.1
click at [403, 226] on div "[DATE], was a great day in the history of sleep. That [DATE] evening, millions …" at bounding box center [405, 166] width 641 height 119
click at [162, 340] on button "Verify" at bounding box center [405, 335] width 641 height 11
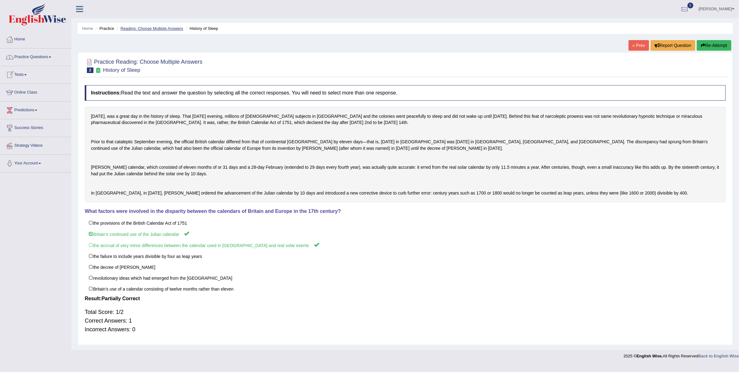
click at [162, 29] on link "Reading: Choose Multiple Answers" at bounding box center [151, 28] width 63 height 5
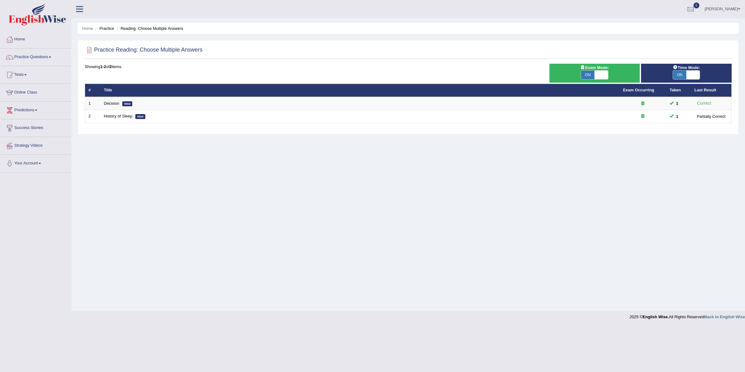
click at [110, 29] on li "Practice" at bounding box center [104, 28] width 20 height 6
click at [25, 58] on link "Practice Questions" at bounding box center [35, 56] width 71 height 16
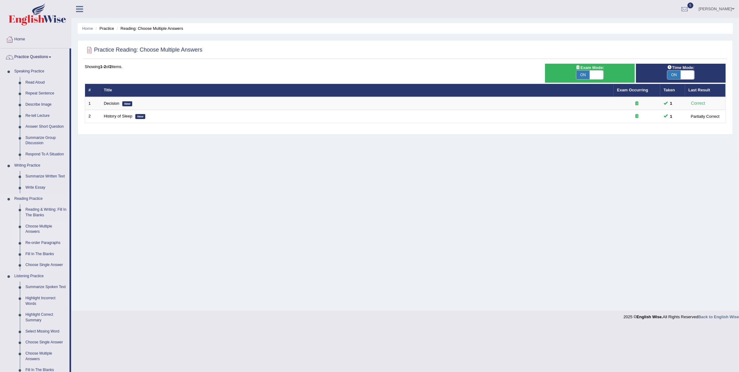
click at [36, 240] on link "Re-order Paragraphs" at bounding box center [46, 242] width 47 height 11
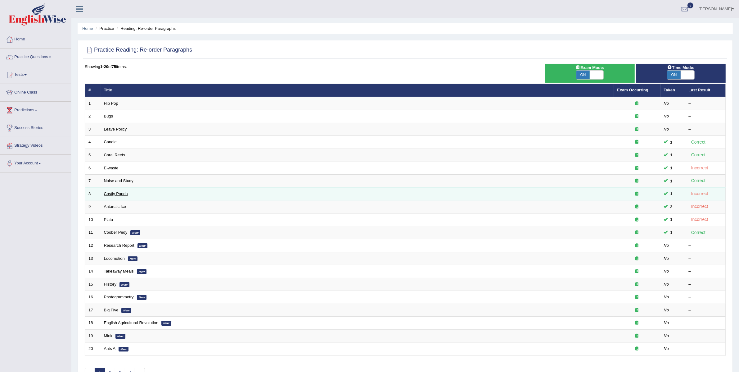
click at [111, 196] on link "Costly Panda" at bounding box center [116, 193] width 24 height 5
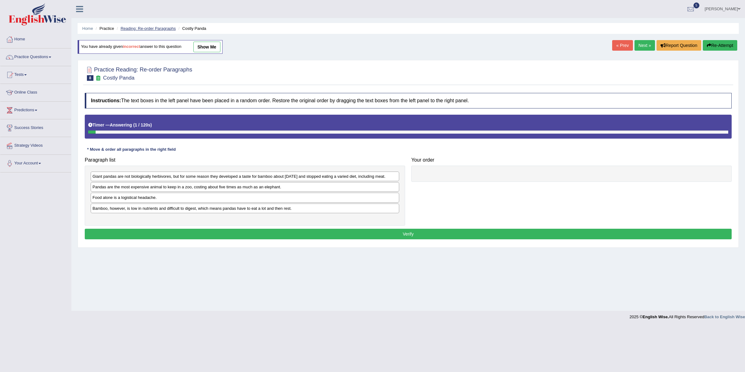
click at [142, 27] on link "Reading: Re-order Paragraphs" at bounding box center [147, 28] width 55 height 5
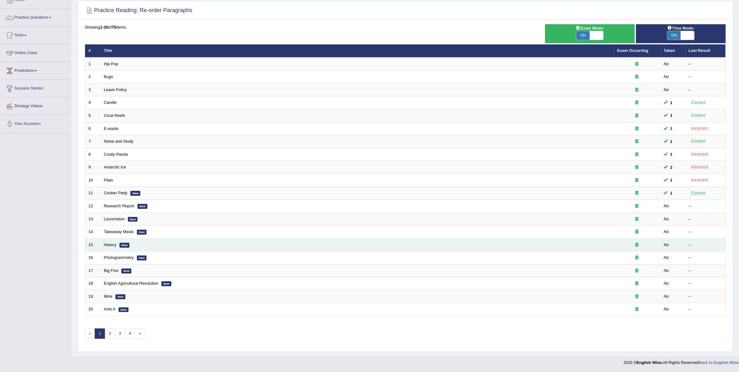
scroll to position [41, 0]
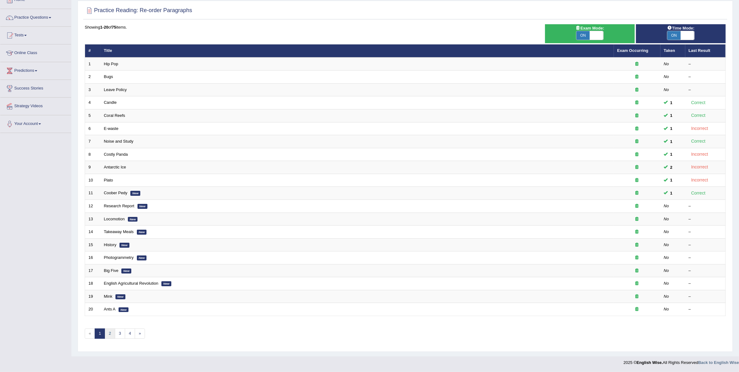
click at [111, 330] on link "2" at bounding box center [110, 333] width 10 height 10
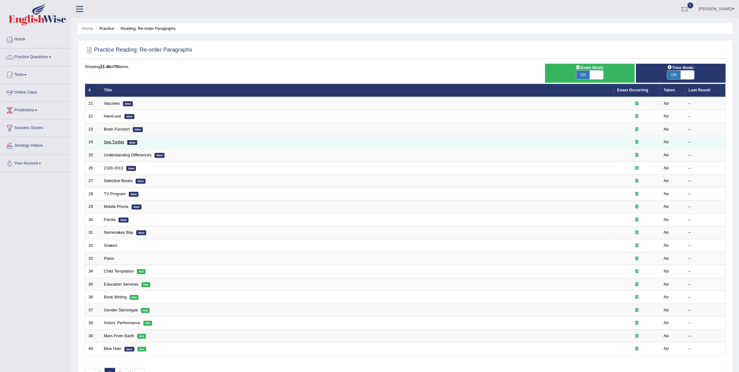
click at [112, 140] on link "Sea Turtles" at bounding box center [114, 141] width 20 height 5
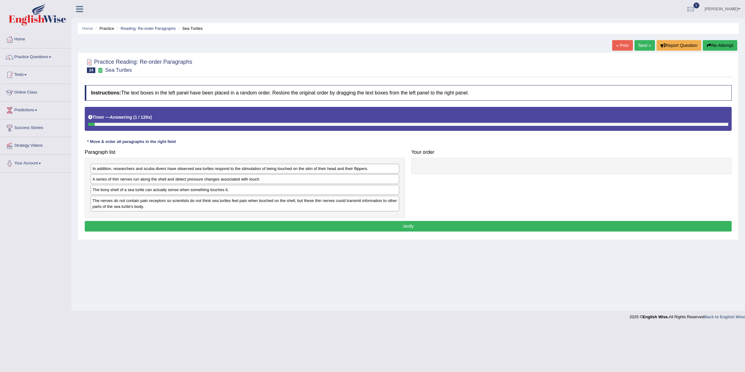
click at [130, 31] on li "Reading: Re-order Paragraphs" at bounding box center [145, 28] width 61 height 6
click at [131, 29] on link "Reading: Re-order Paragraphs" at bounding box center [147, 28] width 55 height 5
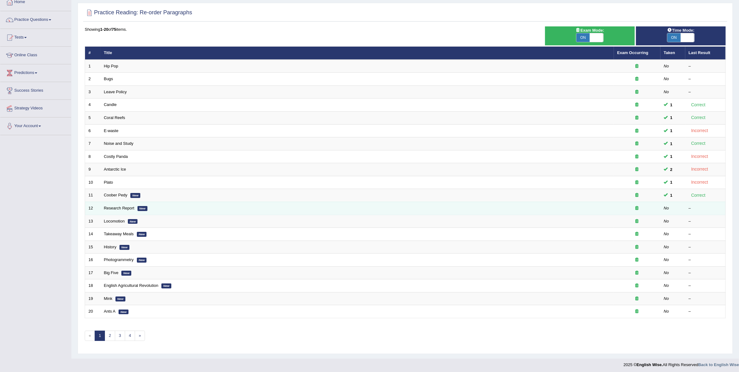
scroll to position [41, 0]
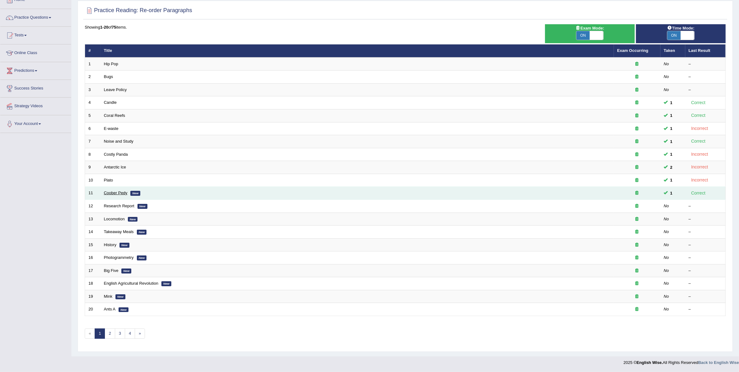
click at [112, 190] on link "Coober Pedy" at bounding box center [116, 192] width 24 height 5
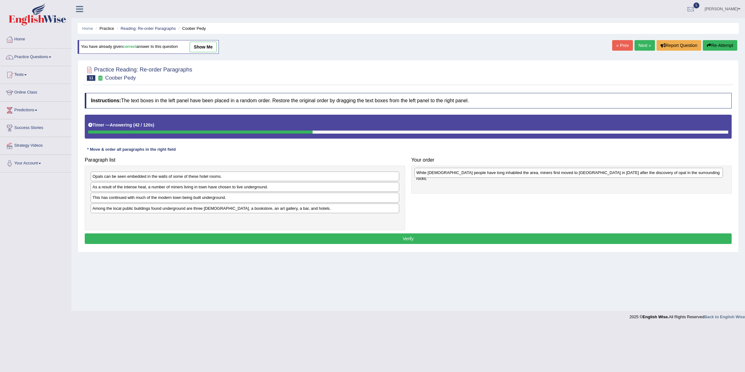
drag, startPoint x: 228, startPoint y: 188, endPoint x: 552, endPoint y: 173, distance: 324.4
click at [552, 173] on div "While Aboriginal people have long inhabited the area, miners first moved to Coo…" at bounding box center [568, 173] width 308 height 10
drag, startPoint x: 142, startPoint y: 177, endPoint x: 150, endPoint y: 177, distance: 7.4
click at [150, 177] on div "Opals can be seen embedded in the walls of some of these hotel rooms." at bounding box center [252, 176] width 308 height 10
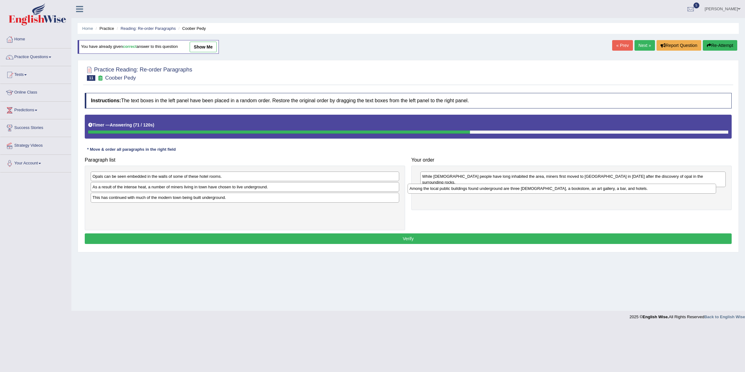
drag, startPoint x: 137, startPoint y: 210, endPoint x: 454, endPoint y: 190, distance: 317.5
click at [454, 190] on div "Among the local public buildings found underground are three churches, a bookst…" at bounding box center [562, 188] width 308 height 10
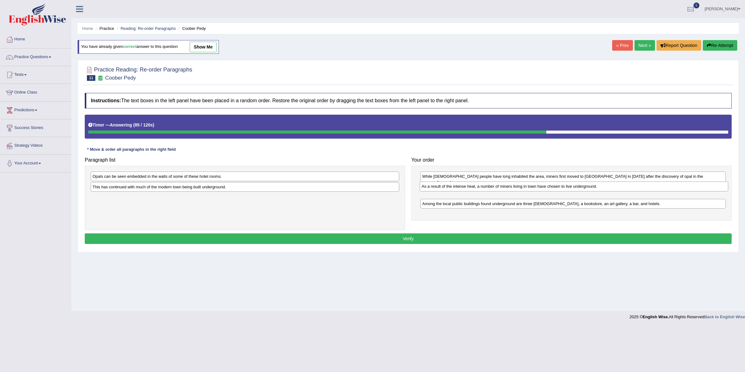
drag, startPoint x: 133, startPoint y: 189, endPoint x: 462, endPoint y: 188, distance: 329.0
click at [462, 188] on div "As a result of the intense heat, a number of miners living in town have chosen …" at bounding box center [574, 186] width 308 height 10
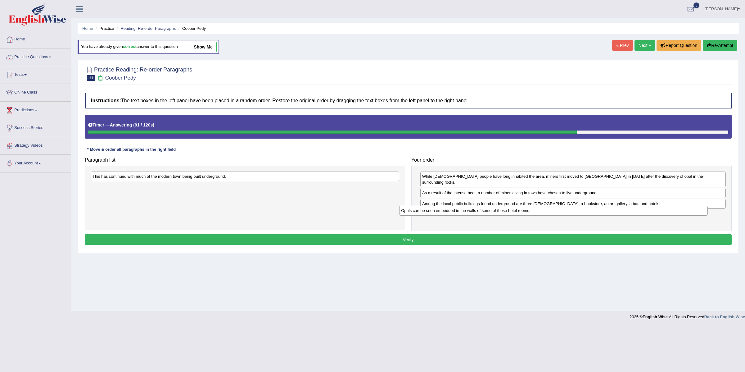
drag, startPoint x: 201, startPoint y: 177, endPoint x: 509, endPoint y: 211, distance: 310.4
click at [509, 211] on div "Opals can be seen embedded in the walls of some of these hotel rooms." at bounding box center [553, 210] width 308 height 10
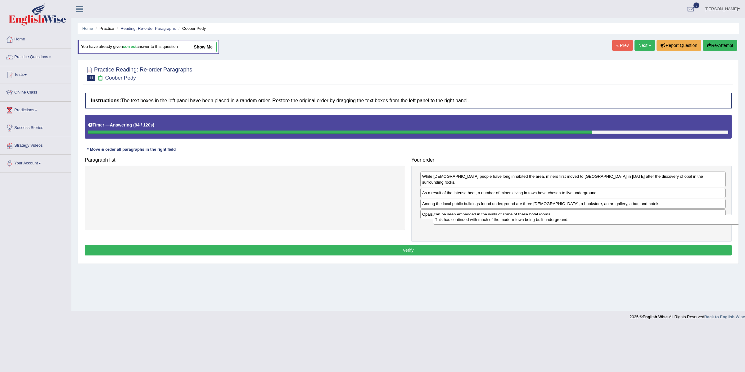
drag, startPoint x: 189, startPoint y: 177, endPoint x: 531, endPoint y: 220, distance: 345.0
click at [531, 220] on div "This has continued with much of the modern town being built underground." at bounding box center [587, 219] width 308 height 10
drag, startPoint x: 468, startPoint y: 199, endPoint x: 468, endPoint y: 211, distance: 12.1
click at [468, 211] on div "Among the local public buildings found underground are three churches, a bookst…" at bounding box center [573, 210] width 305 height 10
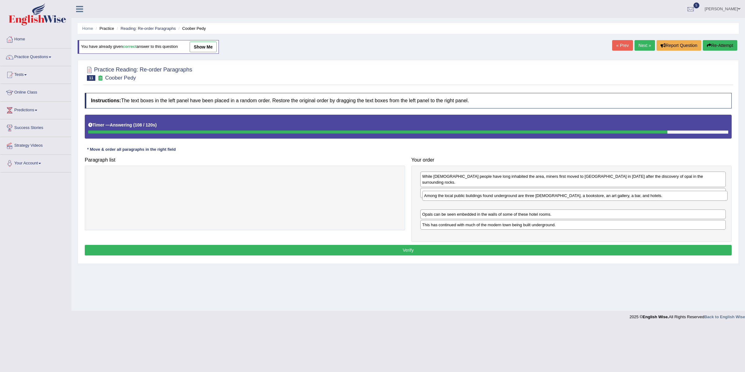
drag, startPoint x: 454, startPoint y: 210, endPoint x: 456, endPoint y: 197, distance: 12.9
click at [456, 197] on div "Among the local public buildings found underground are three churches, a bookst…" at bounding box center [574, 196] width 305 height 10
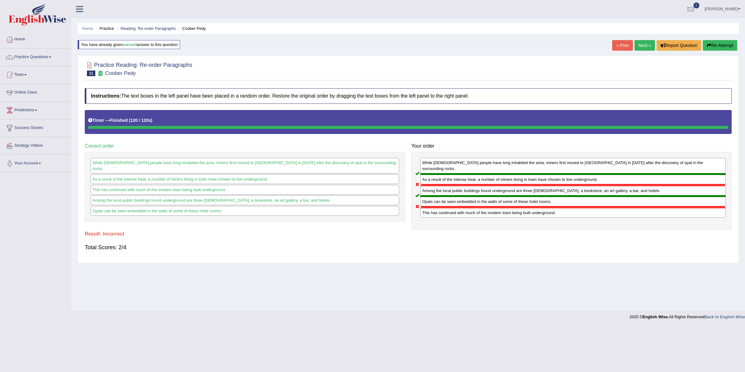
click at [640, 46] on link "Next »" at bounding box center [644, 45] width 20 height 11
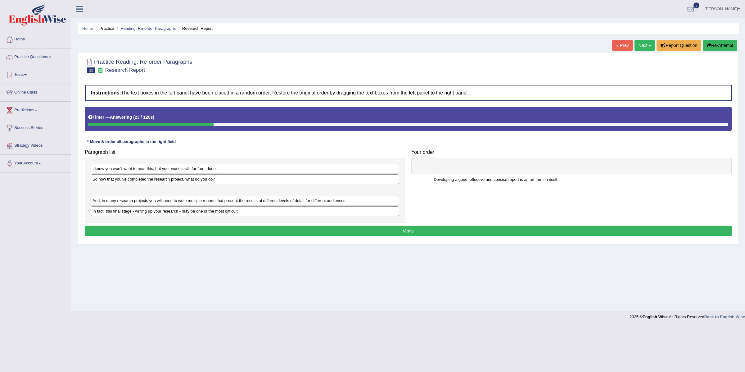
drag, startPoint x: 158, startPoint y: 193, endPoint x: 499, endPoint y: 182, distance: 341.3
click at [499, 182] on div "Developing a good, effective and concise report is an art form in itself." at bounding box center [586, 179] width 308 height 10
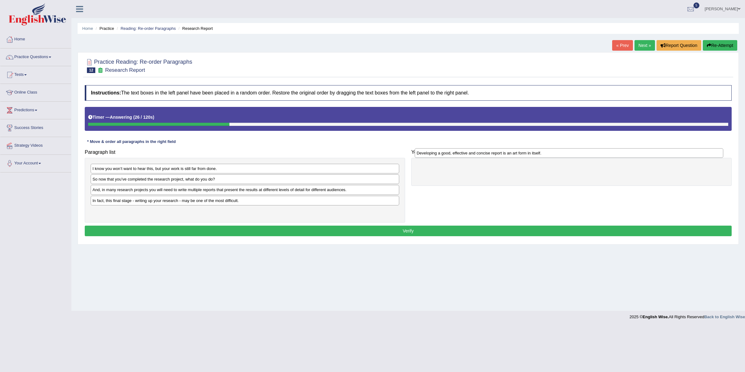
drag, startPoint x: 228, startPoint y: 189, endPoint x: 552, endPoint y: 152, distance: 326.2
click at [552, 152] on div "Developing a good, effective and concise report is an art form in itself." at bounding box center [569, 153] width 308 height 10
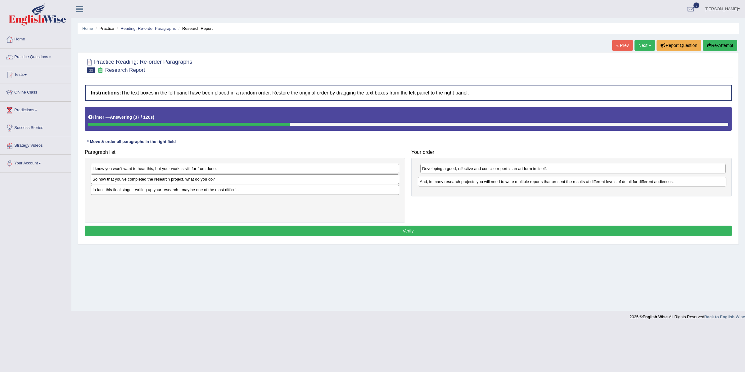
drag, startPoint x: 147, startPoint y: 191, endPoint x: 474, endPoint y: 182, distance: 327.2
click at [474, 182] on div "And, in many research projects you will need to write multiple reports that pre…" at bounding box center [572, 182] width 308 height 10
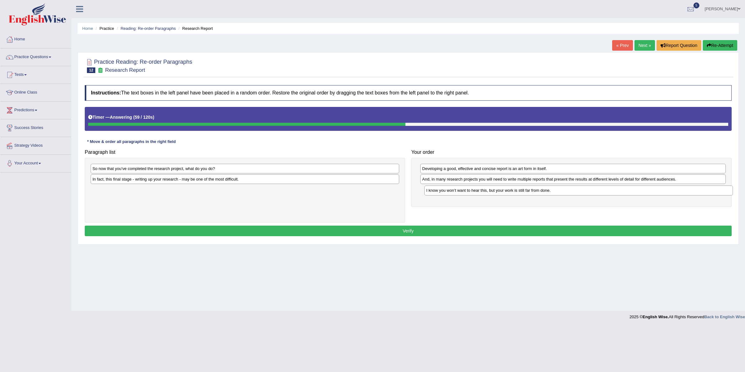
drag, startPoint x: 130, startPoint y: 168, endPoint x: 463, endPoint y: 190, distance: 334.0
click at [463, 190] on div "I know you won’t want to hear this, but your work is still far from done." at bounding box center [578, 190] width 308 height 10
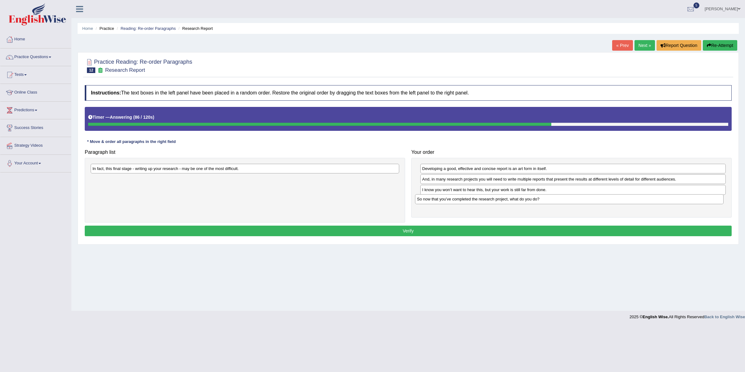
drag, startPoint x: 168, startPoint y: 169, endPoint x: 493, endPoint y: 200, distance: 326.3
click at [493, 200] on div "So now that you’ve completed the research project, what do you do?" at bounding box center [569, 199] width 308 height 10
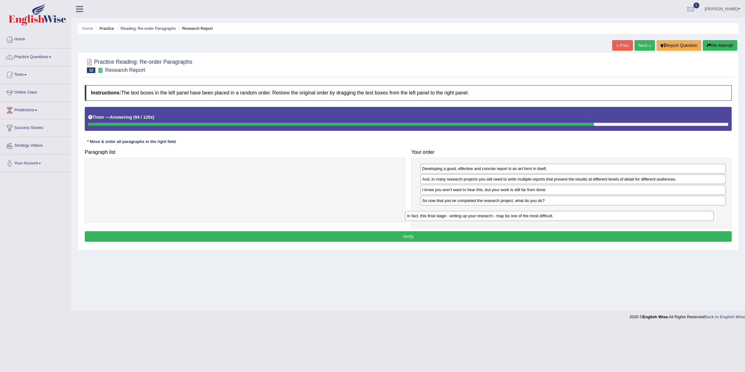
drag, startPoint x: 223, startPoint y: 167, endPoint x: 538, endPoint y: 214, distance: 318.2
click at [538, 214] on div "In fact, this final stage - writing up your research - may be one of the most d…" at bounding box center [559, 216] width 308 height 10
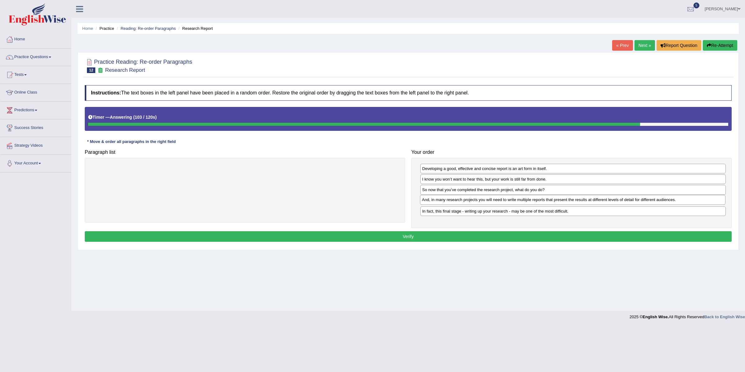
drag, startPoint x: 474, startPoint y: 178, endPoint x: 473, endPoint y: 199, distance: 20.2
click at [473, 199] on div "And, in many research projects you will need to write multiple reports that pre…" at bounding box center [572, 200] width 305 height 10
drag, startPoint x: 439, startPoint y: 200, endPoint x: 442, endPoint y: 187, distance: 13.2
click at [442, 187] on div "And, in many research projects you will need to write multiple reports that pre…" at bounding box center [576, 189] width 305 height 10
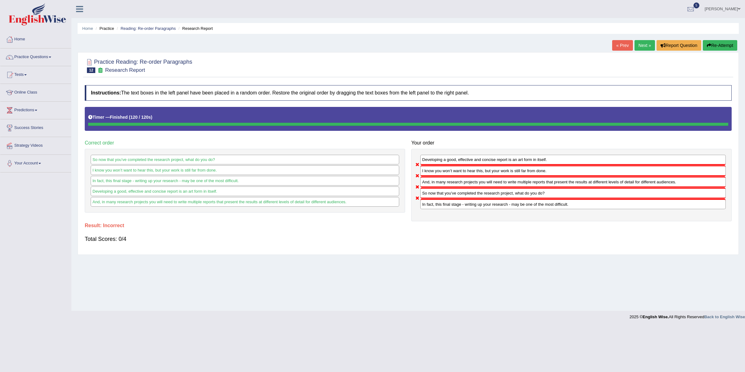
click at [646, 46] on link "Next »" at bounding box center [644, 45] width 20 height 11
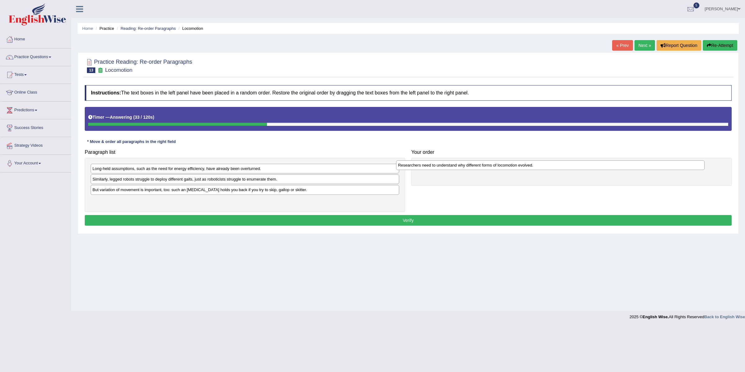
drag, startPoint x: 185, startPoint y: 191, endPoint x: 490, endPoint y: 165, distance: 306.4
click at [490, 165] on div "Researchers need to understand why different forms of locomotion evolved." at bounding box center [550, 165] width 308 height 10
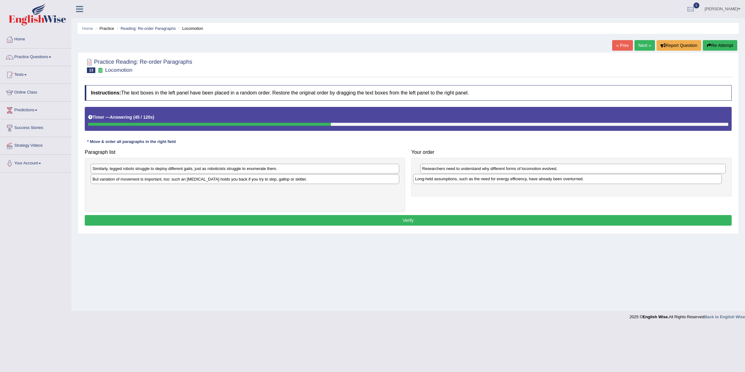
drag, startPoint x: 193, startPoint y: 169, endPoint x: 517, endPoint y: 179, distance: 324.8
click at [517, 179] on div "Long-held assumptions, such as the need for energy efficiency, have already bee…" at bounding box center [567, 179] width 308 height 10
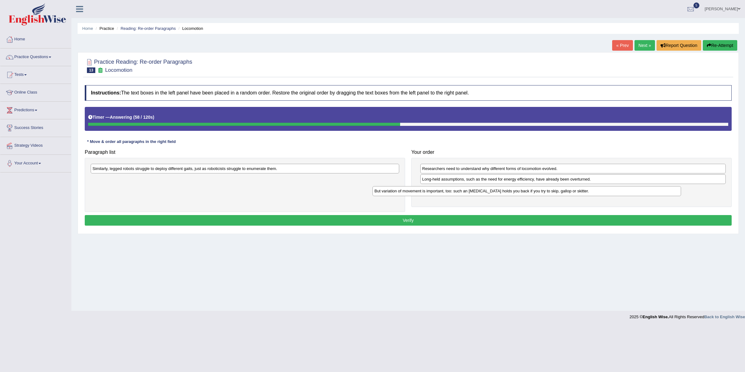
drag, startPoint x: 229, startPoint y: 182, endPoint x: 511, endPoint y: 193, distance: 281.7
click at [511, 193] on div "But variation of movement is important, too: such an ankle brace holds you back…" at bounding box center [526, 191] width 308 height 10
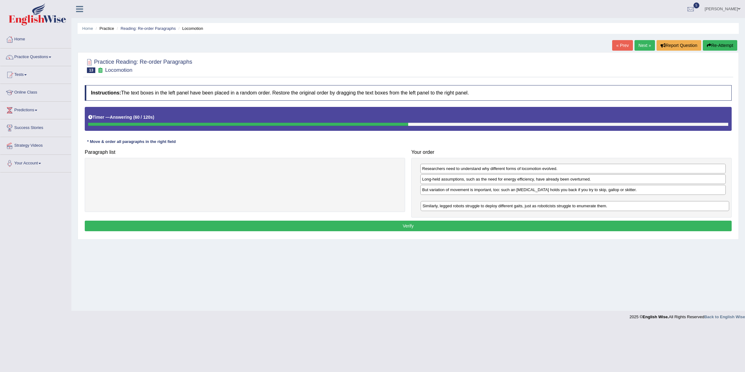
drag, startPoint x: 309, startPoint y: 169, endPoint x: 640, endPoint y: 206, distance: 332.3
click at [639, 206] on div "Similarly, legged robots struggle to deploy different gaits, just as roboticist…" at bounding box center [575, 206] width 308 height 10
drag, startPoint x: 444, startPoint y: 171, endPoint x: 445, endPoint y: 180, distance: 9.4
click at [445, 180] on div "Researchers need to understand why different forms of locomotion evolved." at bounding box center [573, 178] width 305 height 10
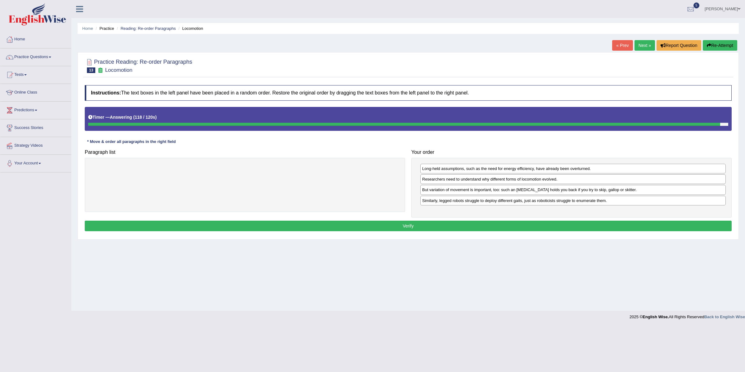
click at [484, 230] on button "Verify" at bounding box center [408, 225] width 647 height 11
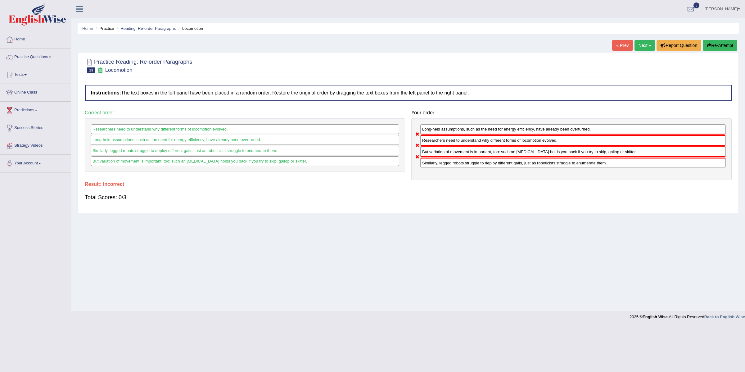
click at [636, 47] on link "Next »" at bounding box center [644, 45] width 20 height 11
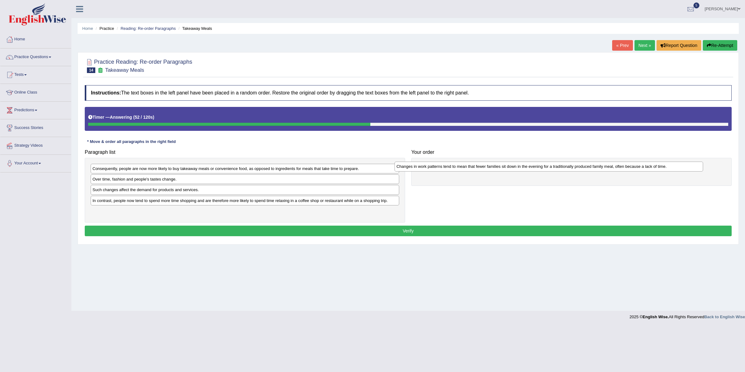
drag, startPoint x: 168, startPoint y: 170, endPoint x: 471, endPoint y: 168, distance: 303.9
click at [471, 168] on div "Changes in work patterns tend to mean that fewer families sit down in the eveni…" at bounding box center [548, 166] width 308 height 10
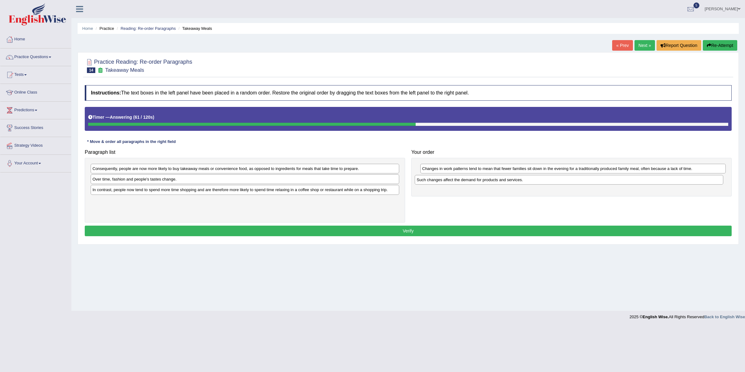
drag, startPoint x: 206, startPoint y: 198, endPoint x: 490, endPoint y: 180, distance: 283.9
click at [490, 180] on div "Such changes affect the demand for products and services." at bounding box center [569, 180] width 308 height 10
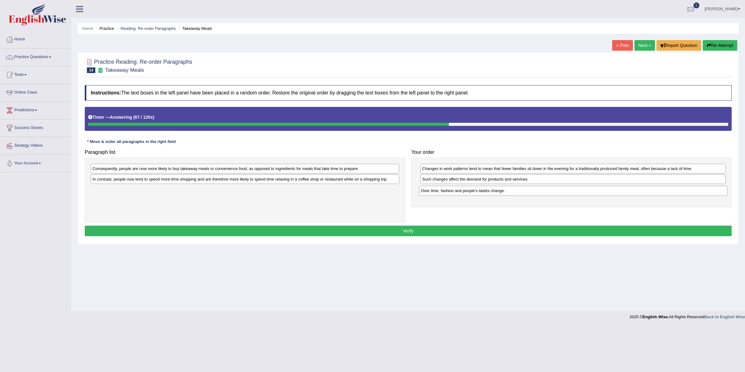
drag, startPoint x: 220, startPoint y: 178, endPoint x: 549, endPoint y: 190, distance: 328.6
click at [549, 190] on div "Over time, fashion and people's tastes change." at bounding box center [573, 191] width 308 height 10
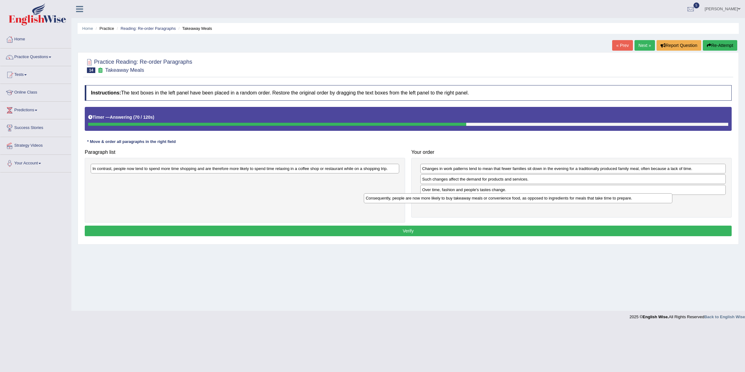
drag, startPoint x: 260, startPoint y: 170, endPoint x: 565, endPoint y: 201, distance: 306.3
click at [565, 201] on div "Consequently, people are now more likely to buy takeaway meals or convenience f…" at bounding box center [518, 198] width 308 height 10
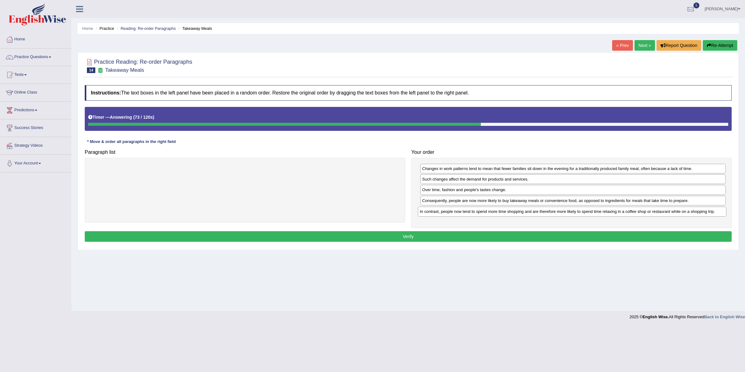
drag, startPoint x: 359, startPoint y: 170, endPoint x: 686, endPoint y: 213, distance: 329.9
click at [686, 213] on div "In contrast, people now tend to spend more time shopping and are therefore more…" at bounding box center [572, 211] width 308 height 10
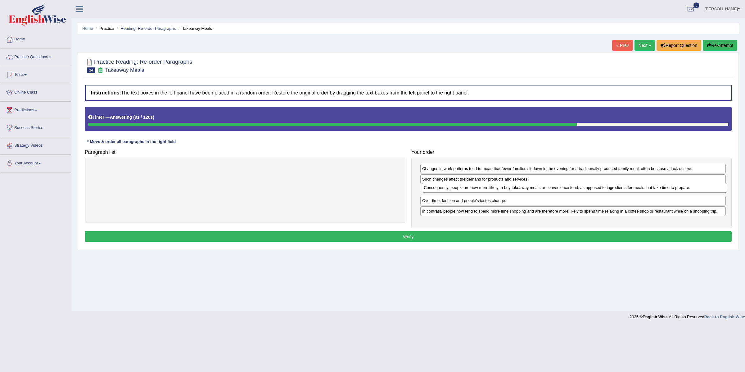
drag, startPoint x: 455, startPoint y: 200, endPoint x: 457, endPoint y: 187, distance: 13.4
click at [457, 187] on div "Consequently, people are now more likely to buy takeaway meals or convenience f…" at bounding box center [574, 187] width 305 height 10
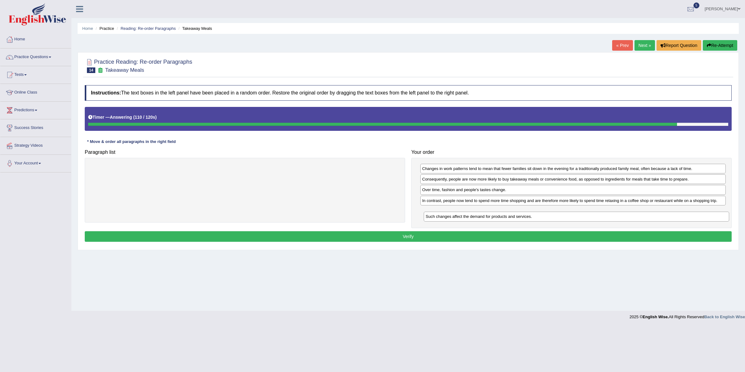
drag, startPoint x: 471, startPoint y: 180, endPoint x: 471, endPoint y: 213, distance: 32.6
click at [473, 215] on div "Such changes affect the demand for products and services." at bounding box center [576, 216] width 305 height 10
click at [470, 211] on div "Such changes affect the demand for products and services." at bounding box center [573, 212] width 305 height 10
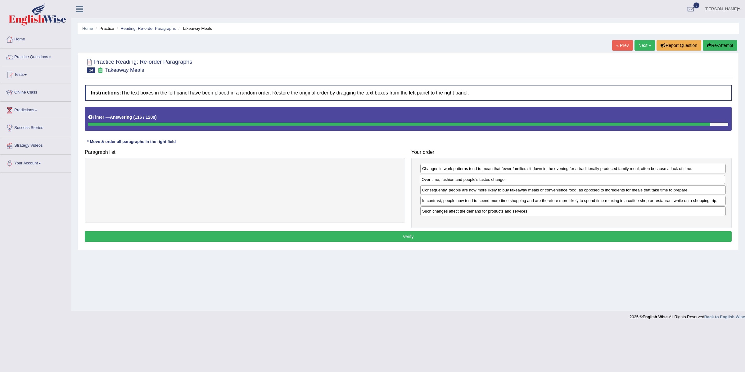
drag, startPoint x: 458, startPoint y: 192, endPoint x: 457, endPoint y: 181, distance: 10.9
click at [457, 181] on div "Over time, fashion and people's tastes change." at bounding box center [572, 179] width 305 height 10
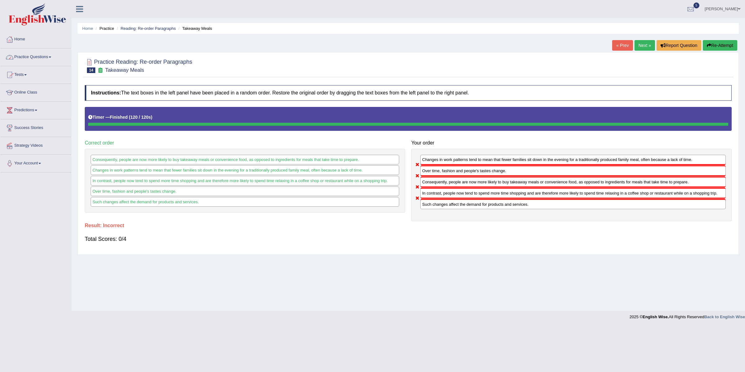
click at [25, 74] on link "Tests" at bounding box center [35, 74] width 71 height 16
click at [32, 90] on link "Take Practice Sectional Test" at bounding box center [40, 88] width 58 height 11
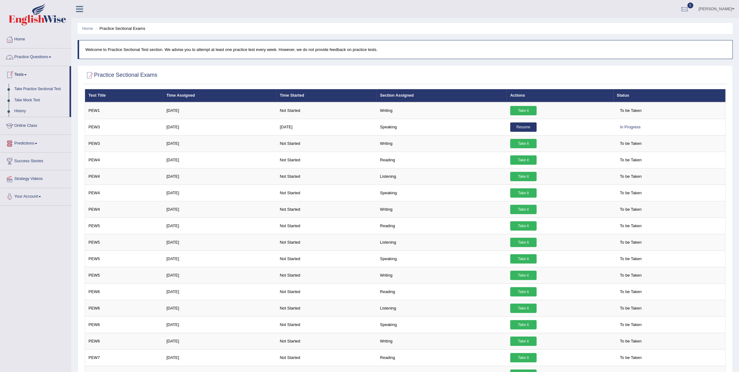
click at [30, 59] on link "Practice Questions" at bounding box center [35, 56] width 71 height 16
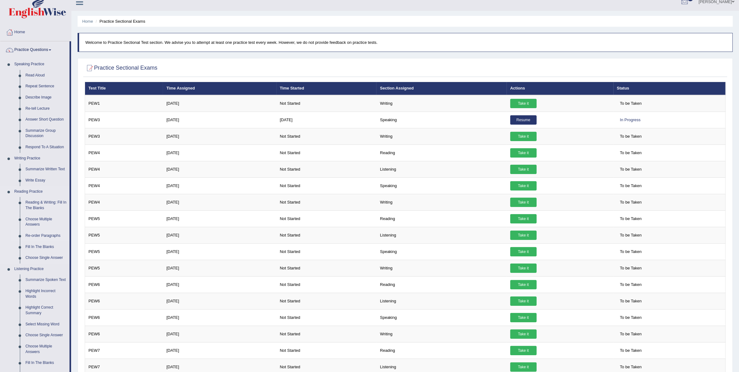
scroll to position [16, 0]
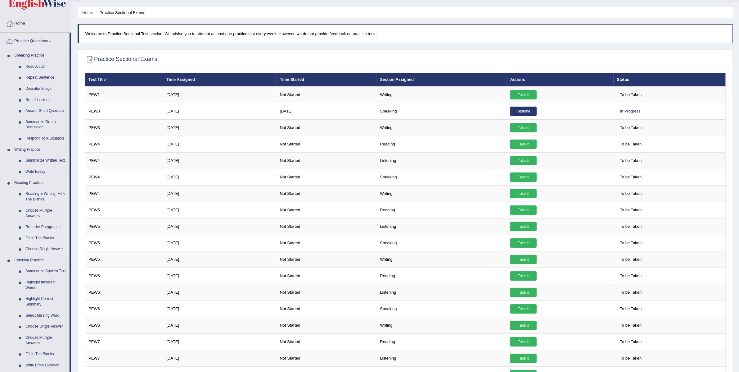
click at [41, 238] on link "Fill In The Blanks" at bounding box center [46, 237] width 47 height 11
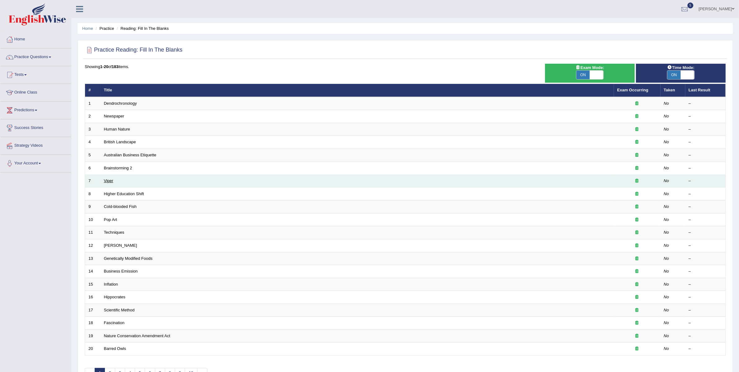
click at [111, 181] on link "Viper" at bounding box center [108, 180] width 9 height 5
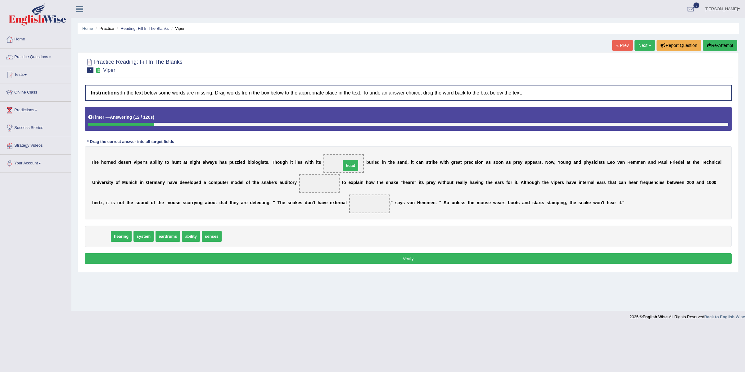
drag, startPoint x: 99, startPoint y: 238, endPoint x: 348, endPoint y: 167, distance: 259.1
drag, startPoint x: 121, startPoint y: 238, endPoint x: 314, endPoint y: 187, distance: 200.0
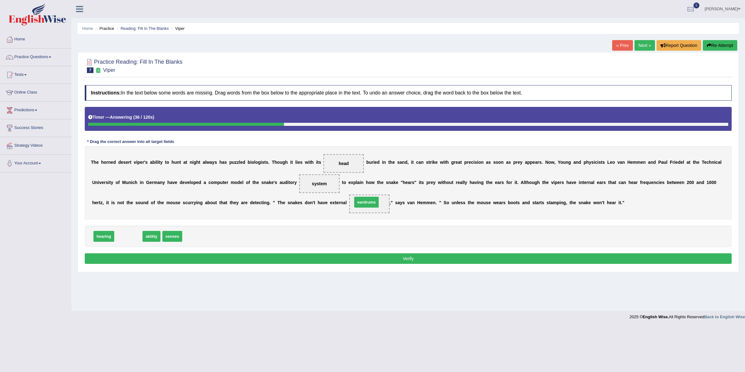
drag, startPoint x: 132, startPoint y: 240, endPoint x: 370, endPoint y: 205, distance: 240.5
click at [442, 261] on button "Verify" at bounding box center [408, 258] width 647 height 11
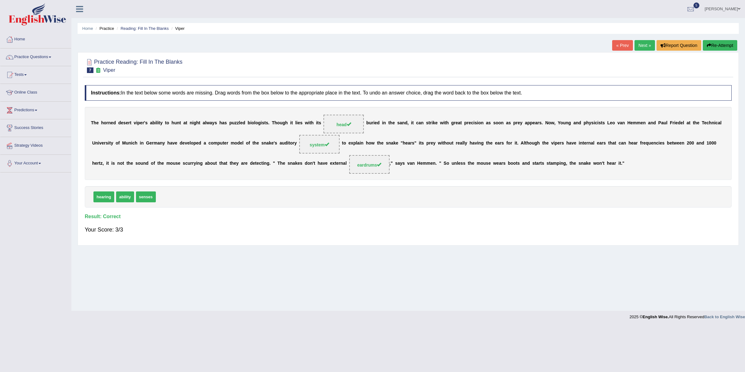
click at [638, 47] on link "Next »" at bounding box center [644, 45] width 20 height 11
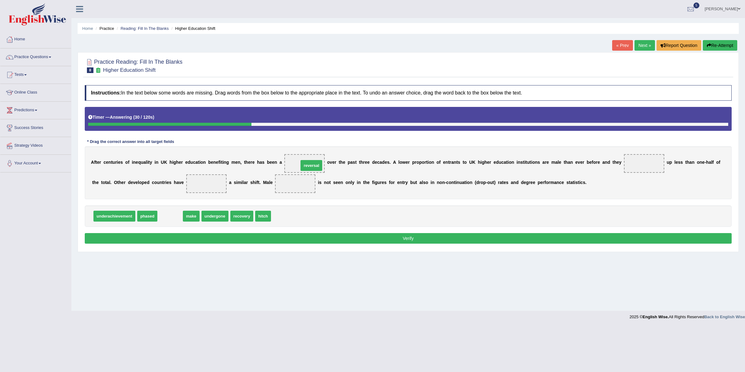
drag, startPoint x: 169, startPoint y: 216, endPoint x: 311, endPoint y: 166, distance: 150.0
drag, startPoint x: 167, startPoint y: 220, endPoint x: 641, endPoint y: 170, distance: 476.3
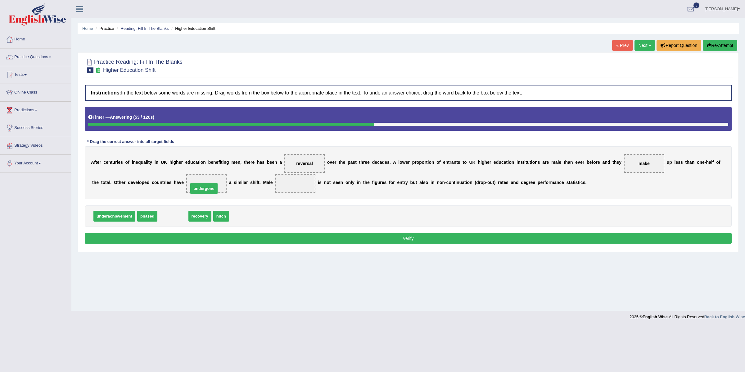
drag, startPoint x: 166, startPoint y: 216, endPoint x: 198, endPoint y: 187, distance: 43.7
drag, startPoint x: 90, startPoint y: 219, endPoint x: 174, endPoint y: 208, distance: 85.1
click at [174, 208] on div "underachievement phased recovery hitch" at bounding box center [408, 215] width 647 height 21
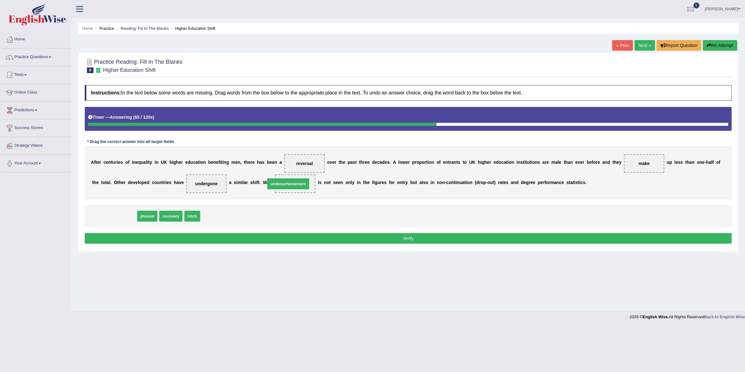
drag, startPoint x: 96, startPoint y: 219, endPoint x: 270, endPoint y: 187, distance: 176.8
click at [298, 239] on button "Verify" at bounding box center [408, 238] width 647 height 11
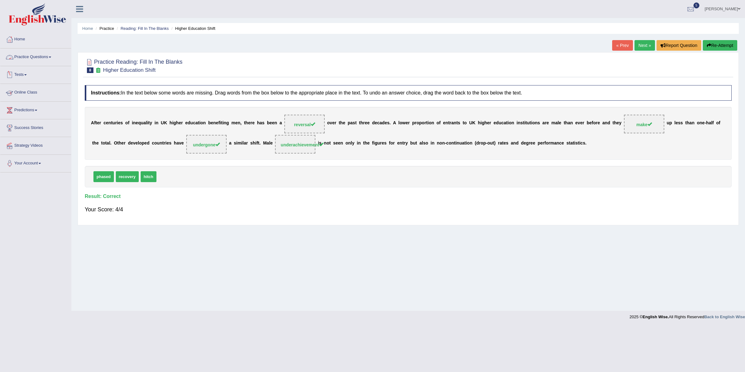
click at [22, 57] on link "Practice Questions" at bounding box center [35, 56] width 71 height 16
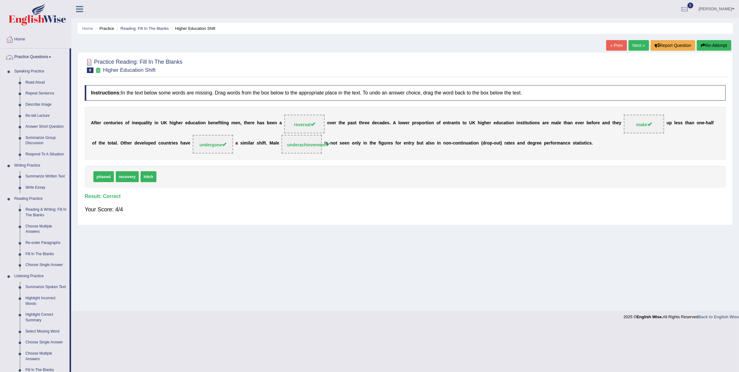
click at [35, 57] on link "Practice Questions" at bounding box center [34, 56] width 69 height 16
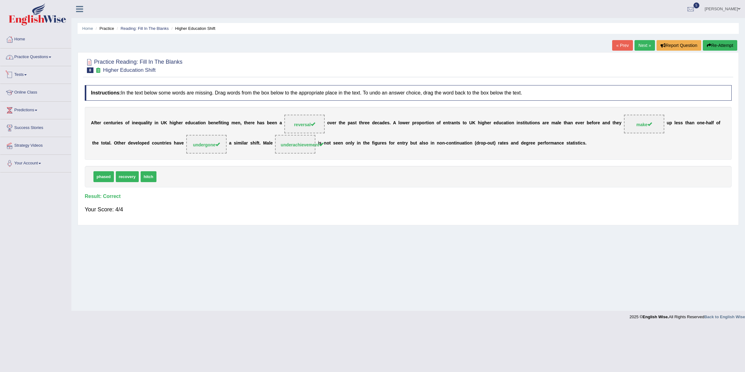
click at [20, 78] on link "Tests" at bounding box center [35, 74] width 71 height 16
click at [34, 87] on link "Take Practice Sectional Test" at bounding box center [40, 88] width 58 height 11
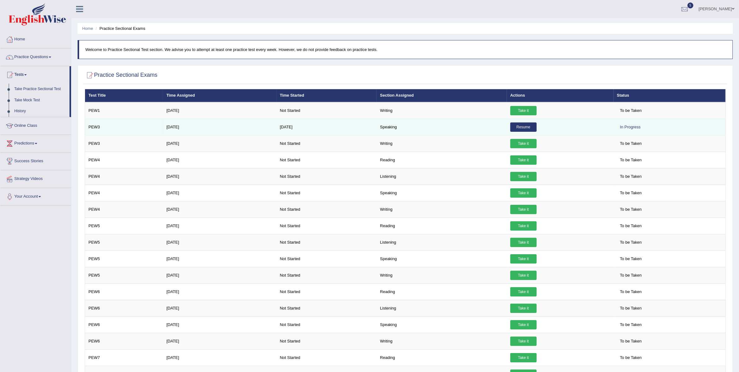
click at [523, 127] on link "Resume" at bounding box center [523, 126] width 26 height 9
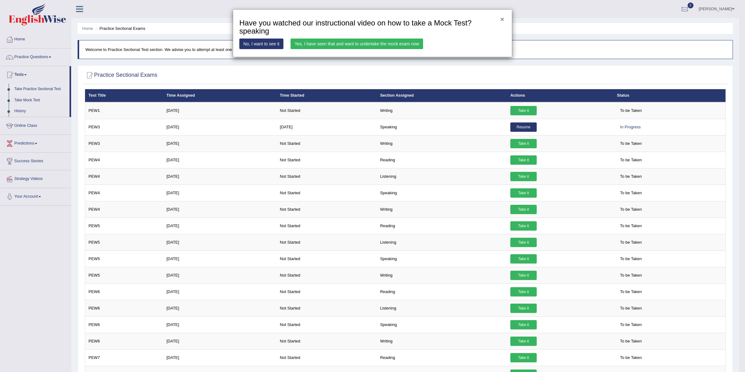
click at [502, 19] on button "×" at bounding box center [502, 19] width 4 height 7
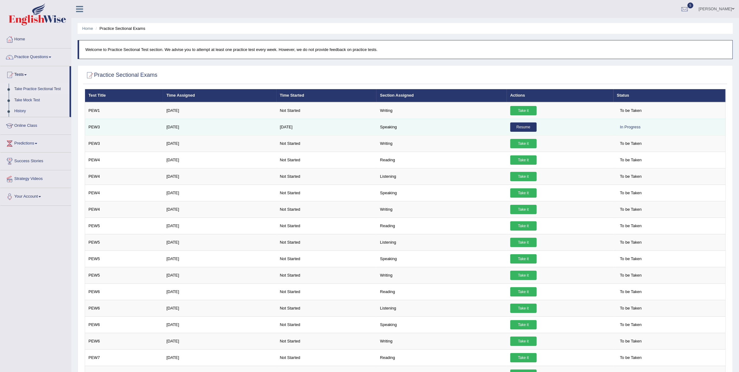
click at [533, 128] on link "Resume" at bounding box center [523, 126] width 26 height 9
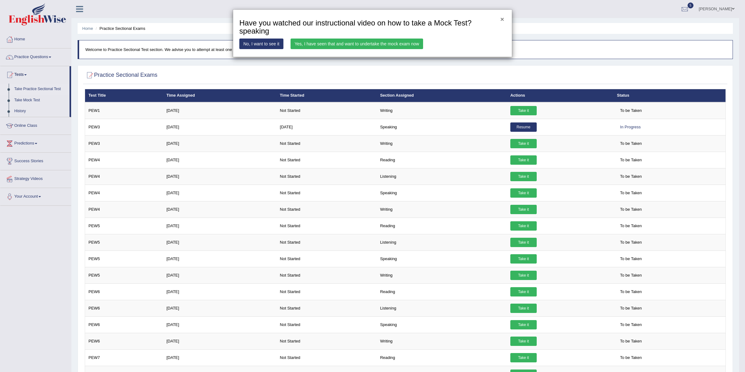
click at [502, 19] on button "×" at bounding box center [502, 19] width 4 height 7
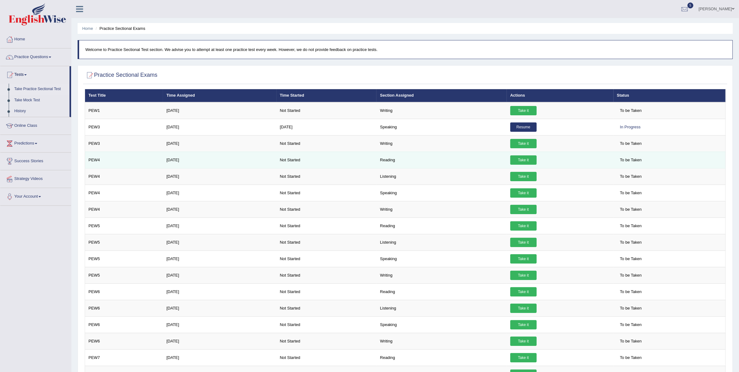
click at [515, 160] on link "Take it" at bounding box center [523, 159] width 26 height 9
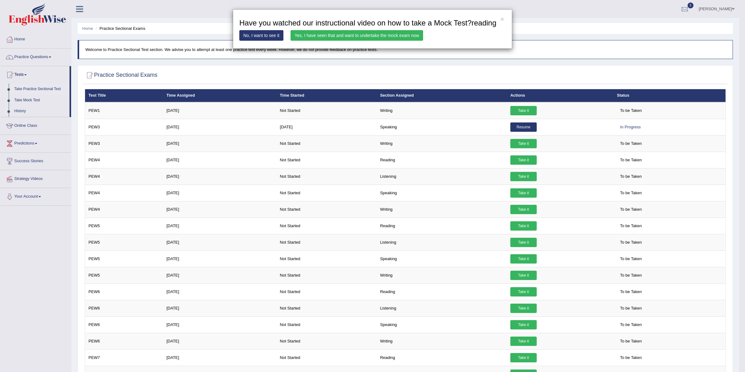
click at [375, 41] on link "Yes, I have seen that and want to undertake the mock exam now" at bounding box center [357, 35] width 133 height 11
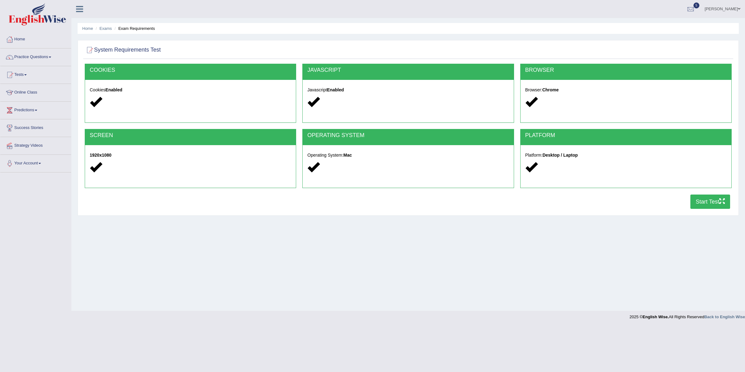
click at [710, 198] on button "Start Test" at bounding box center [710, 201] width 40 height 14
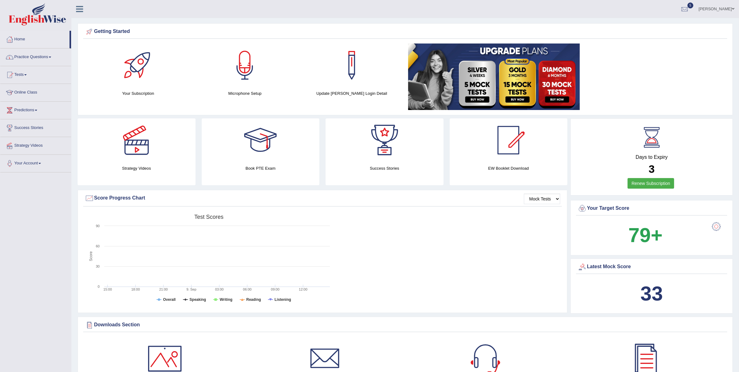
click at [40, 56] on link "Practice Questions" at bounding box center [35, 56] width 71 height 16
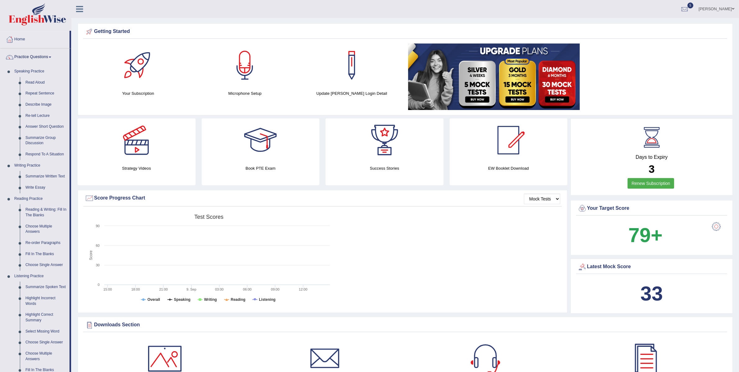
click at [31, 61] on link "Practice Questions" at bounding box center [34, 56] width 69 height 16
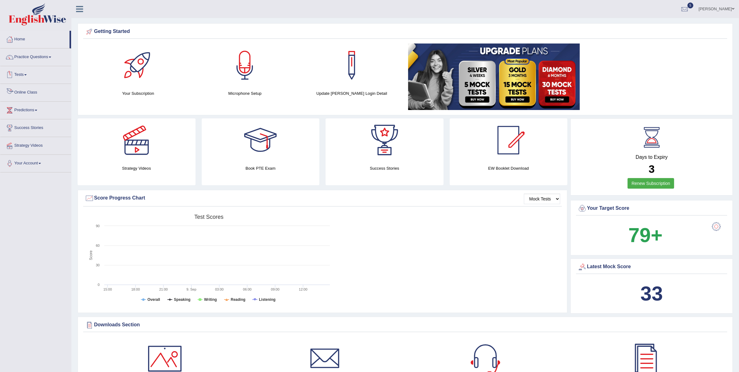
click at [25, 74] on link "Tests" at bounding box center [35, 74] width 71 height 16
click at [24, 110] on link "History" at bounding box center [40, 111] width 58 height 11
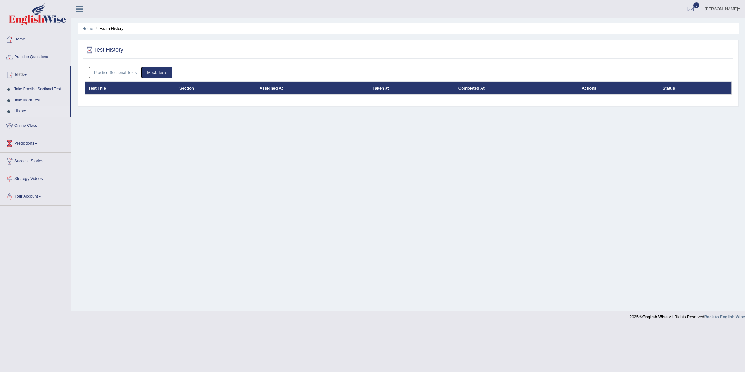
click at [98, 75] on link "Practice Sectional Tests" at bounding box center [115, 72] width 53 height 11
click at [111, 68] on link "Practice Sectional Tests" at bounding box center [115, 72] width 53 height 11
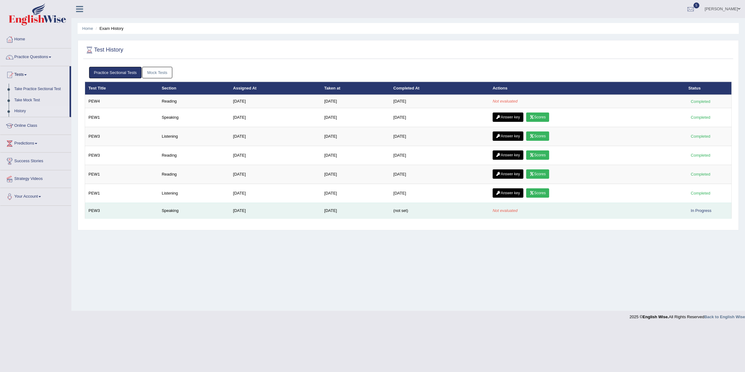
click at [329, 213] on td "[DATE]" at bounding box center [355, 210] width 69 height 16
click at [232, 214] on td "[DATE]" at bounding box center [275, 210] width 91 height 16
click at [232, 212] on td "[DATE]" at bounding box center [275, 210] width 91 height 16
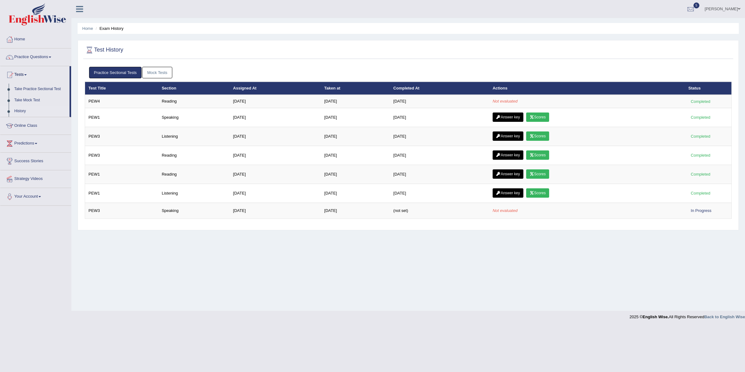
drag, startPoint x: 342, startPoint y: 212, endPoint x: 314, endPoint y: 89, distance: 126.6
click at [314, 89] on table "Test Title Section Assigned At Taken at Completed At Actions Status PEW4 Readin…" at bounding box center [408, 150] width 647 height 137
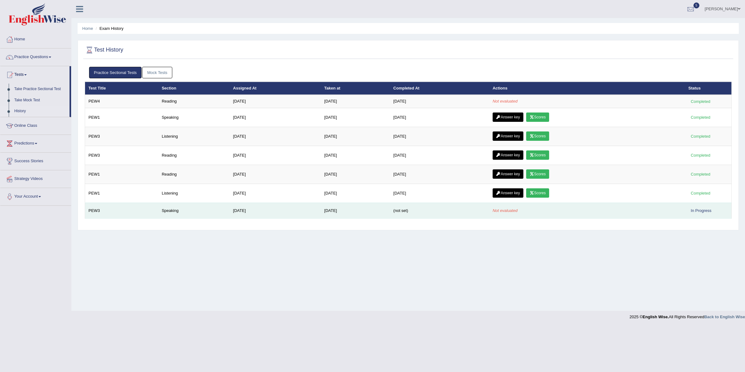
click at [382, 211] on td "[DATE]" at bounding box center [355, 210] width 69 height 16
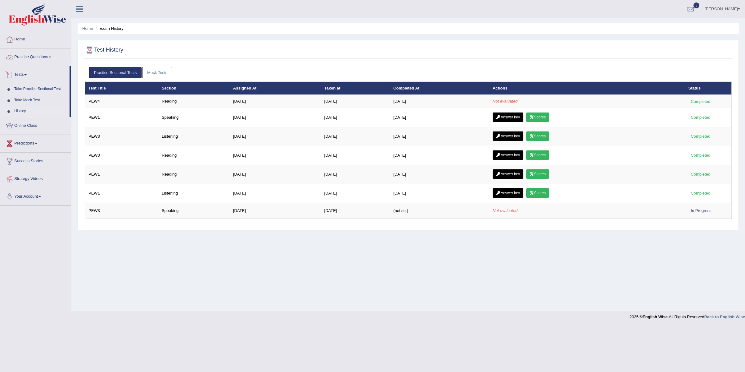
click at [24, 57] on link "Practice Questions" at bounding box center [35, 56] width 71 height 16
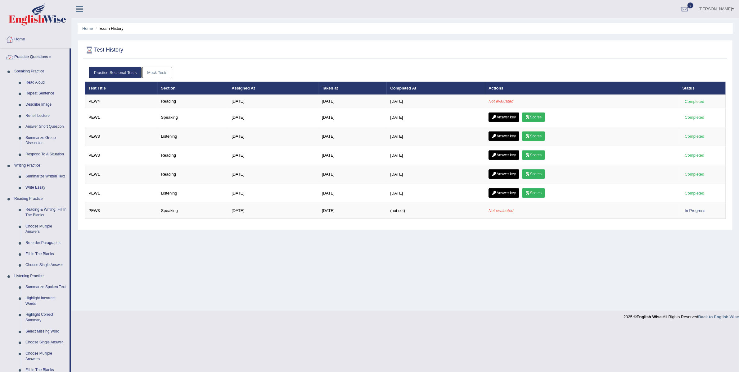
click at [29, 55] on link "Practice Questions" at bounding box center [34, 56] width 69 height 16
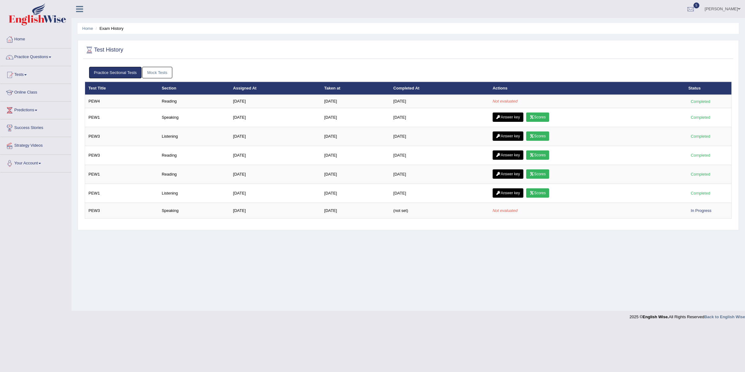
click at [29, 74] on link "Tests" at bounding box center [35, 74] width 71 height 16
click at [30, 88] on link "Take Practice Sectional Test" at bounding box center [40, 88] width 58 height 11
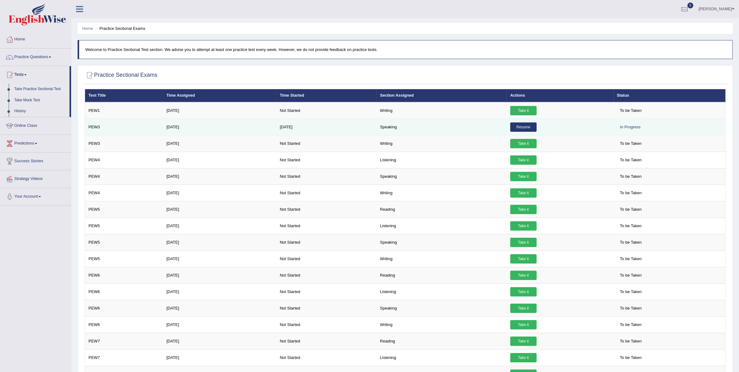
click at [520, 129] on link "Resume" at bounding box center [523, 126] width 26 height 9
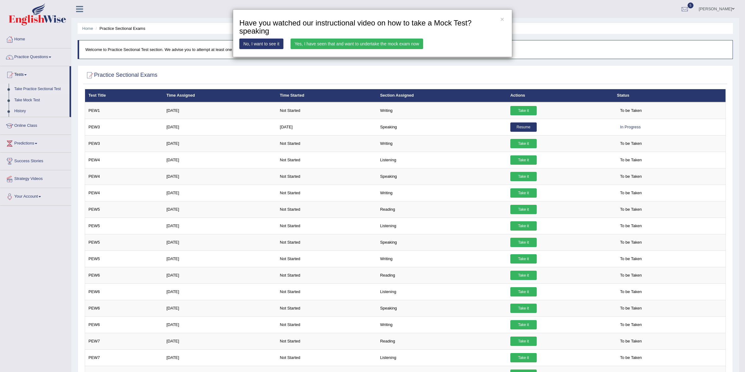
click at [326, 43] on link "Yes, I have seen that and want to undertake the mock exam now" at bounding box center [357, 43] width 133 height 11
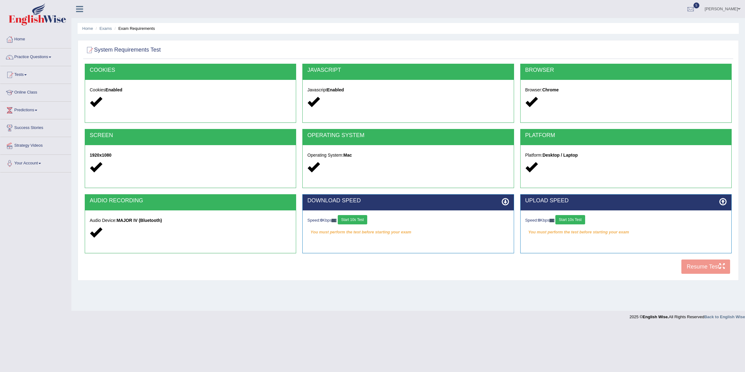
click at [577, 222] on button "Start 10s Test" at bounding box center [569, 219] width 29 height 9
click at [357, 220] on div "Speed: 0 Kbps Start 10s Test" at bounding box center [407, 220] width 201 height 11
click at [360, 219] on div "Speed: 0 Kbps Start 10s Test" at bounding box center [407, 220] width 201 height 11
click at [584, 221] on button "Start 10s Test" at bounding box center [578, 219] width 29 height 9
click at [582, 220] on button "Start 10s Test" at bounding box center [576, 219] width 29 height 9
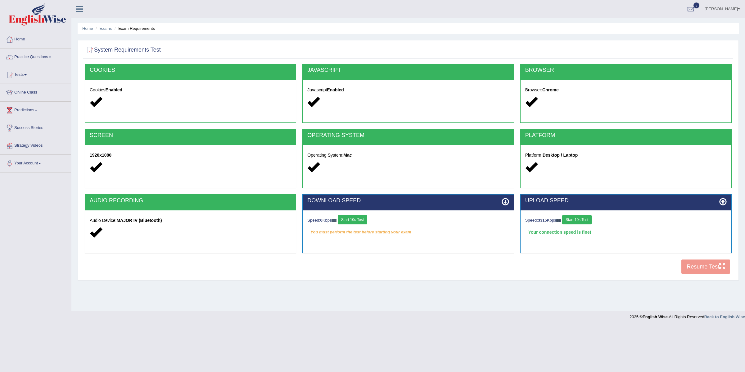
click at [365, 220] on button "Start 10s Test" at bounding box center [352, 219] width 29 height 9
click at [586, 221] on div "Speed: 3315 Kbps Start 10s Test" at bounding box center [625, 220] width 201 height 11
click at [580, 220] on button "Start 10s Test" at bounding box center [576, 219] width 29 height 9
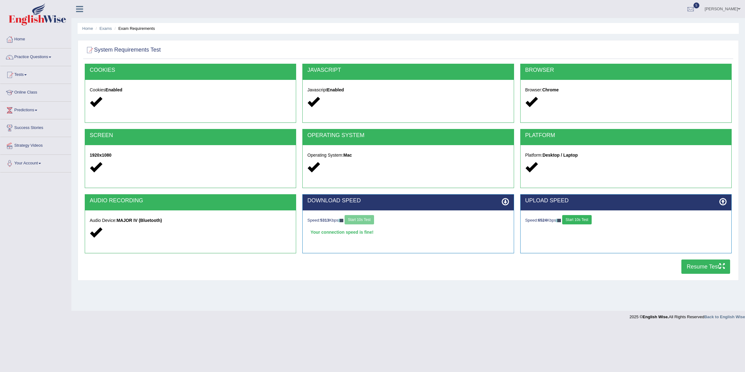
click at [684, 264] on button "Resume Test" at bounding box center [705, 266] width 49 height 14
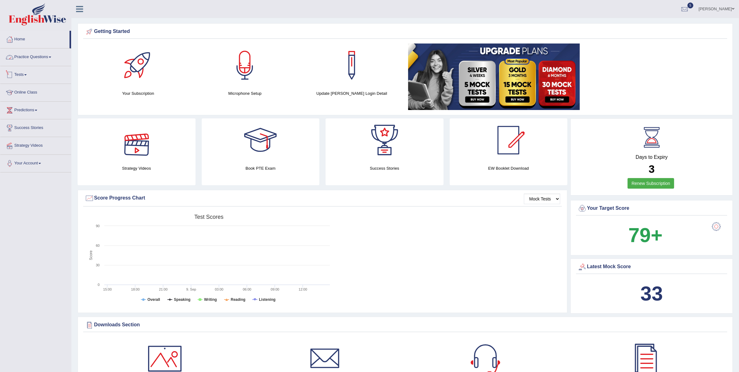
click at [27, 74] on link "Tests" at bounding box center [35, 74] width 71 height 16
click at [25, 110] on link "History" at bounding box center [40, 111] width 58 height 11
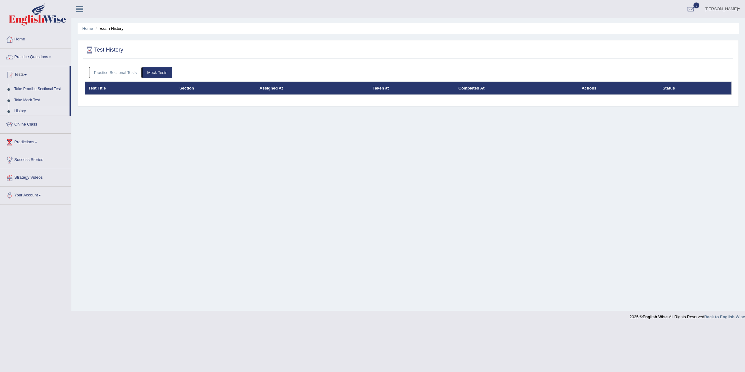
click at [114, 73] on link "Practice Sectional Tests" at bounding box center [115, 72] width 53 height 11
